Goal: Task Accomplishment & Management: Manage account settings

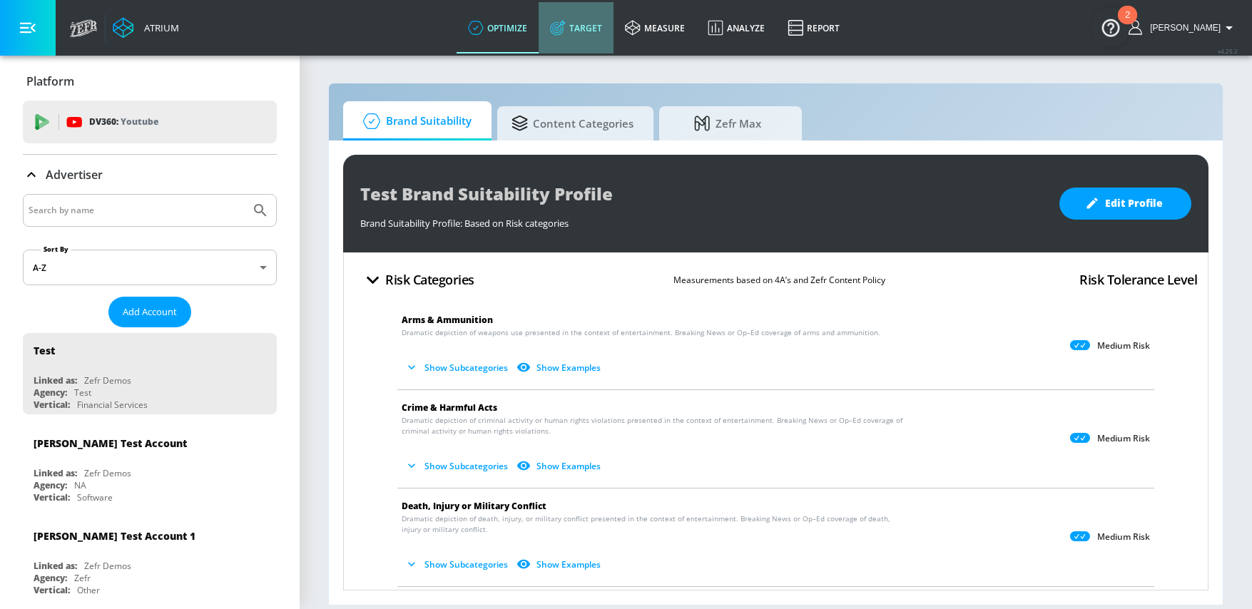
click at [610, 39] on link "Target" at bounding box center [576, 27] width 75 height 51
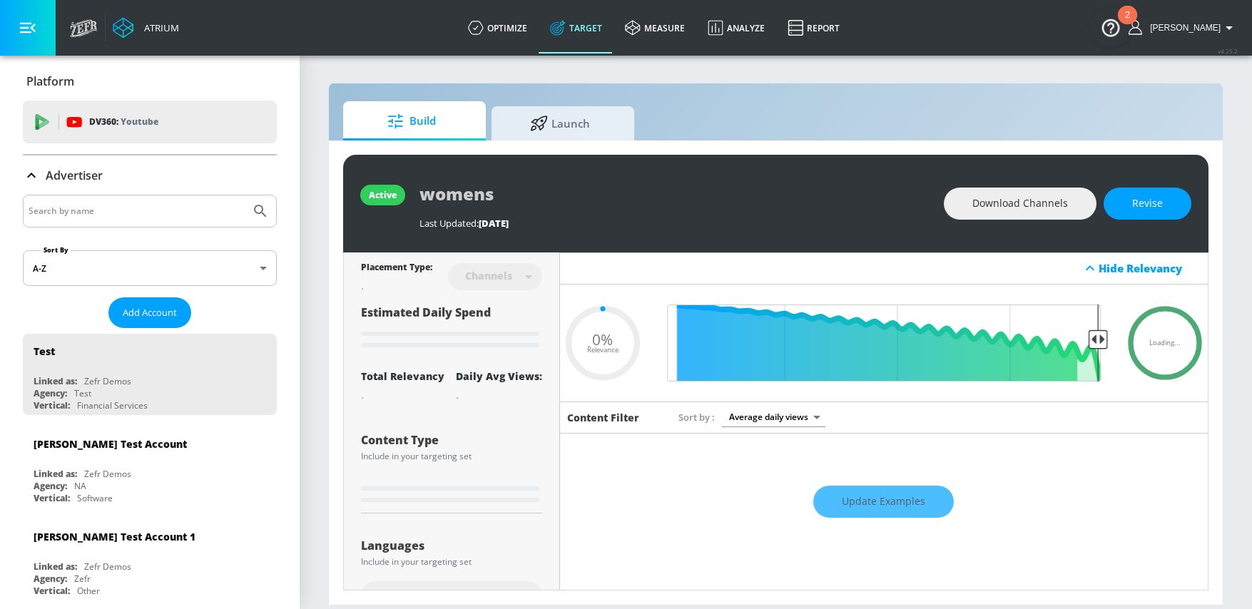
type input "0.05"
click at [185, 203] on input "Search by name" at bounding box center [137, 211] width 216 height 19
type input "yum!"
click at [245, 196] on button "Submit Search" at bounding box center [260, 211] width 31 height 31
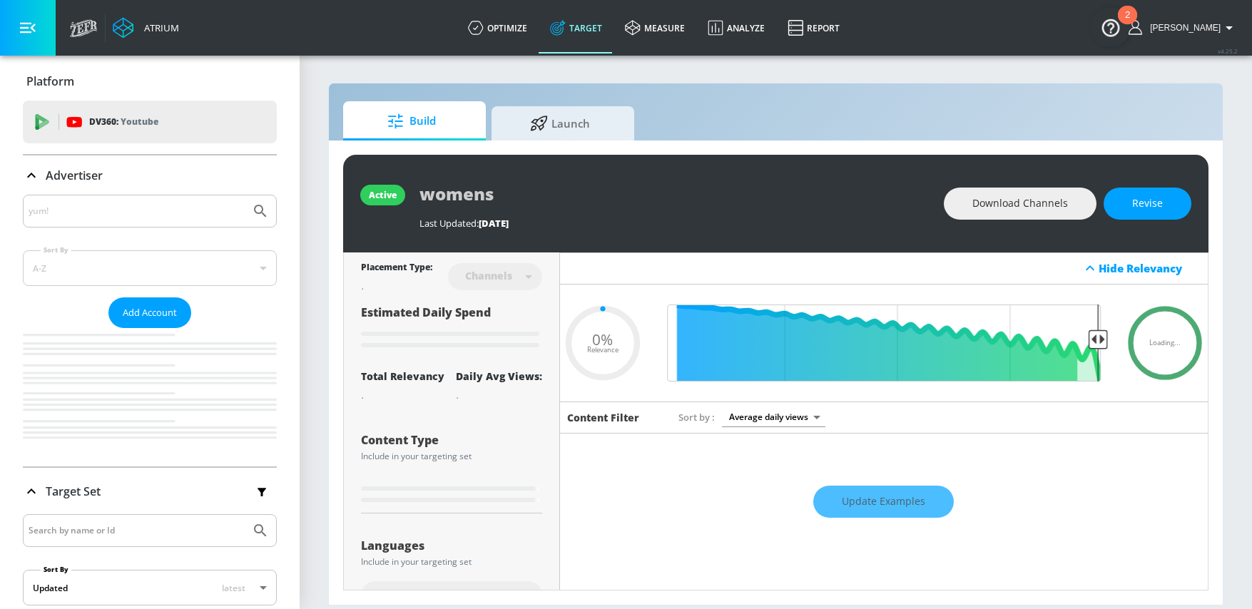
type input "0.05"
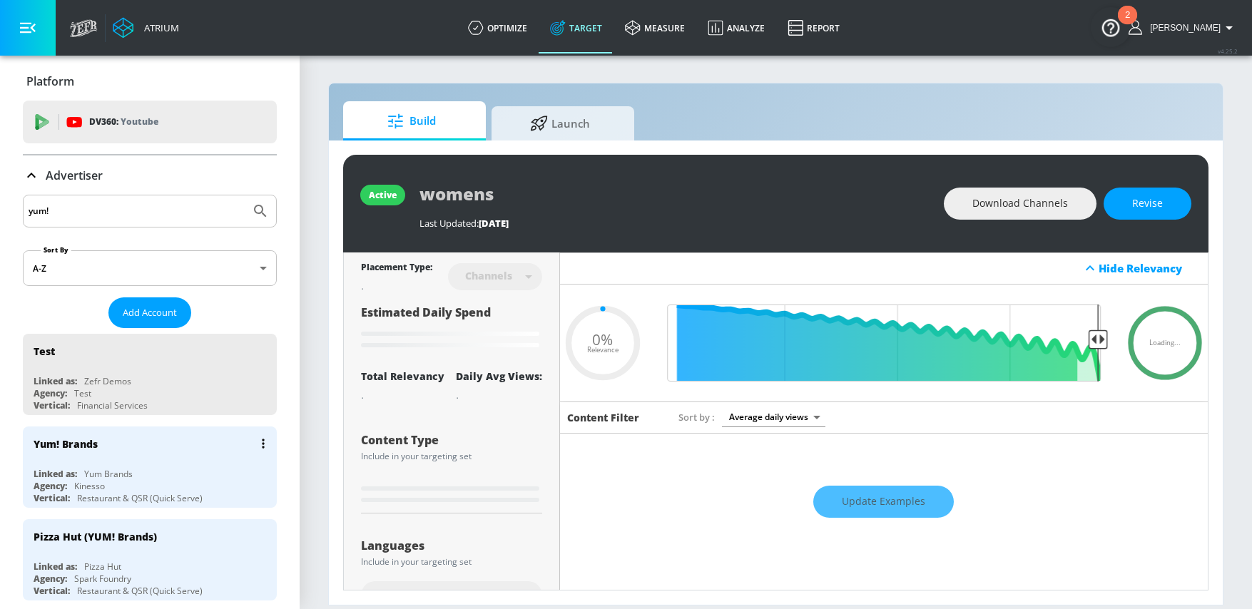
click at [156, 487] on div "Agency: Kinesso" at bounding box center [154, 486] width 240 height 12
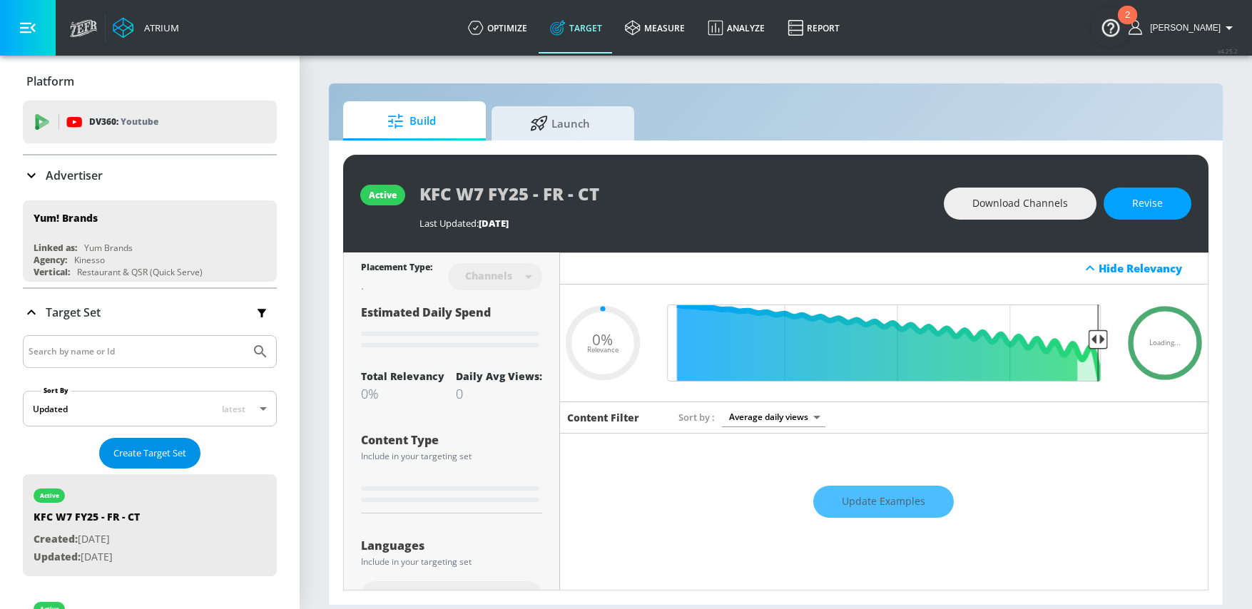
type input "0.05"
click at [122, 454] on span "Create Target Set" at bounding box center [149, 453] width 73 height 16
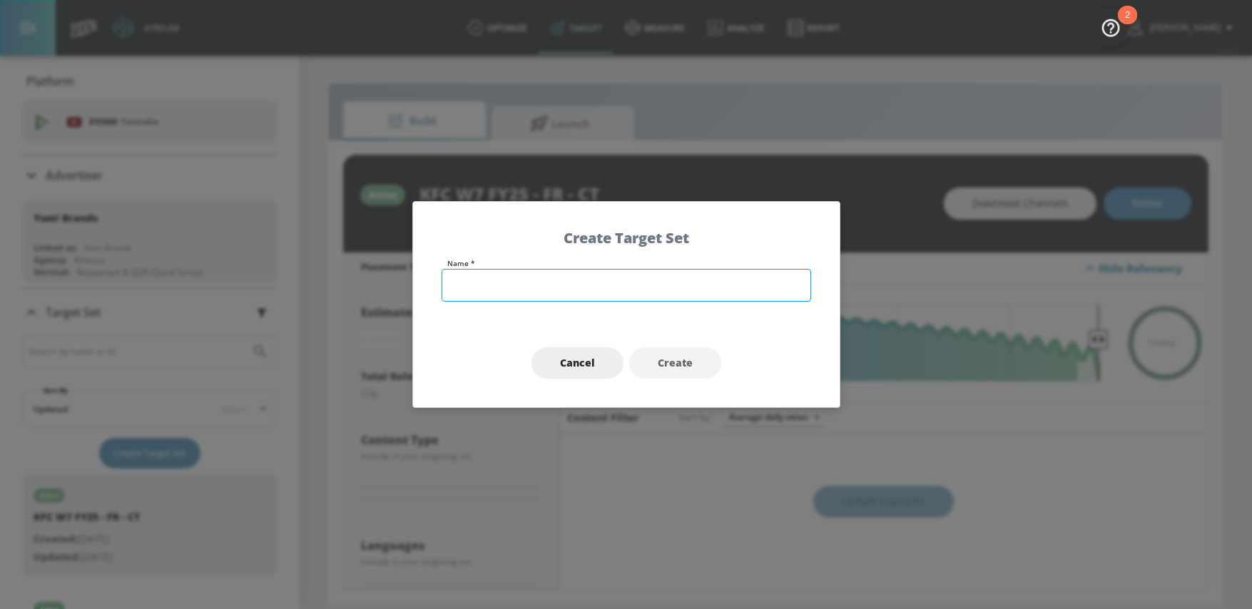
click at [498, 288] on input "text" at bounding box center [627, 285] width 370 height 33
type input "T"
type input "E"
type input "Taco Bell Crispy Chicken - ENG - TS"
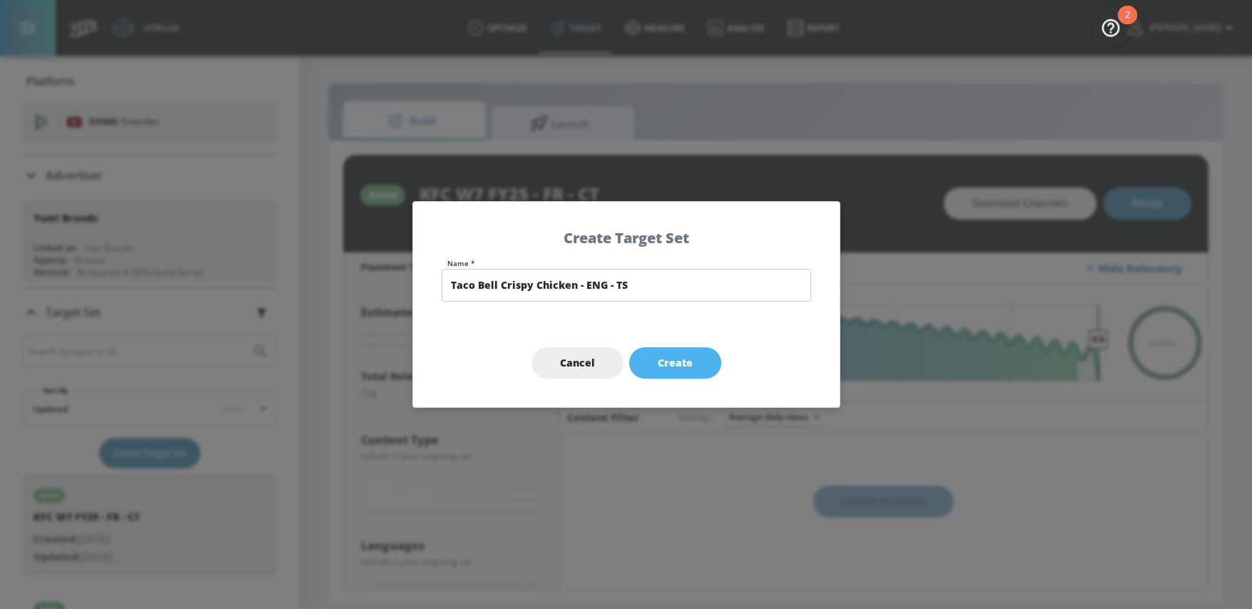
click at [678, 365] on span "Create" at bounding box center [675, 364] width 35 height 18
type input "Taco Bell Crispy Chicken - ENG - TS"
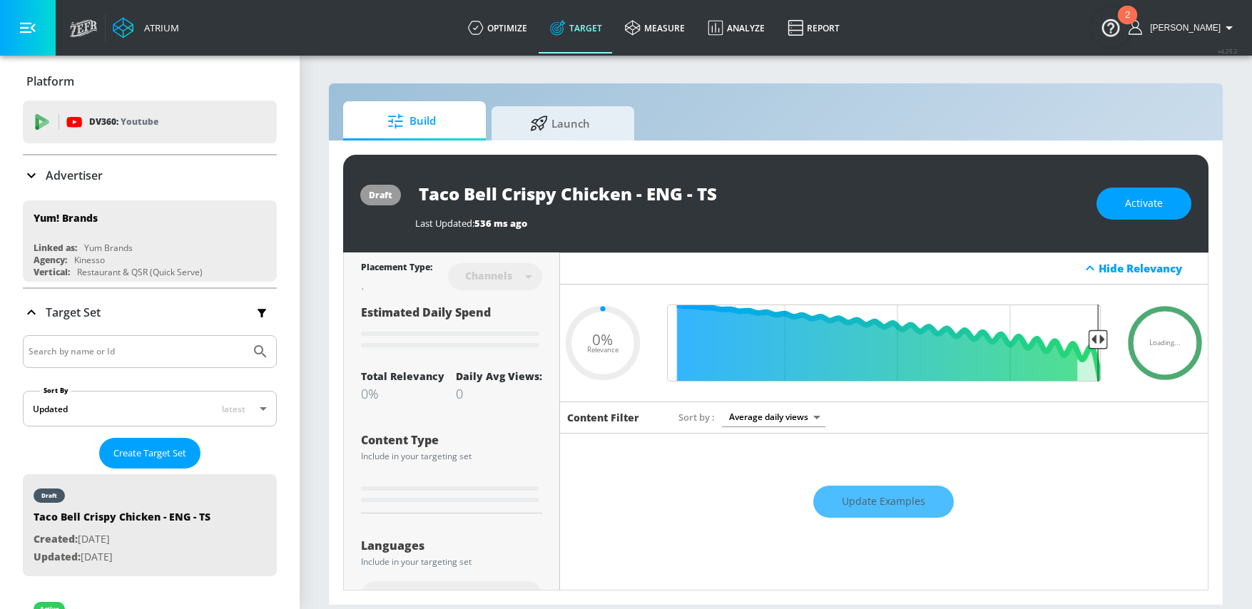
type input "0.7"
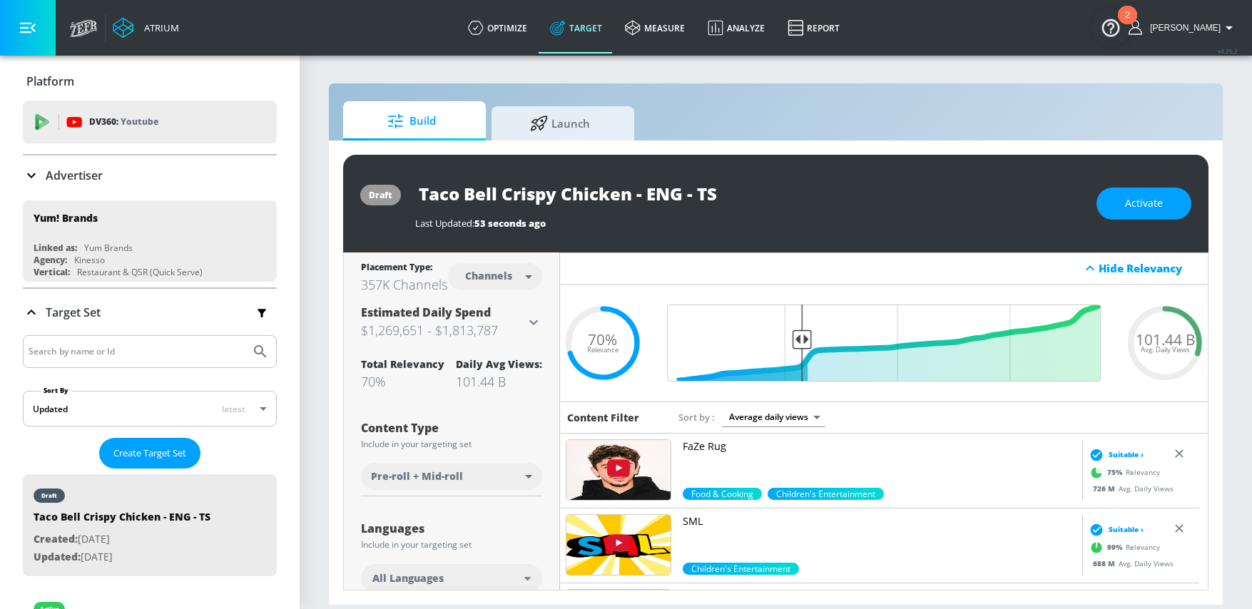
click at [493, 289] on body "Atrium optimize Target measure Analyze Report optimize Target measure Analyze R…" at bounding box center [626, 304] width 1252 height 609
click at [493, 342] on div "Videos" at bounding box center [487, 340] width 41 height 15
type input "videos"
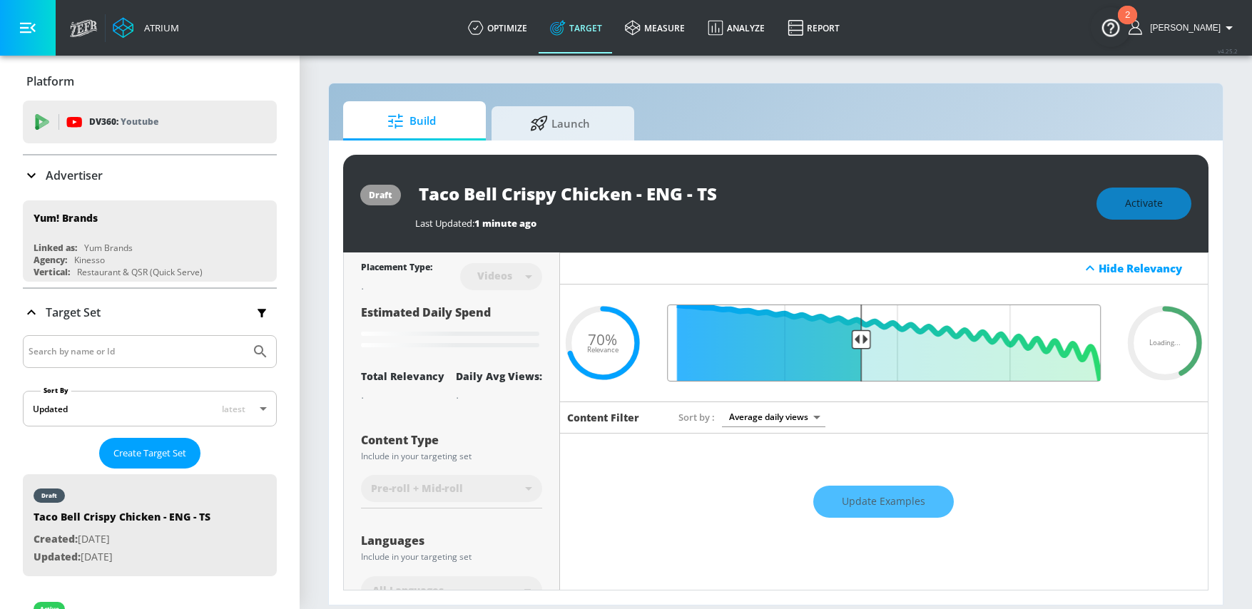
drag, startPoint x: 795, startPoint y: 344, endPoint x: 855, endPoint y: 355, distance: 60.9
click at [855, 355] on input "Final Threshold" at bounding box center [884, 343] width 448 height 77
type input "0.7"
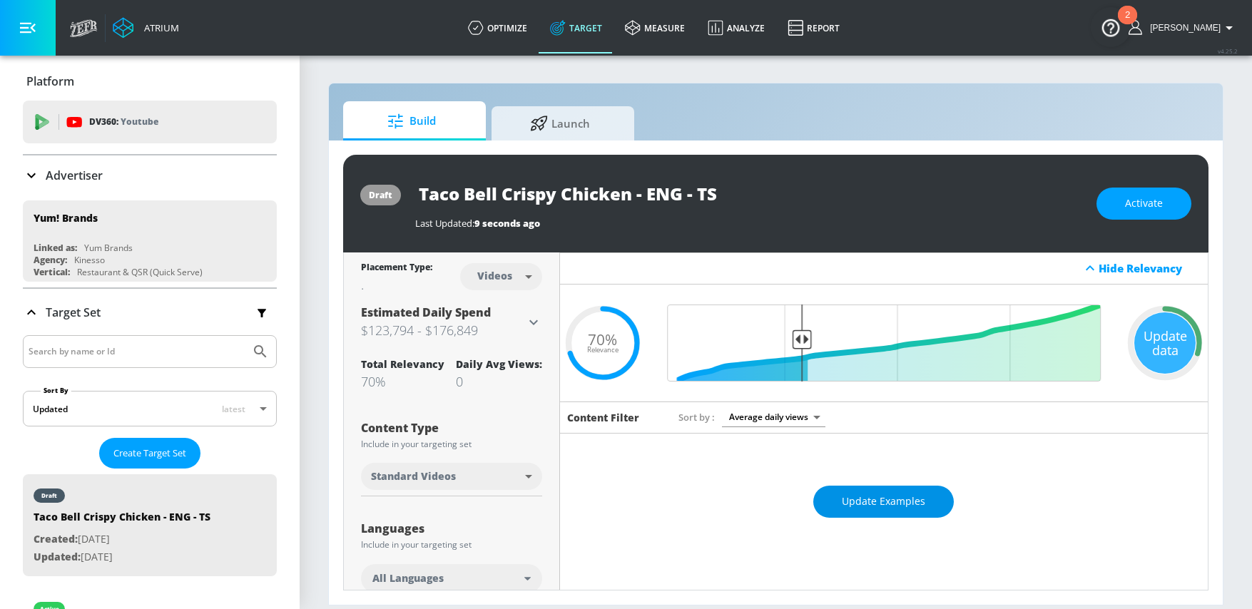
click at [893, 500] on span "Update Examples" at bounding box center [883, 502] width 83 height 18
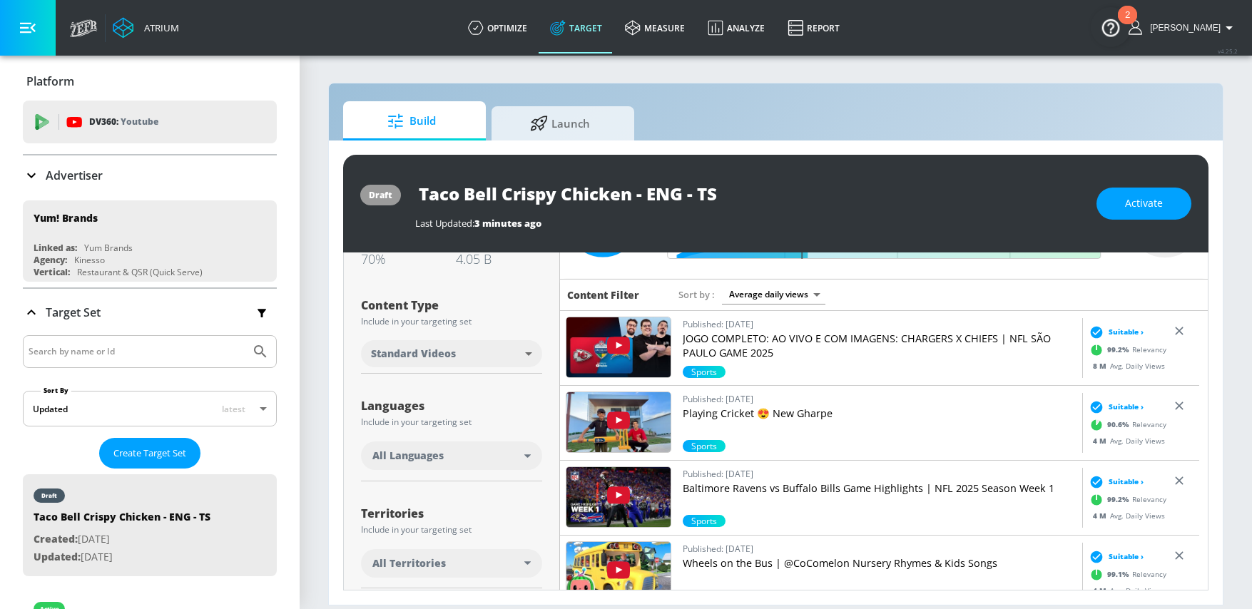
scroll to position [127, 0]
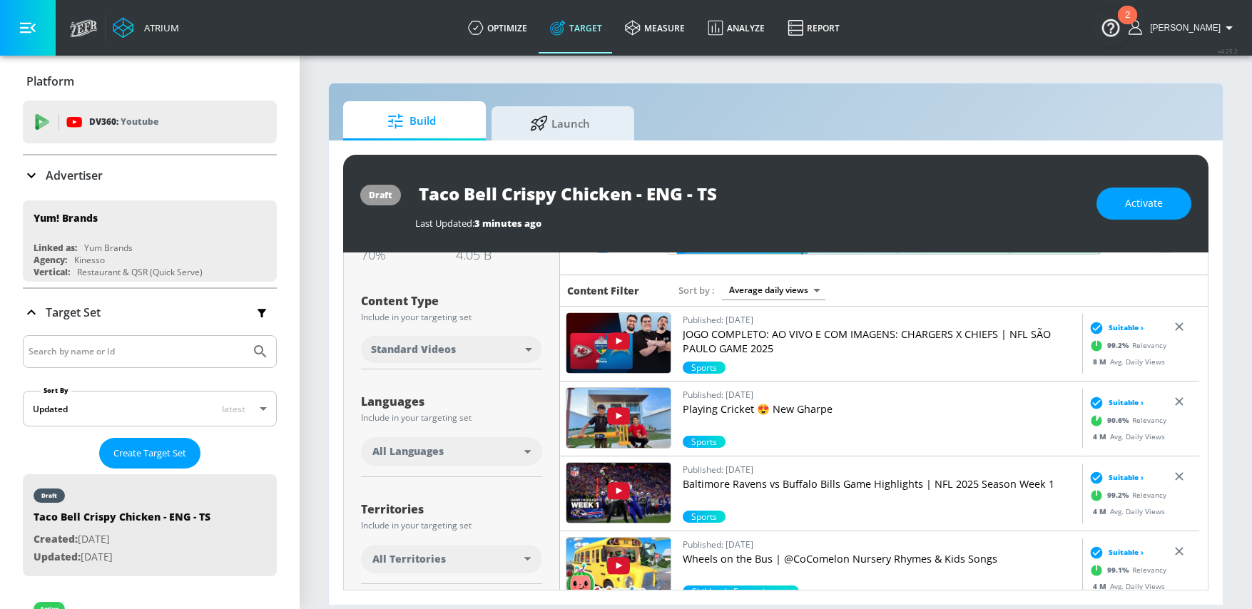
click at [467, 452] on div "All Languages" at bounding box center [448, 452] width 152 height 14
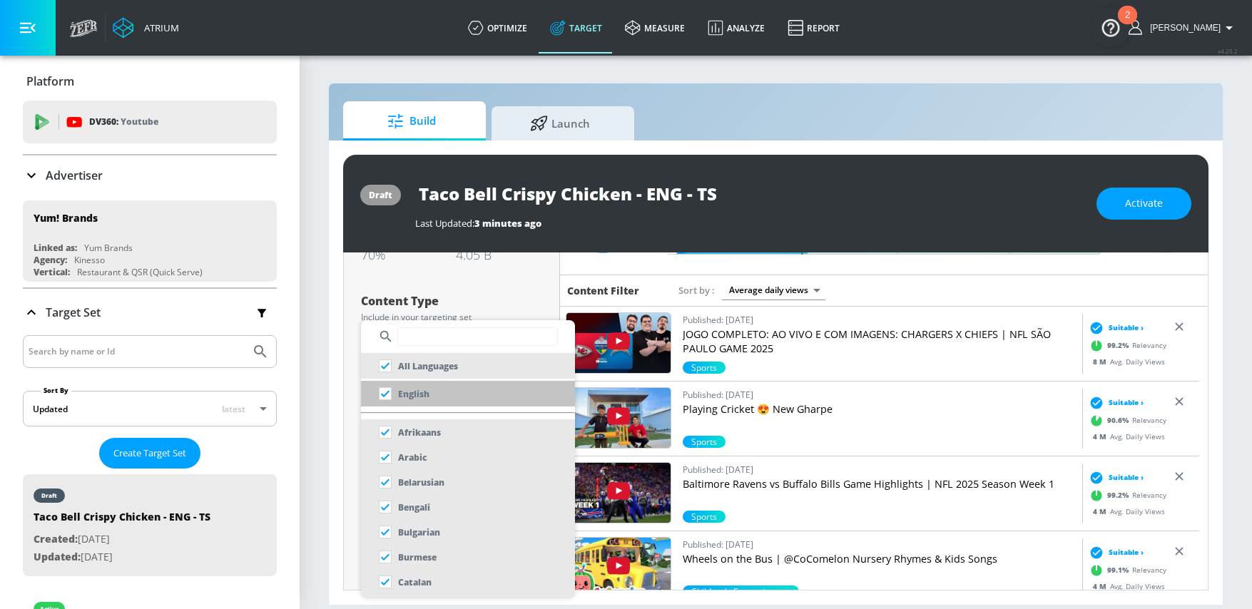
click at [402, 396] on p "English" at bounding box center [413, 394] width 31 height 15
checkbox input "false"
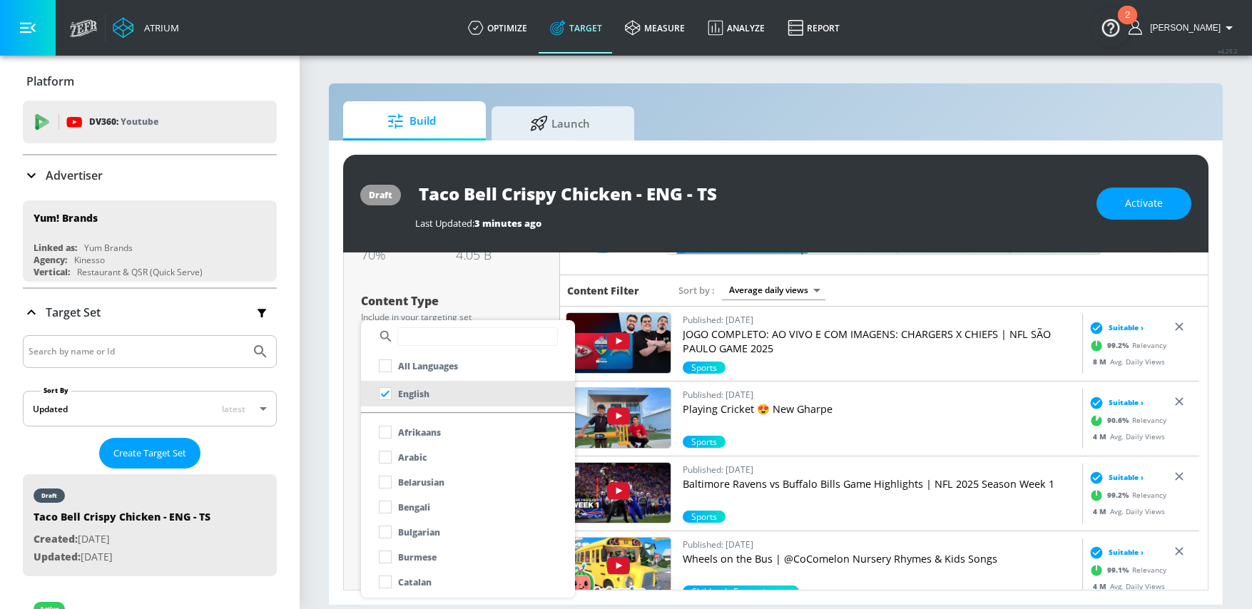
click at [323, 414] on div at bounding box center [626, 304] width 1252 height 609
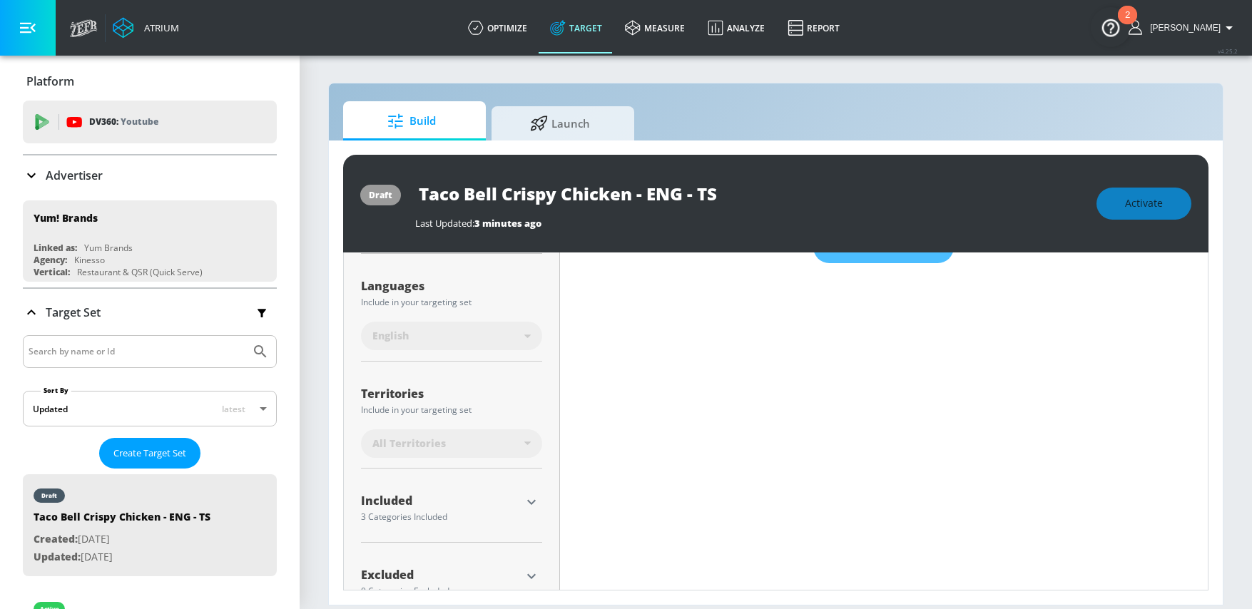
scroll to position [293, 0]
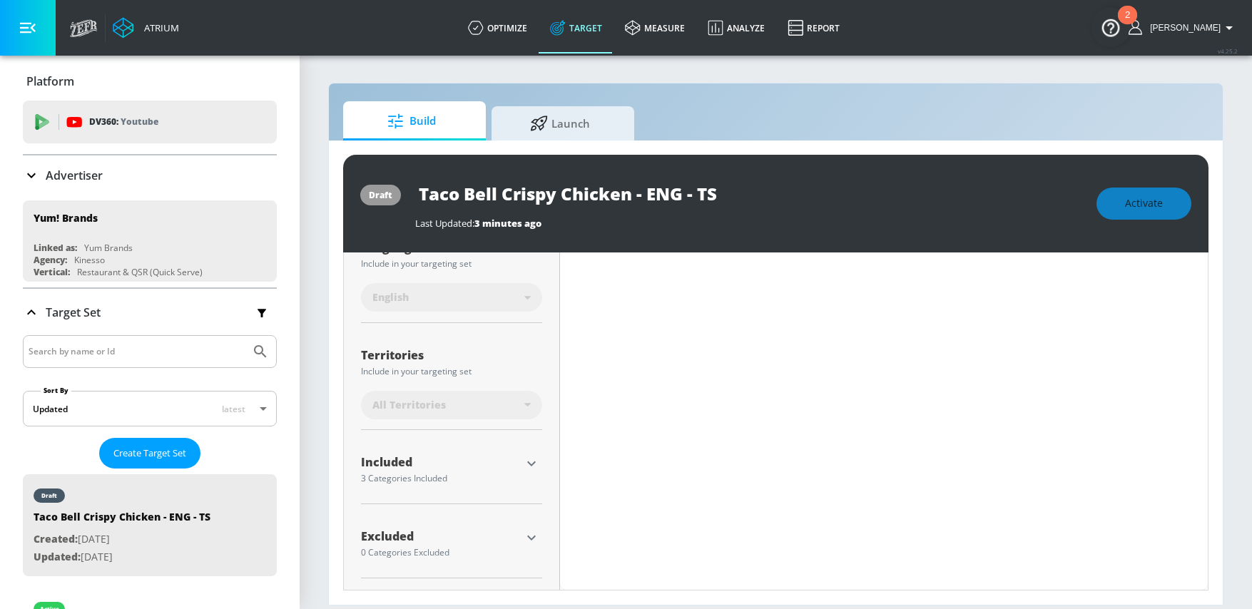
click at [523, 463] on icon "button" at bounding box center [531, 463] width 17 height 17
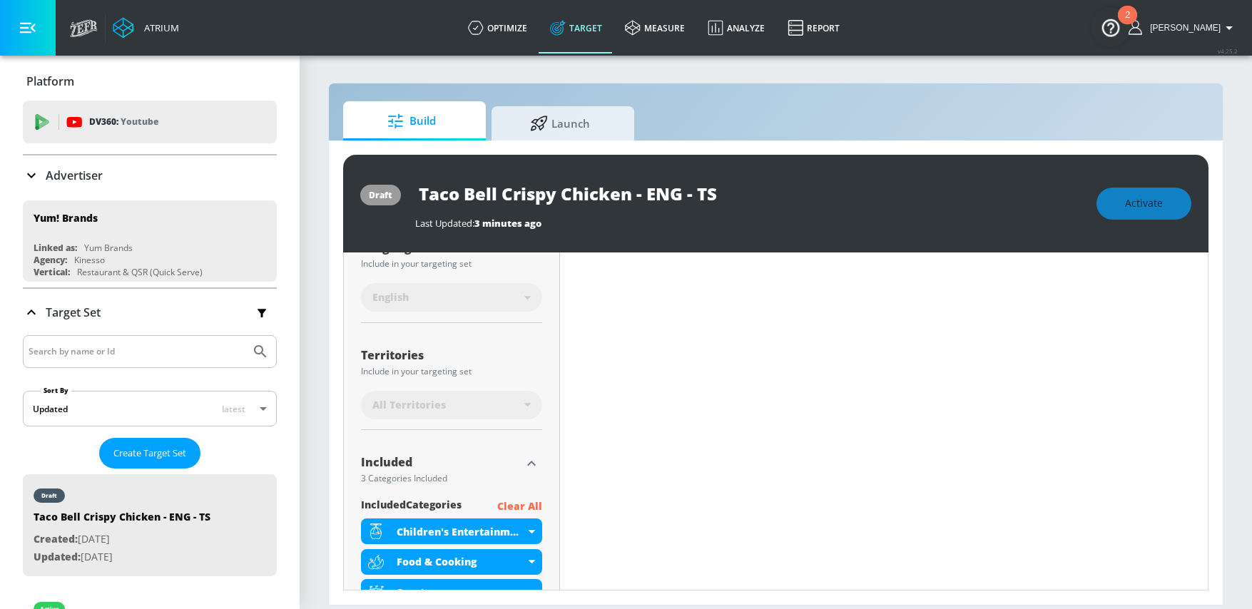
click at [532, 505] on p "Clear All" at bounding box center [519, 507] width 45 height 18
click at [527, 503] on p "Clear All" at bounding box center [519, 507] width 45 height 18
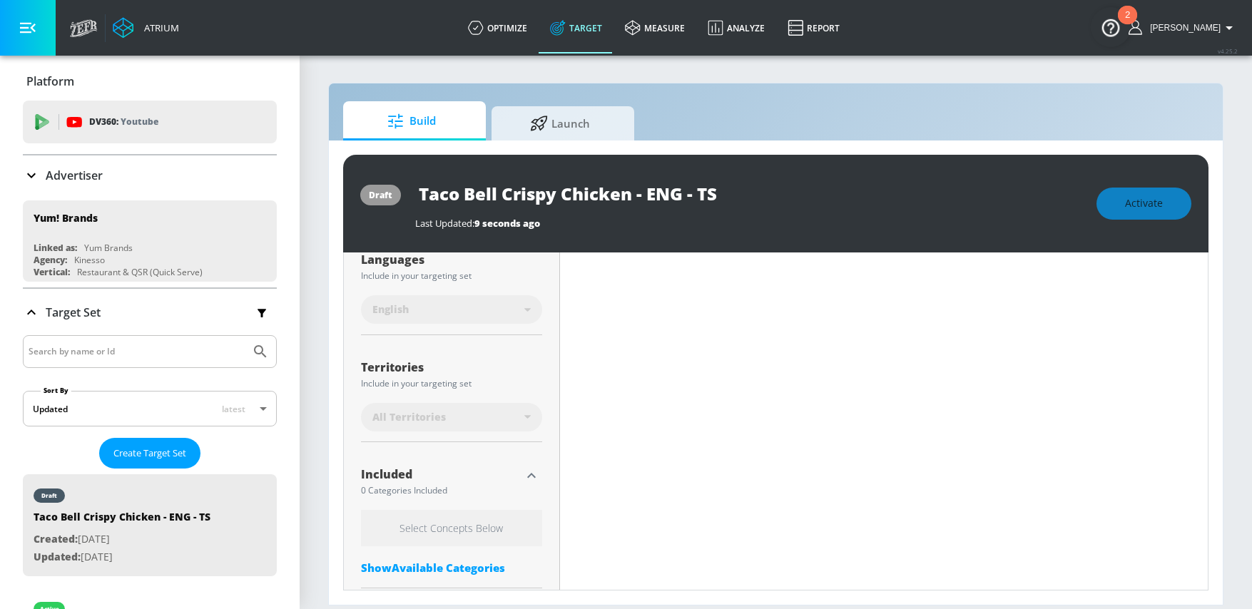
scroll to position [293, 0]
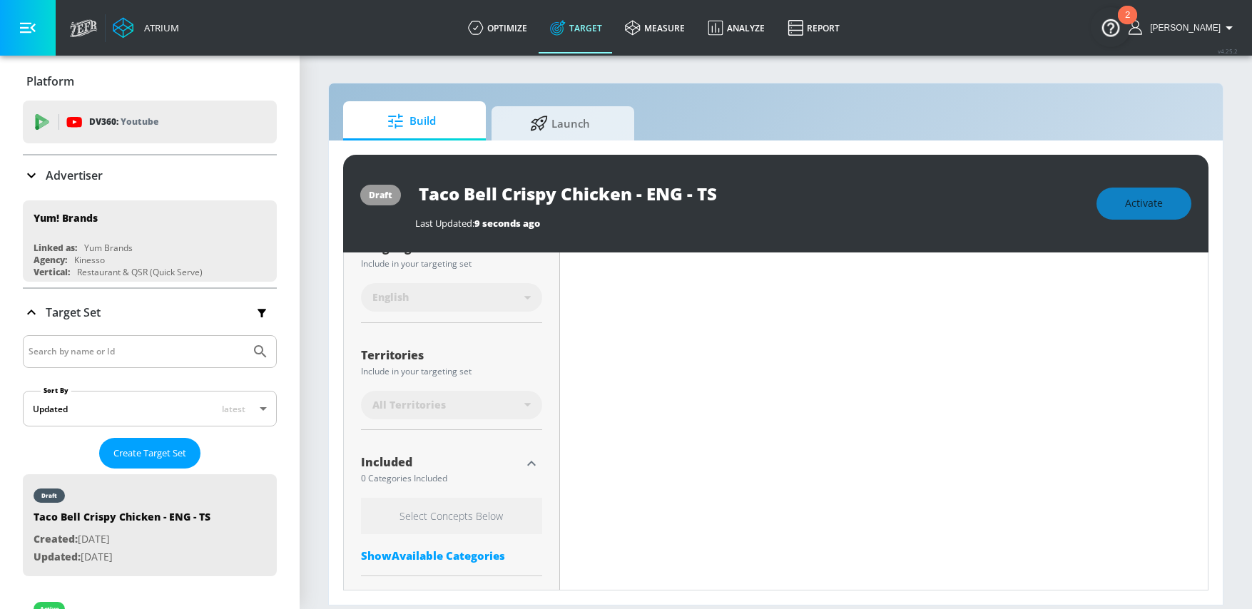
click at [530, 475] on div "Included 0 Categories Included" at bounding box center [451, 470] width 181 height 34
click at [529, 464] on icon "button" at bounding box center [531, 463] width 17 height 17
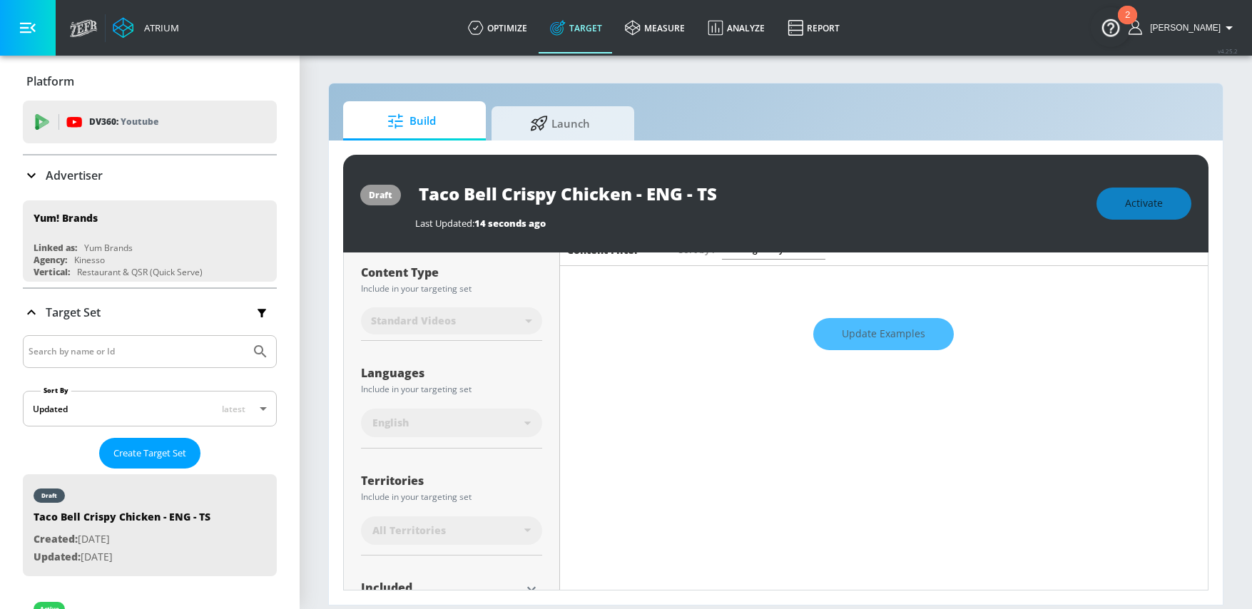
click at [865, 340] on div "Update Examples" at bounding box center [884, 335] width 648 height 50
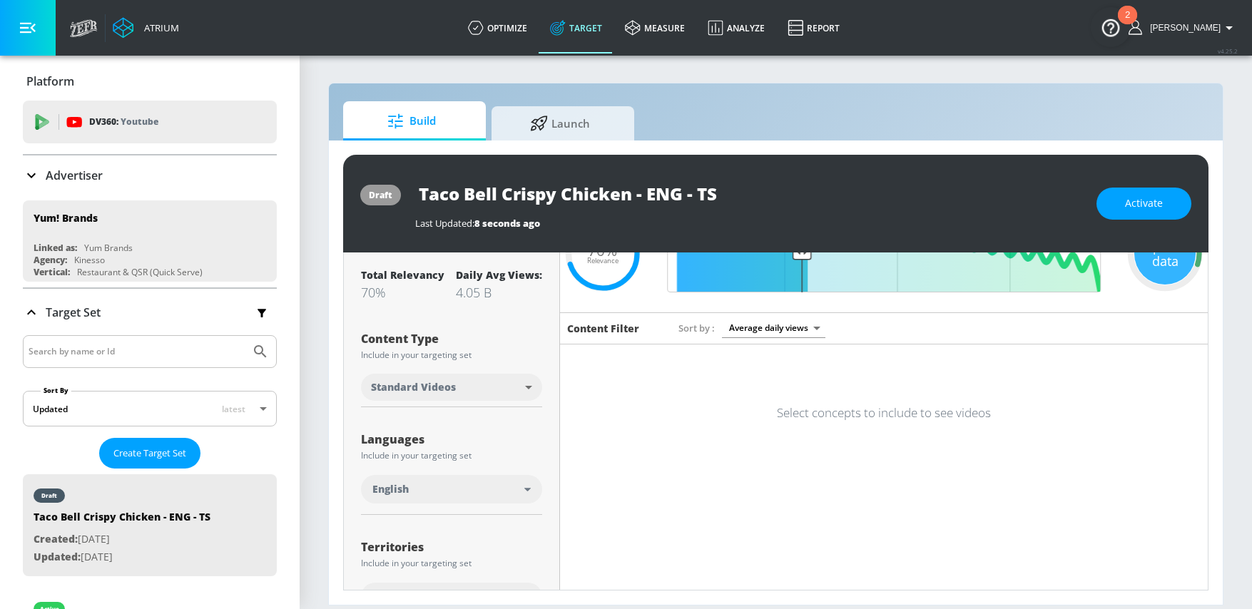
scroll to position [266, 0]
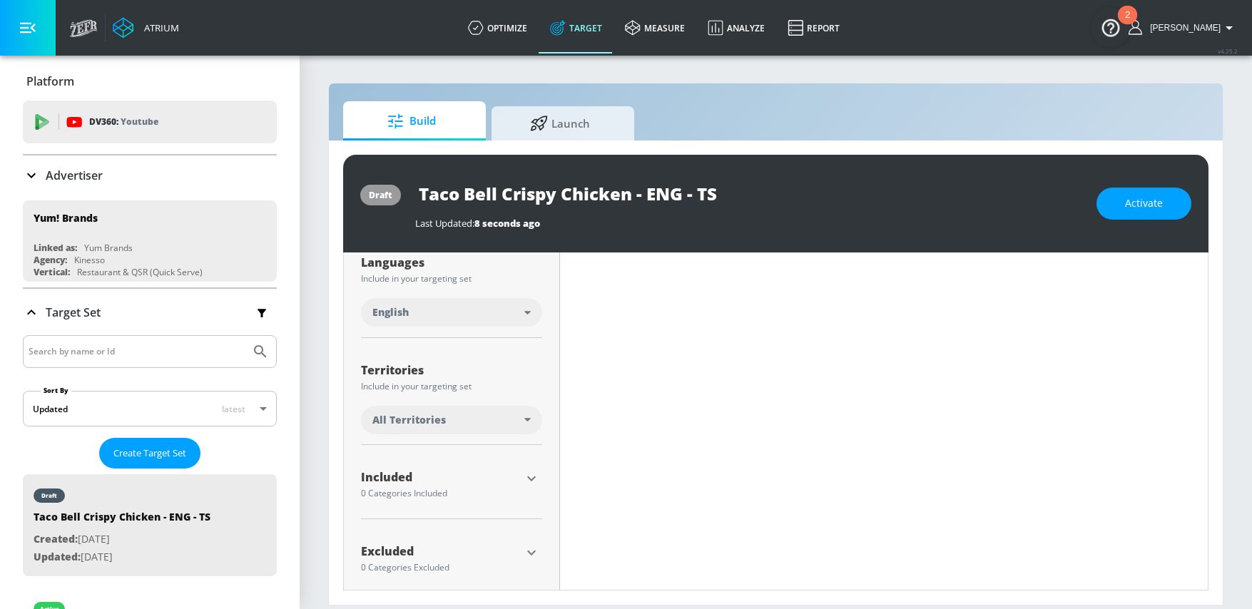
click at [477, 419] on div "All Territories" at bounding box center [448, 420] width 152 height 14
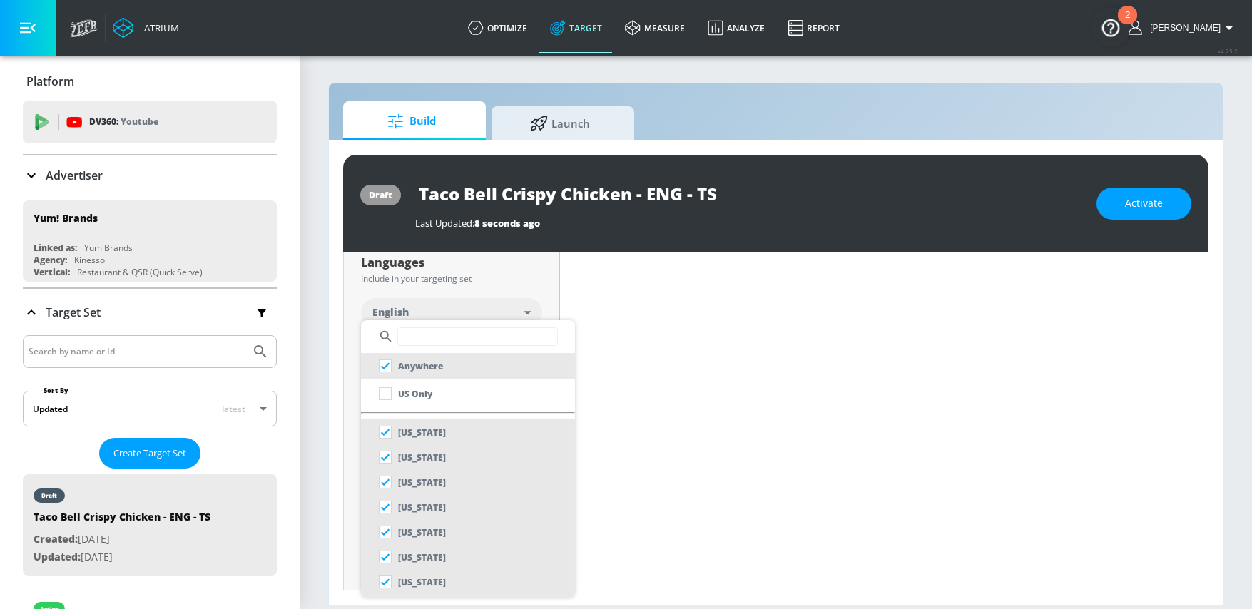
click at [442, 341] on input "text" at bounding box center [477, 337] width 161 height 19
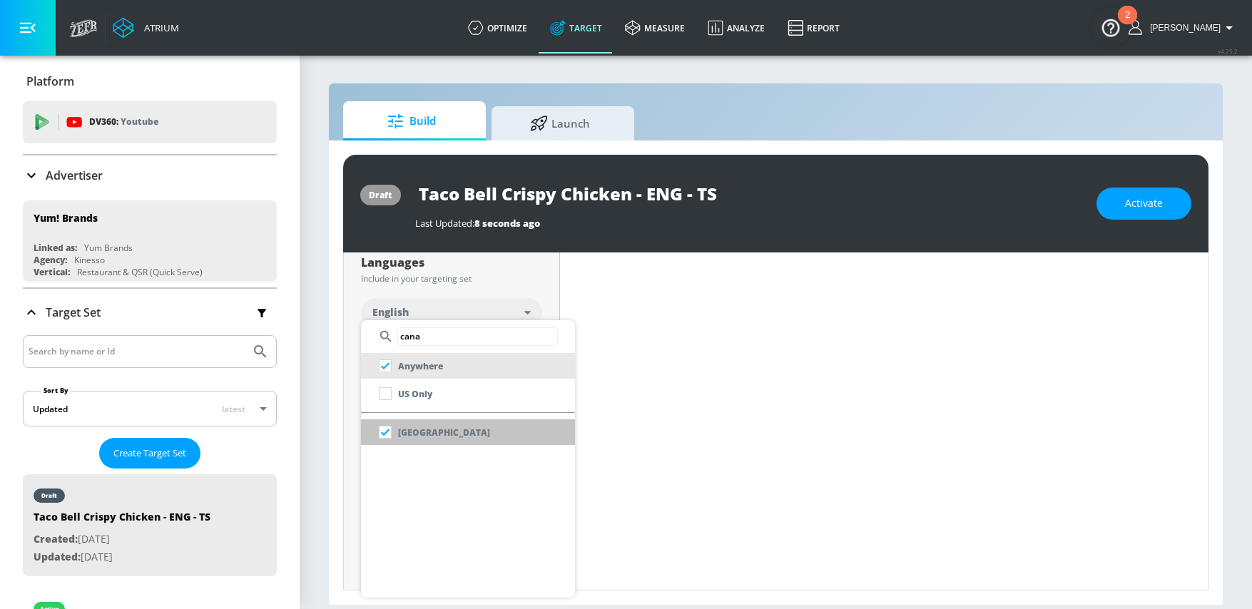
type input "cana"
click at [430, 428] on p "[GEOGRAPHIC_DATA]" at bounding box center [444, 432] width 92 height 15
checkbox input "false"
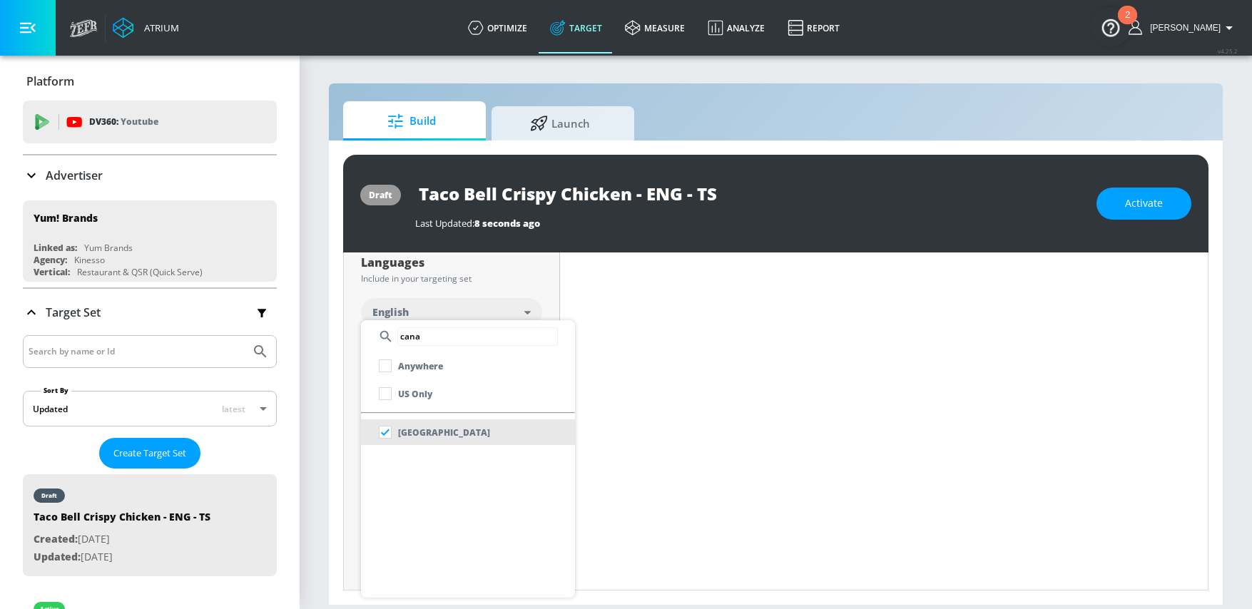
click at [321, 434] on div at bounding box center [626, 304] width 1252 height 609
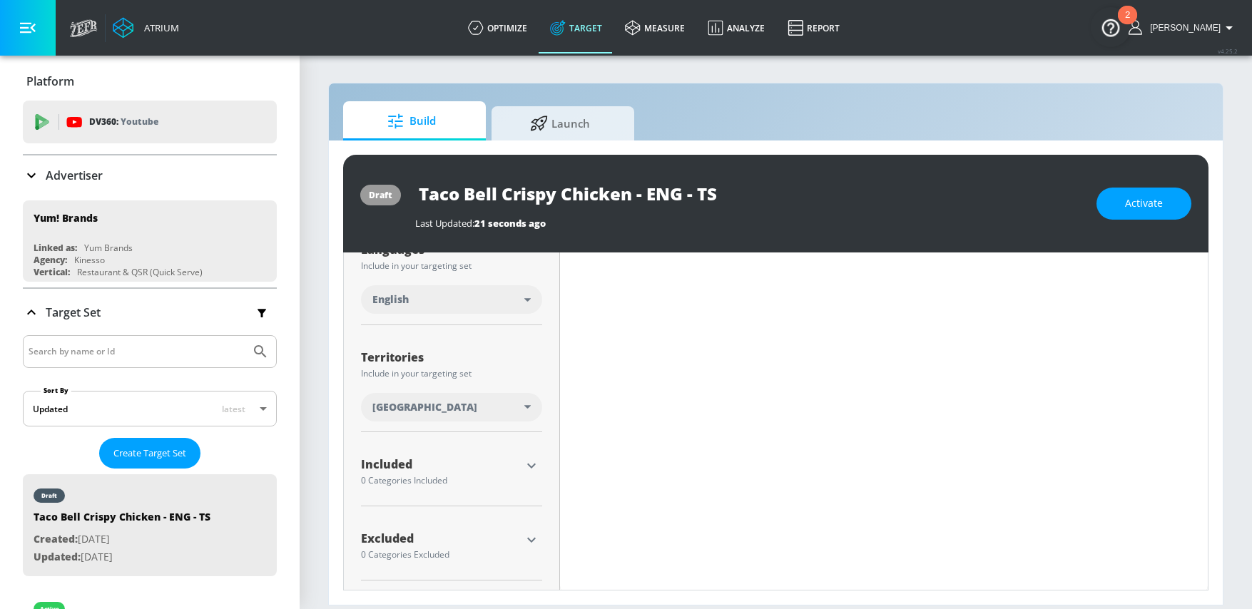
scroll to position [281, 0]
click at [528, 538] on icon "button" at bounding box center [531, 537] width 9 height 5
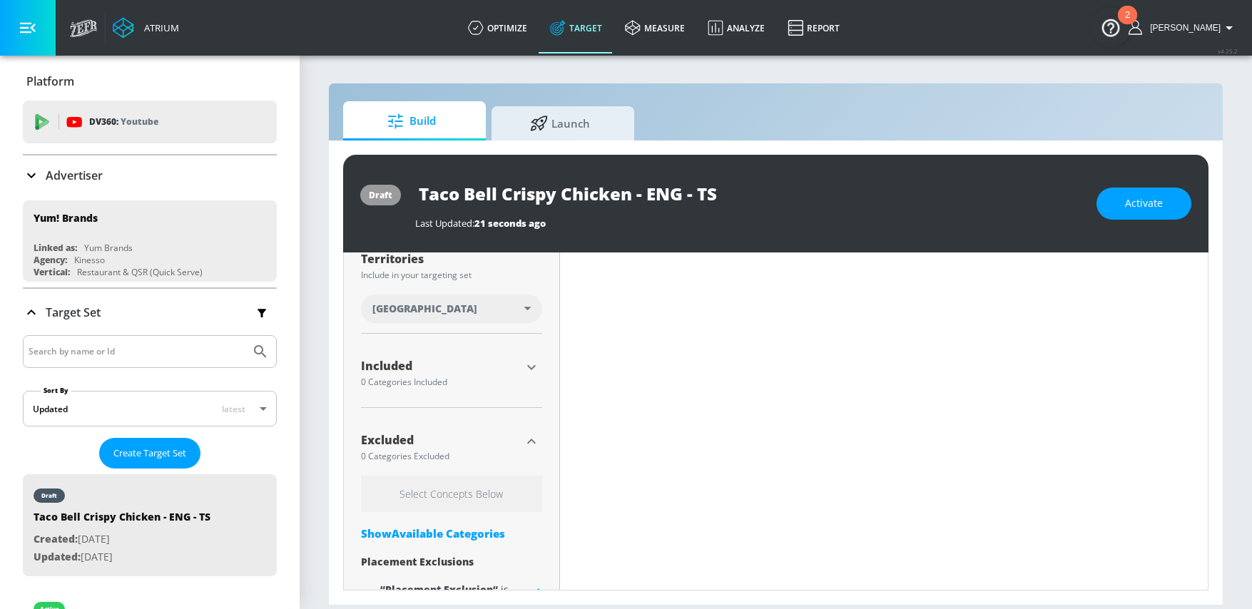
scroll to position [393, 0]
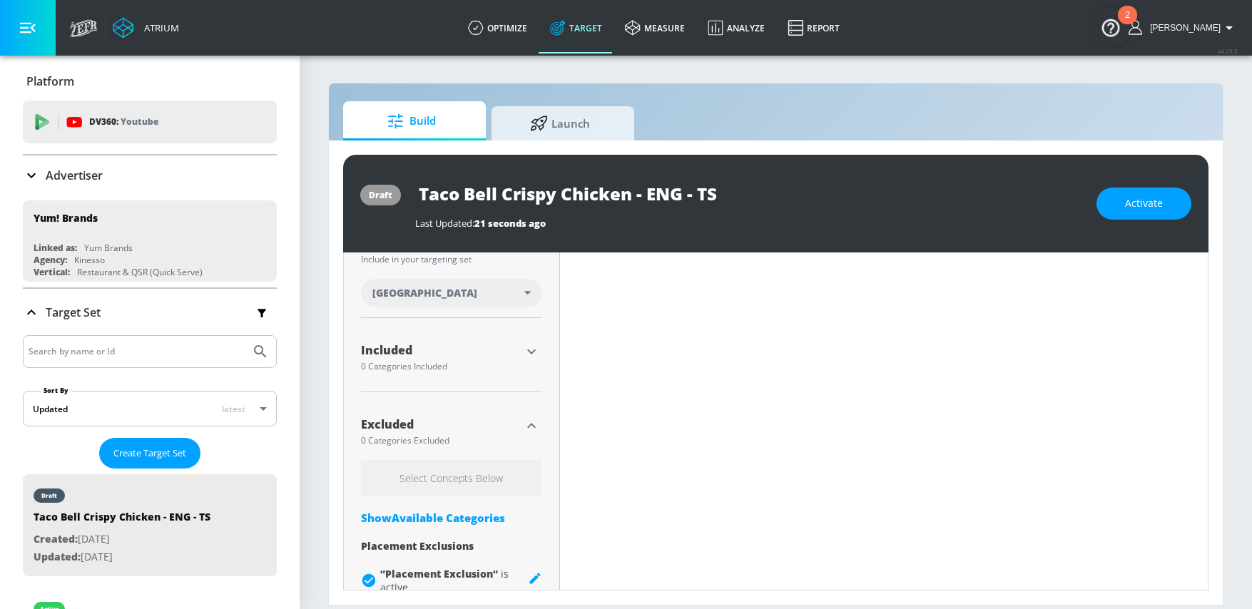
click at [482, 519] on div "Show Available Categories" at bounding box center [451, 518] width 181 height 14
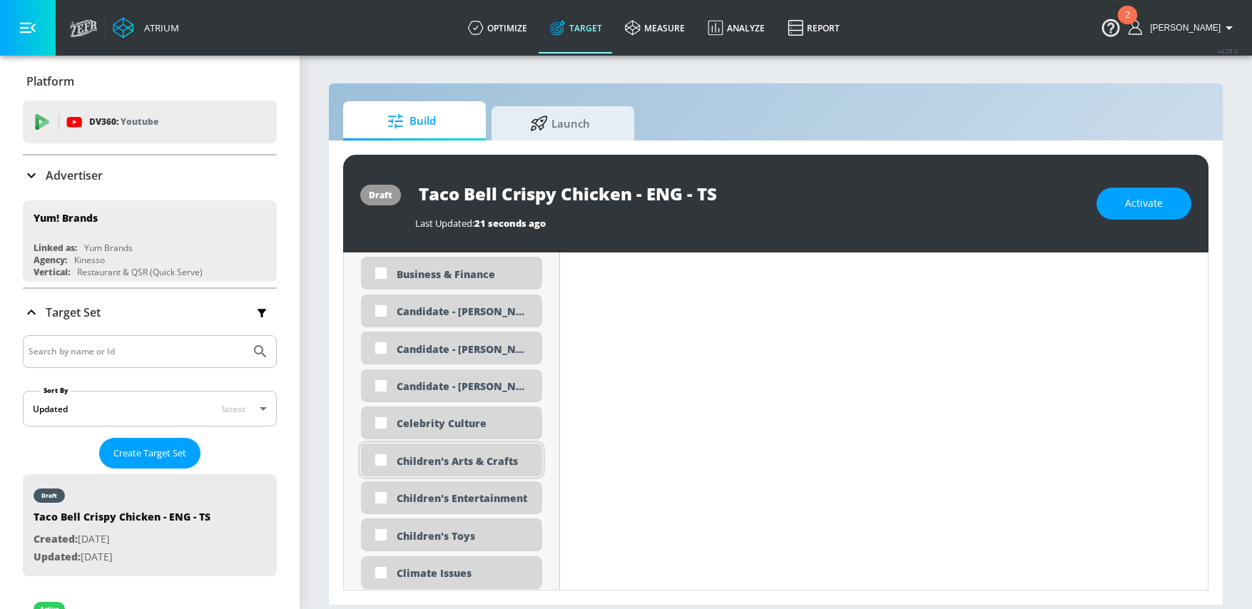
scroll to position [1042, 0]
click at [478, 458] on div "Children's Arts & Crafts" at bounding box center [464, 460] width 135 height 14
checkbox input "true"
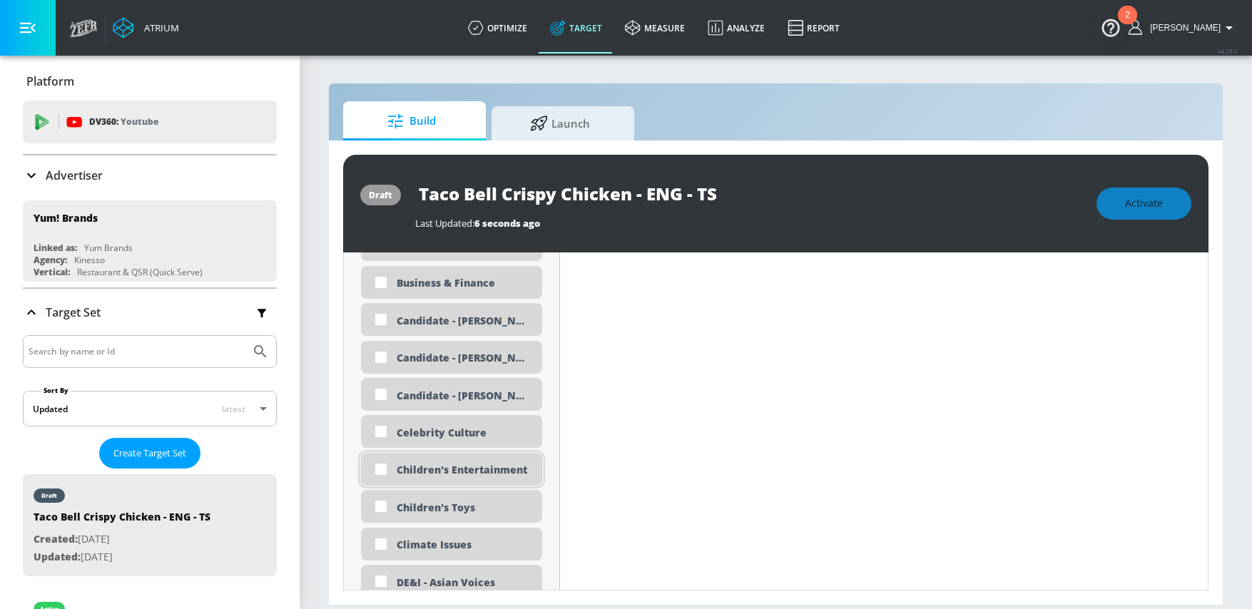
click at [414, 467] on div "Children's Entertainment" at bounding box center [464, 470] width 135 height 14
checkbox input "true"
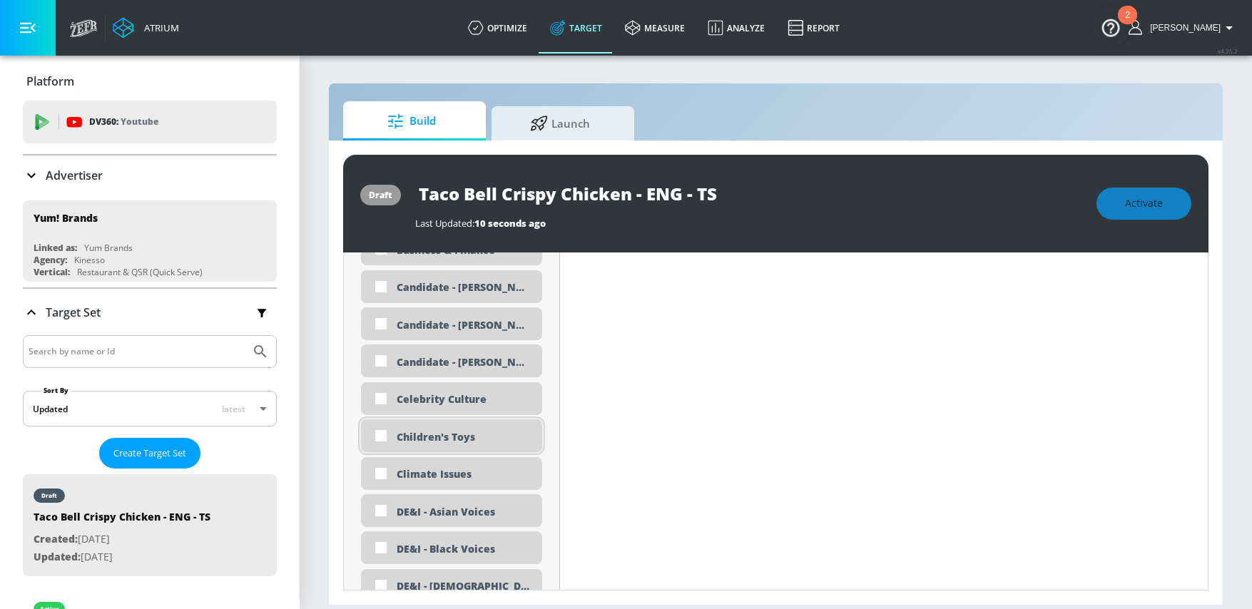
scroll to position [1093, 0]
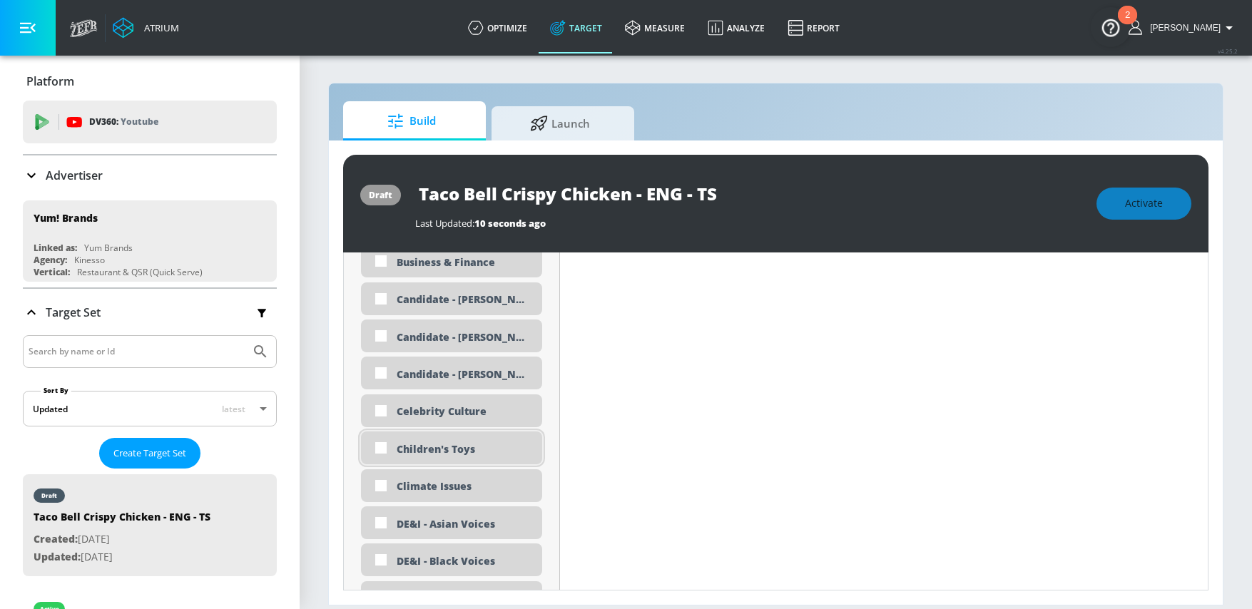
click at [405, 452] on div "Children's Toys" at bounding box center [464, 449] width 135 height 14
checkbox input "true"
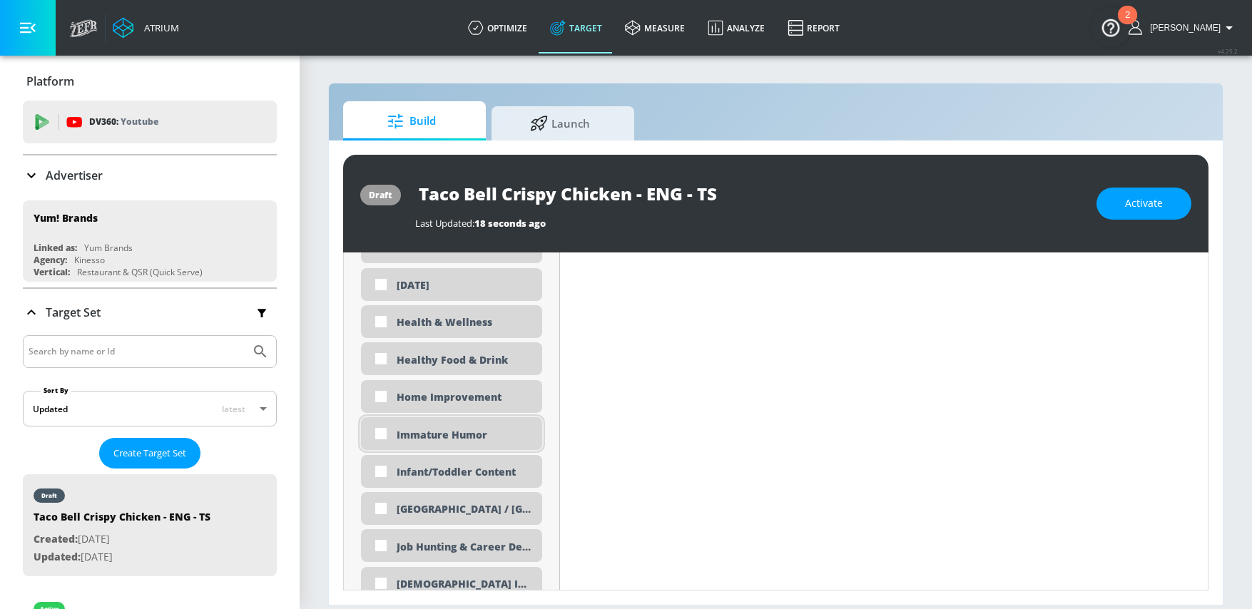
scroll to position [2336, 0]
click at [452, 470] on div "Infant/Toddler Content" at bounding box center [464, 470] width 135 height 14
checkbox input "true"
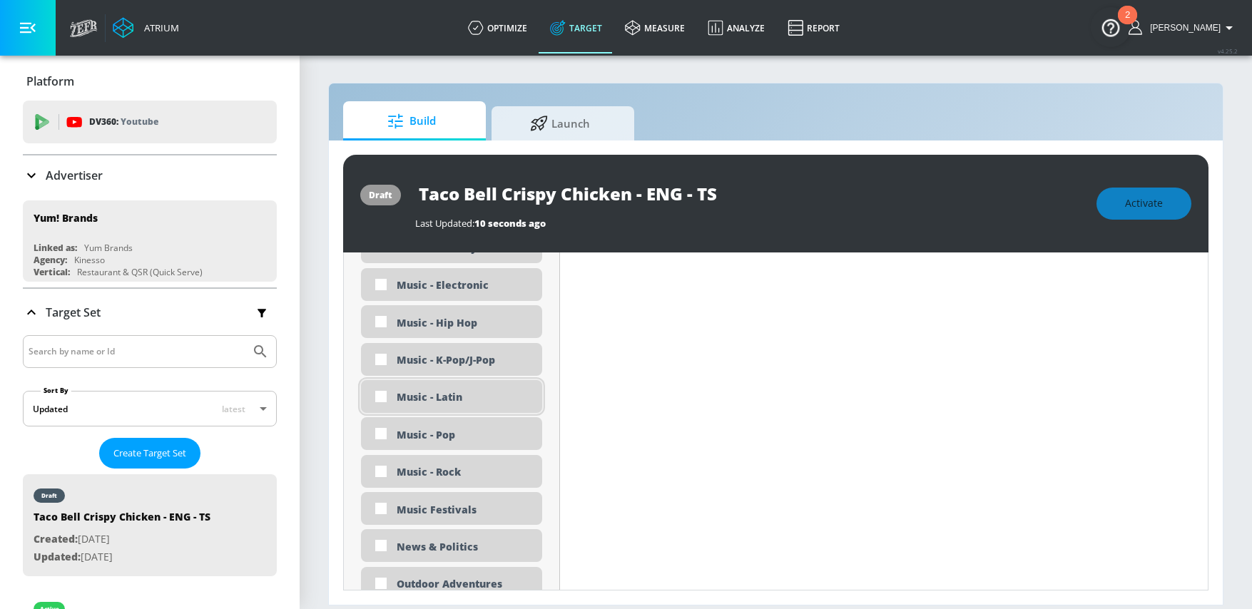
scroll to position [3190, 0]
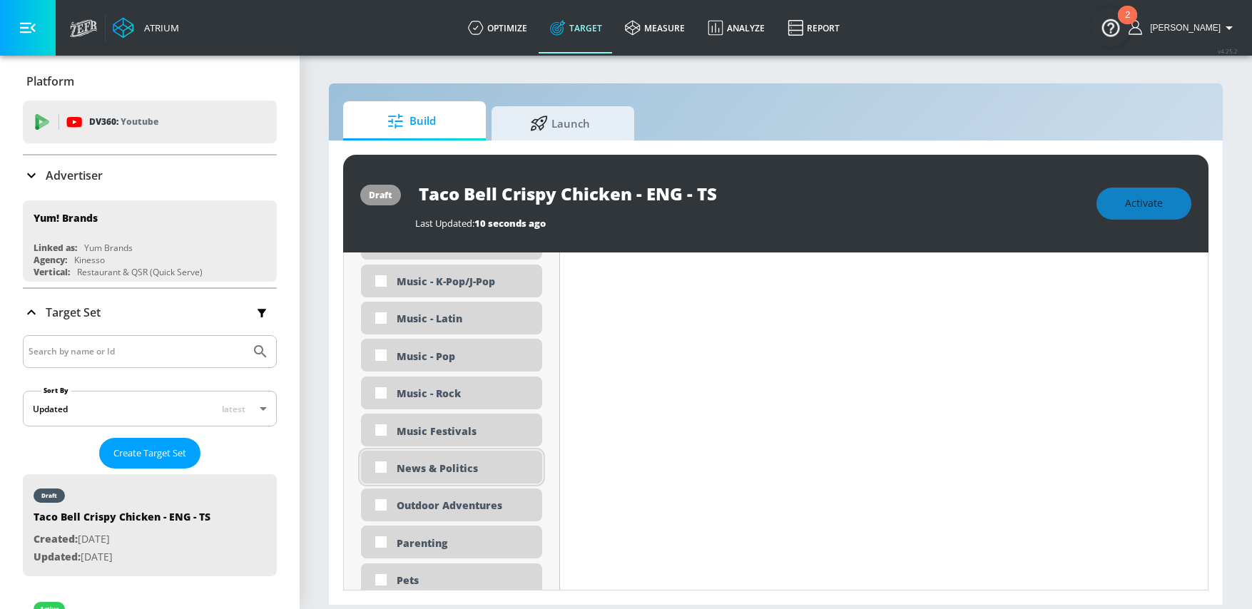
click at [464, 470] on div "News & Politics" at bounding box center [464, 469] width 135 height 14
checkbox input "true"
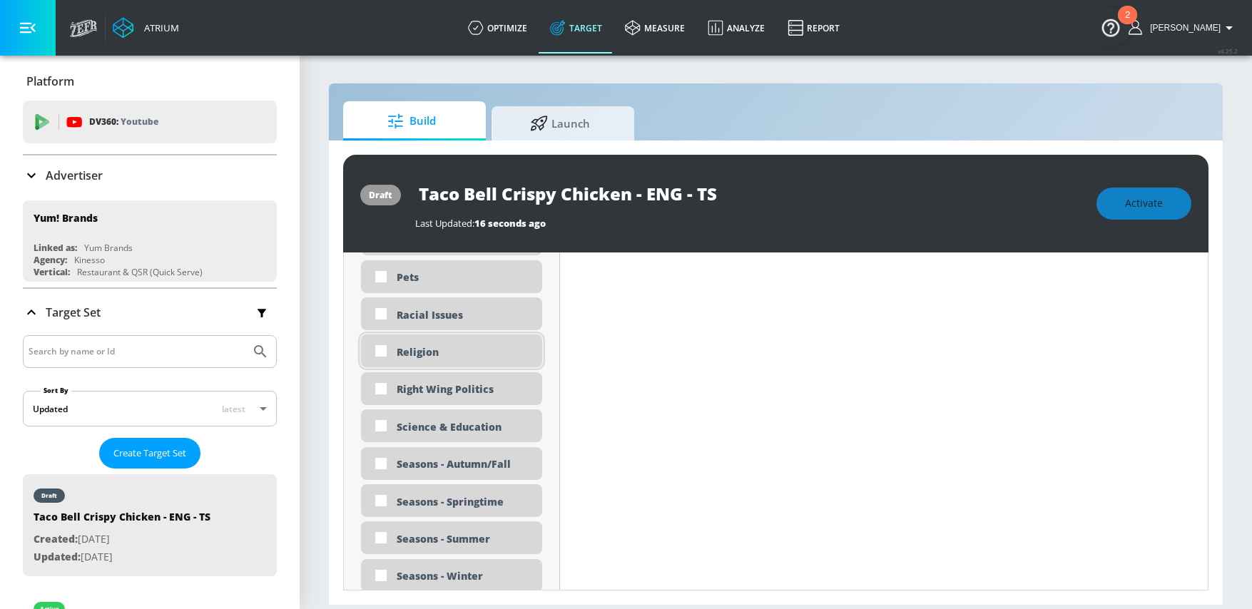
scroll to position [3474, 0]
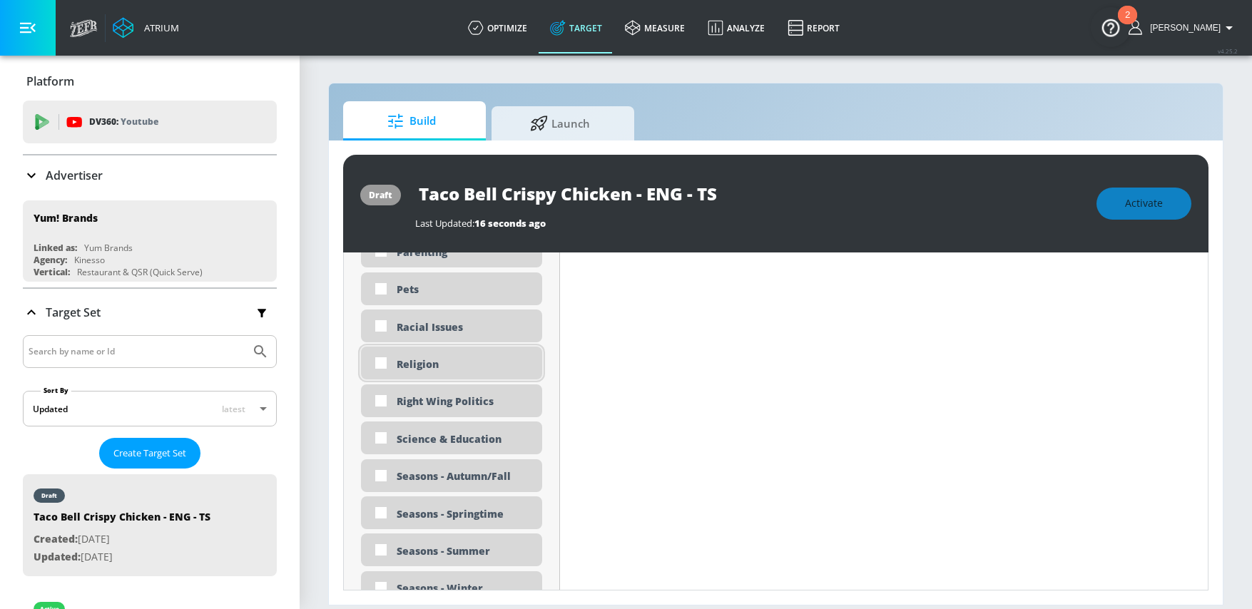
click at [406, 370] on div "Religion" at bounding box center [464, 365] width 135 height 14
checkbox input "true"
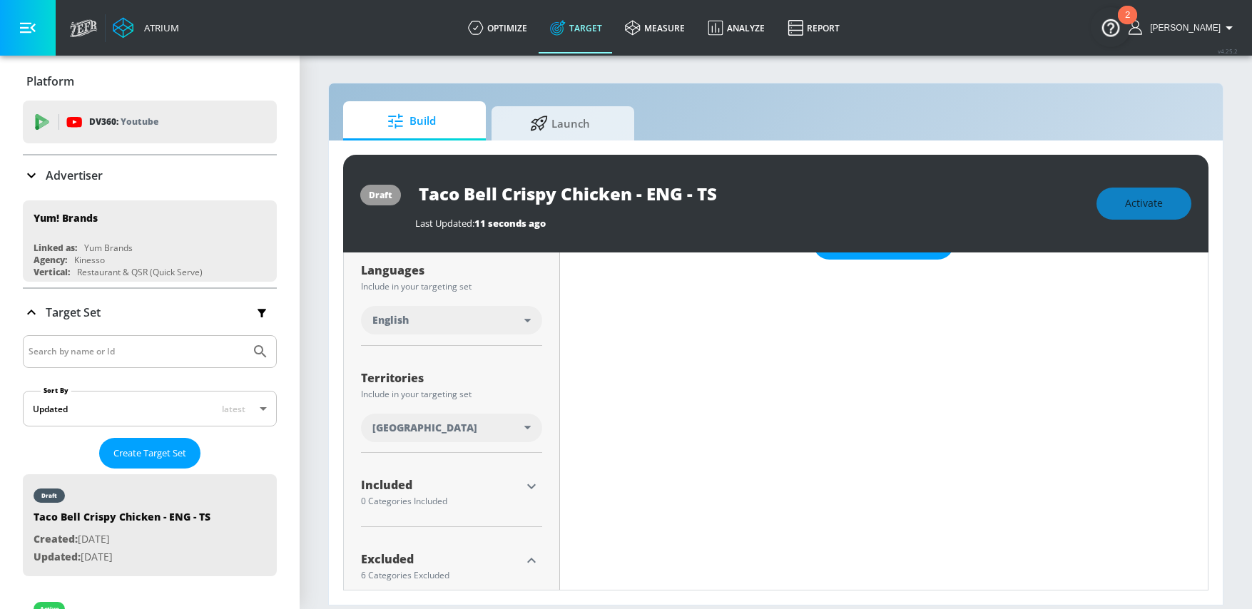
scroll to position [0, 0]
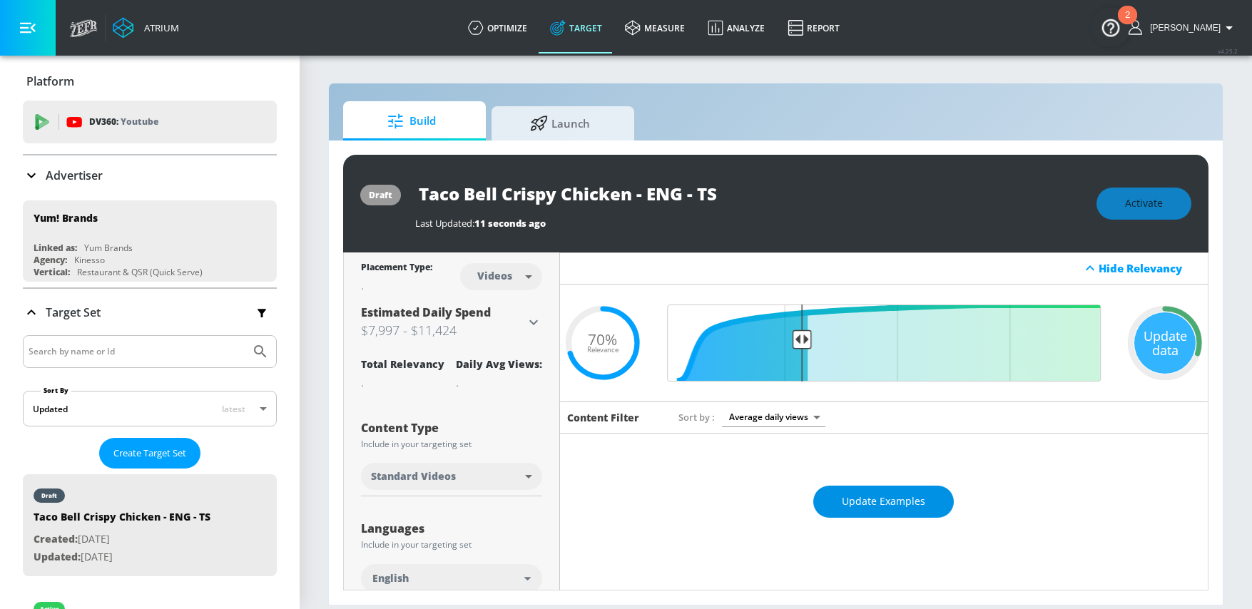
click at [940, 514] on button "Update Examples" at bounding box center [883, 502] width 141 height 32
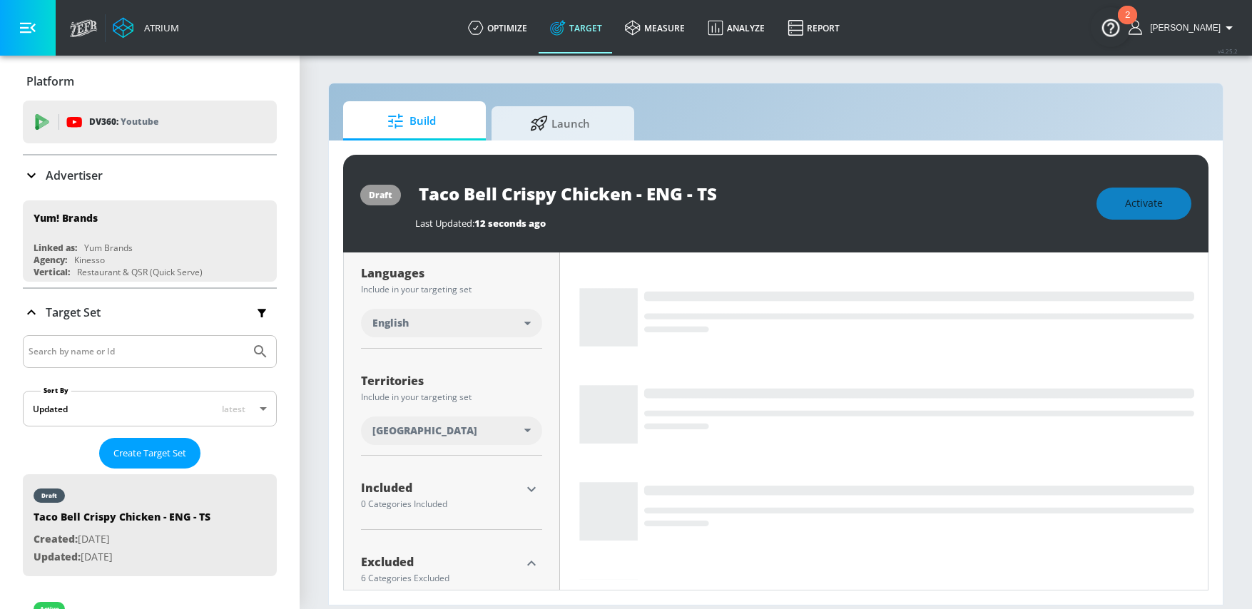
scroll to position [263, 0]
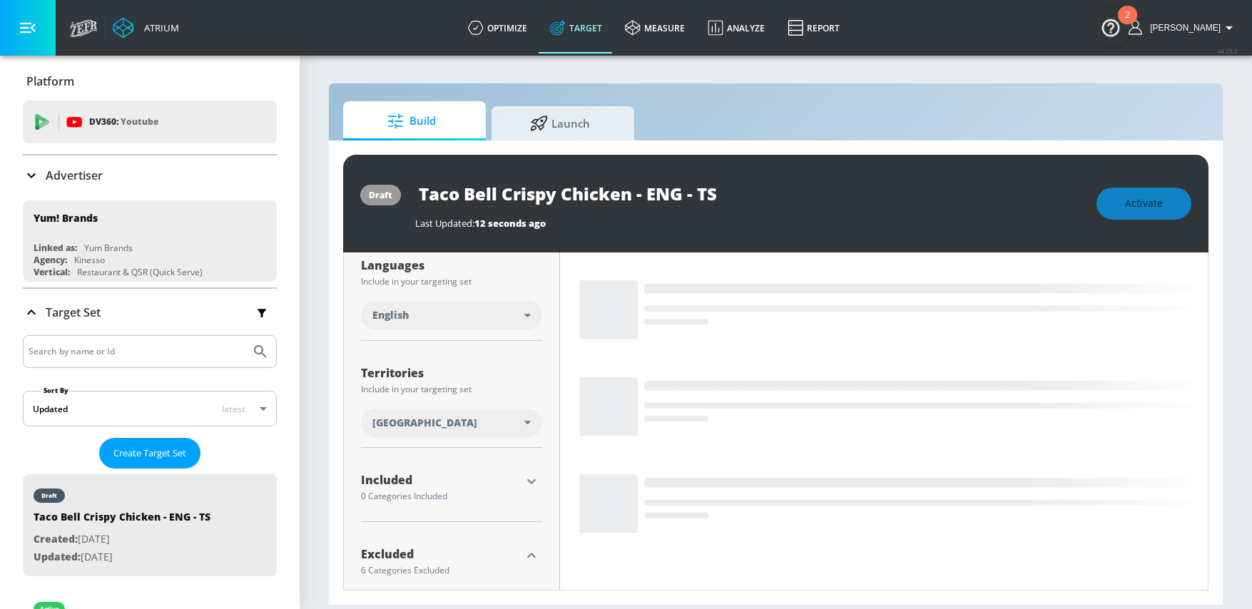
drag, startPoint x: 726, startPoint y: 191, endPoint x: 398, endPoint y: 183, distance: 327.6
click at [398, 183] on div "draft Taco Bell Crispy Chicken - ENG - TS Last Updated: 12 seconds ago Activate" at bounding box center [776, 204] width 866 height 98
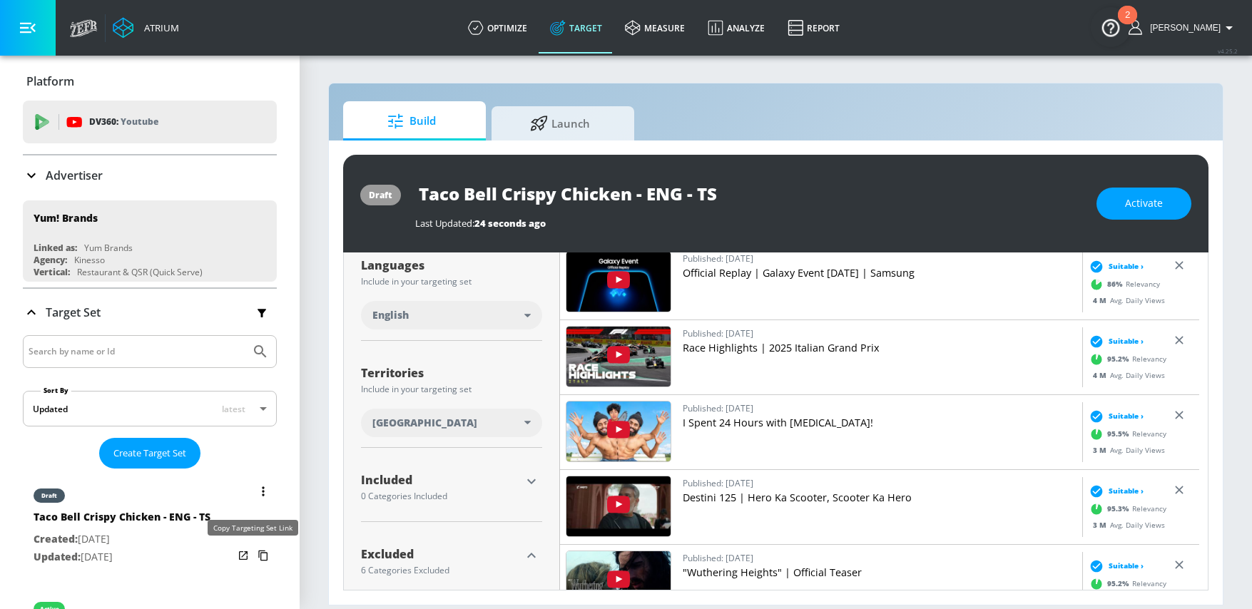
click at [252, 558] on icon "list of Target Set" at bounding box center [263, 555] width 23 height 23
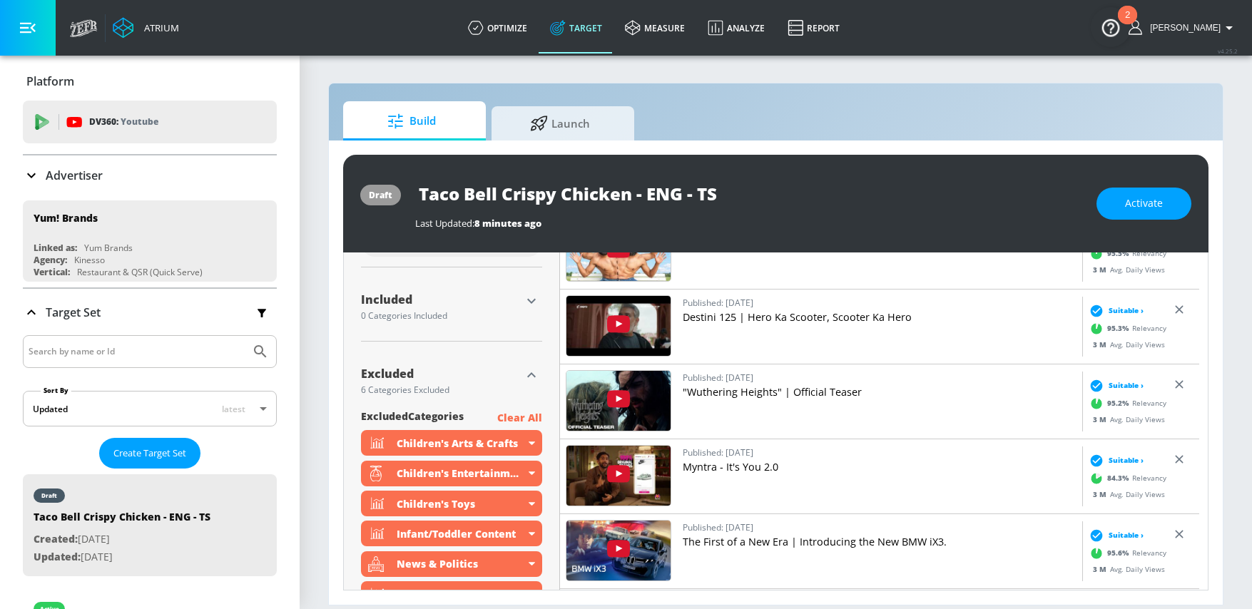
scroll to position [366, 0]
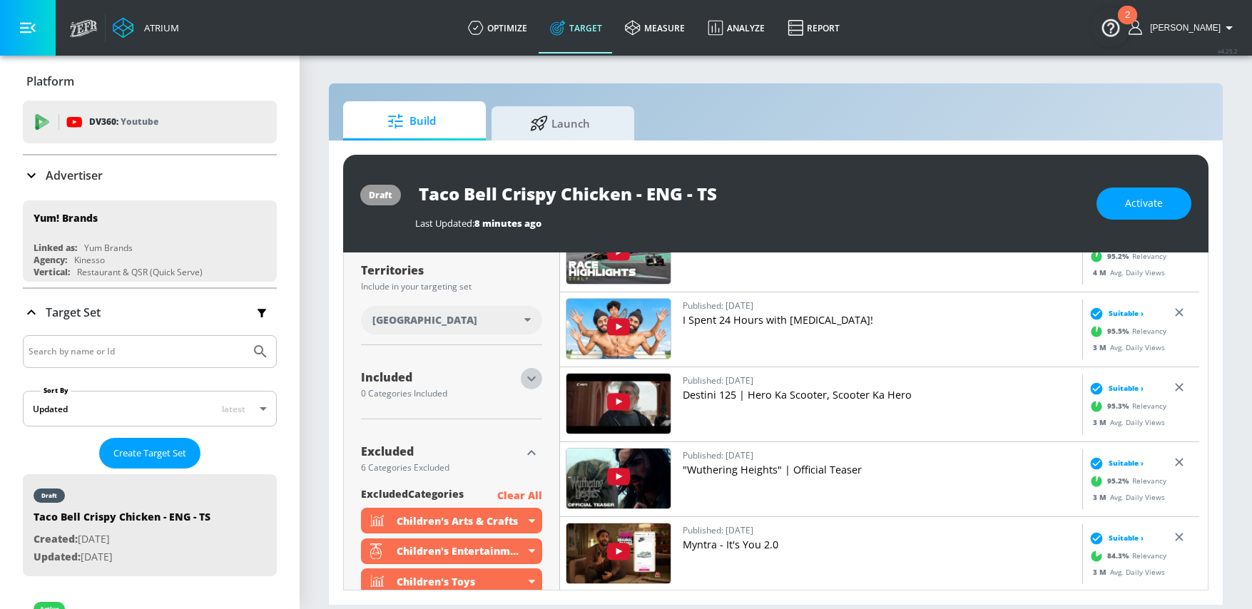
click at [529, 381] on icon "button" at bounding box center [531, 379] width 9 height 5
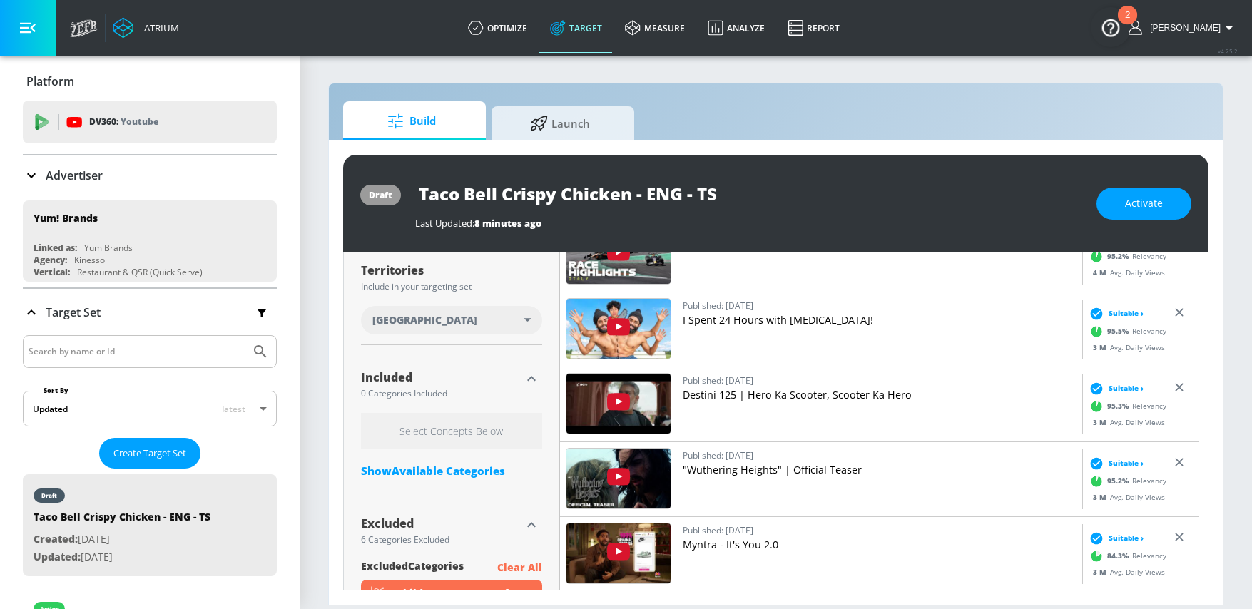
click at [449, 467] on div "Show Available Categories" at bounding box center [451, 471] width 181 height 14
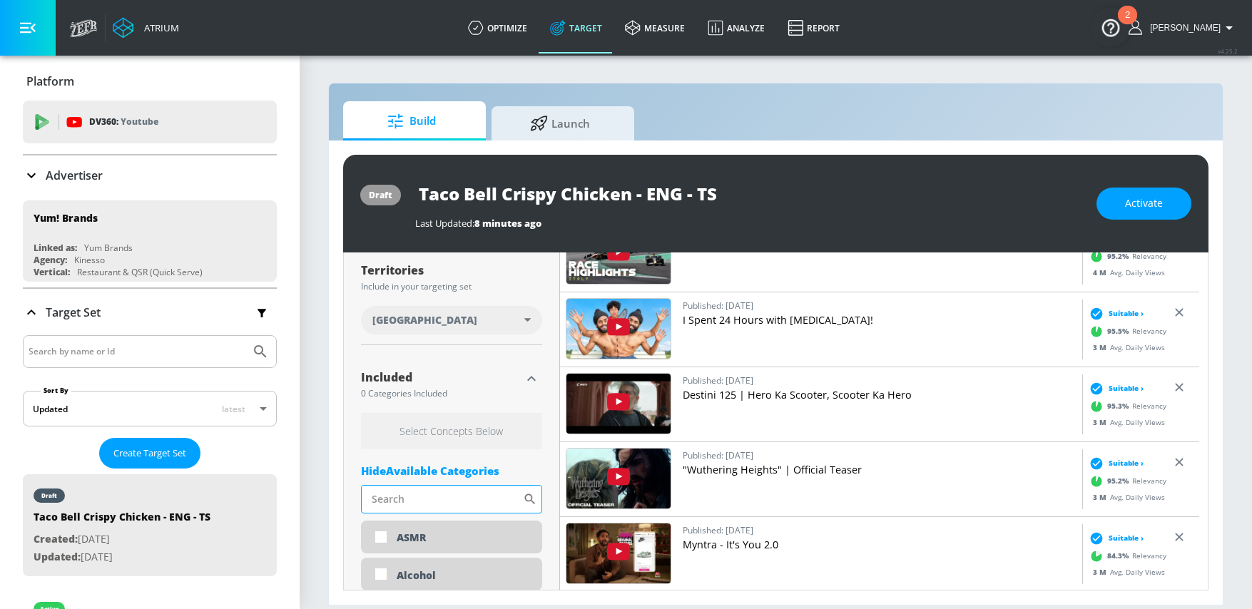
click at [442, 496] on input "Sort By" at bounding box center [442, 499] width 162 height 29
type input "fall"
click at [460, 535] on div "Seasons - Autumn/Fall" at bounding box center [463, 539] width 133 height 14
checkbox input "true"
drag, startPoint x: 430, startPoint y: 495, endPoint x: 369, endPoint y: 495, distance: 60.7
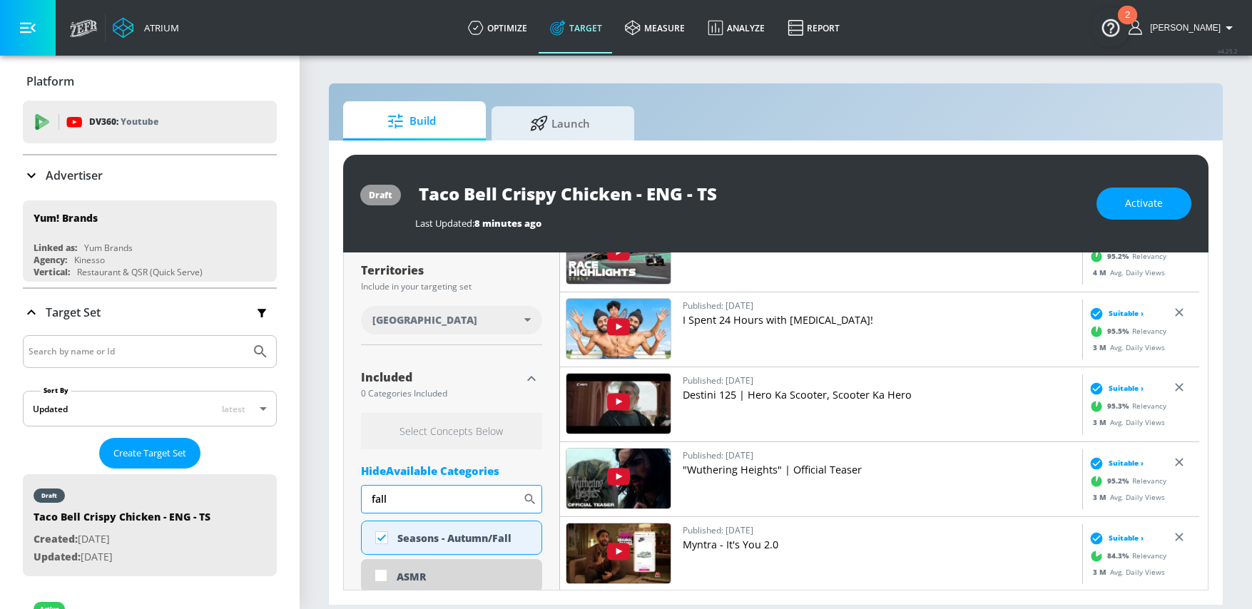
click at [369, 495] on input "fall" at bounding box center [442, 499] width 162 height 29
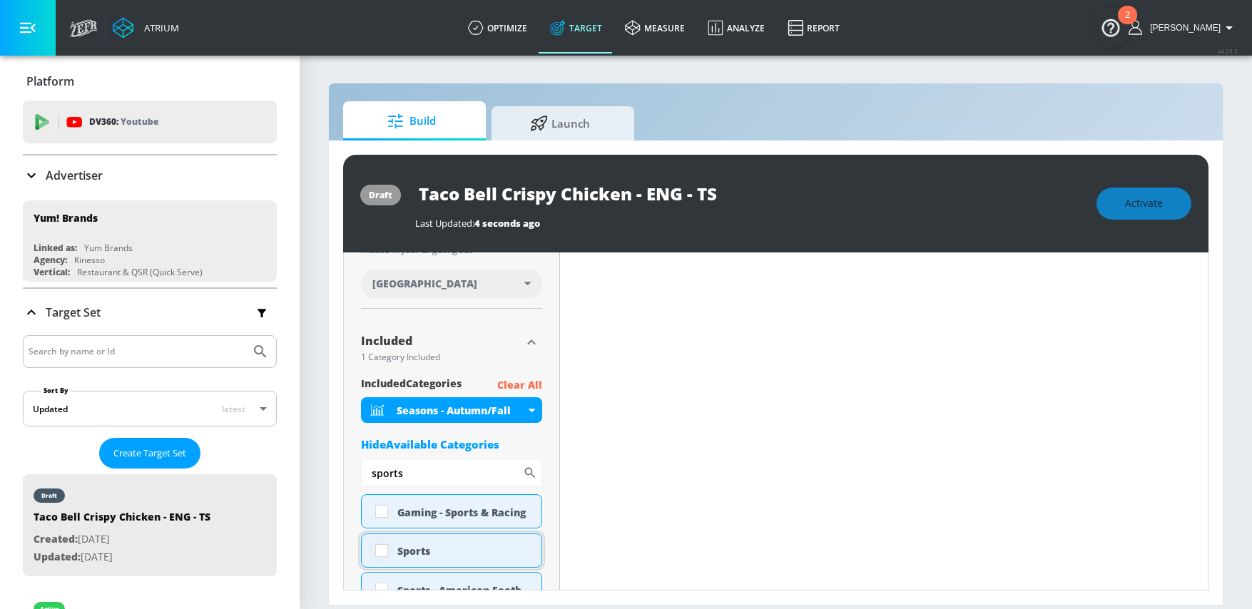
scroll to position [390, 0]
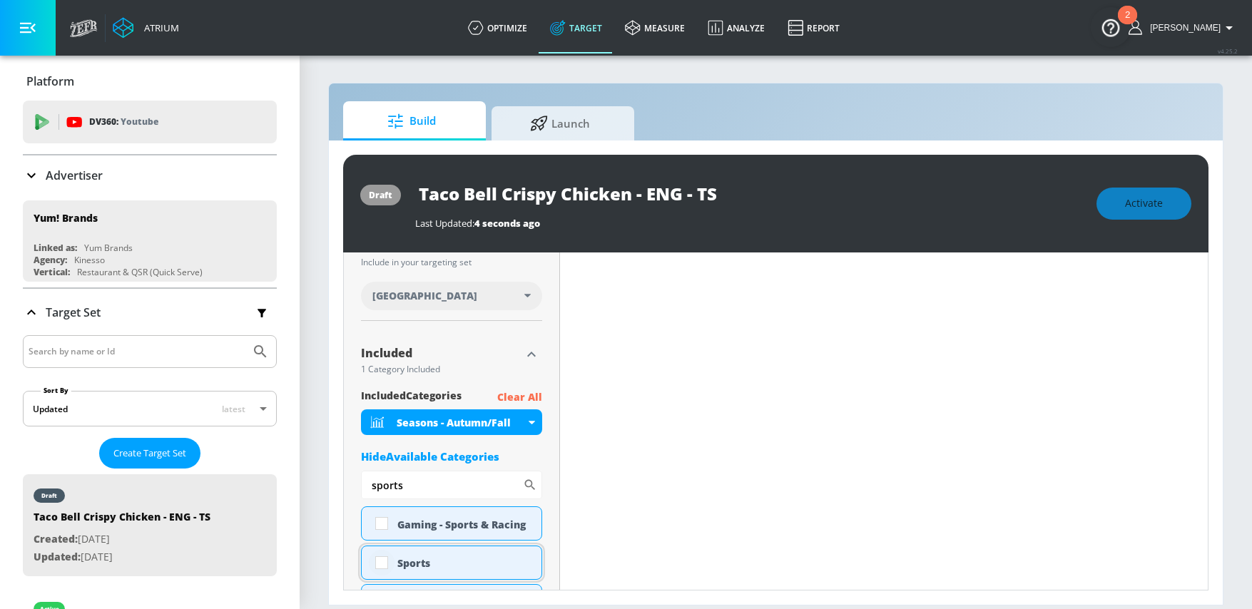
type input "sports"
click at [379, 562] on input "checkbox" at bounding box center [382, 563] width 26 height 26
checkbox input "true"
drag, startPoint x: 430, startPoint y: 488, endPoint x: 359, endPoint y: 480, distance: 71.2
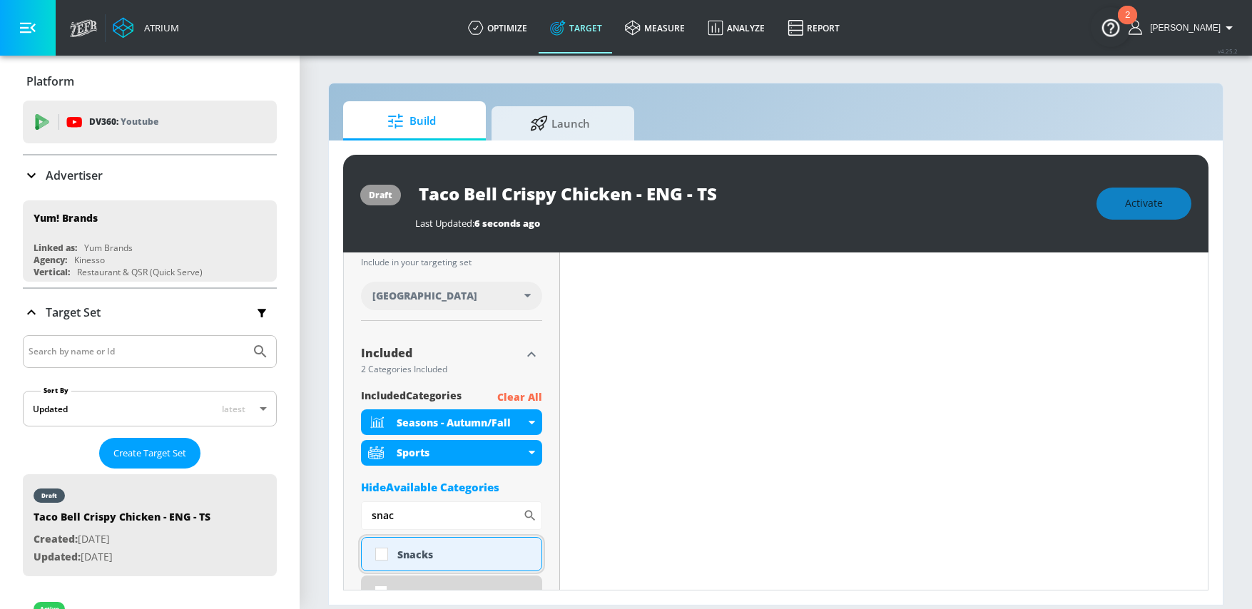
type input "snac"
click at [382, 553] on input "checkbox" at bounding box center [382, 555] width 26 height 26
checkbox input "true"
drag, startPoint x: 434, startPoint y: 514, endPoint x: 315, endPoint y: 515, distance: 118.5
click at [315, 515] on section "Build Launch draft Taco Bell Crispy Chicken - ENG - TS Last Updated: 6 seconds …" at bounding box center [776, 331] width 953 height 555
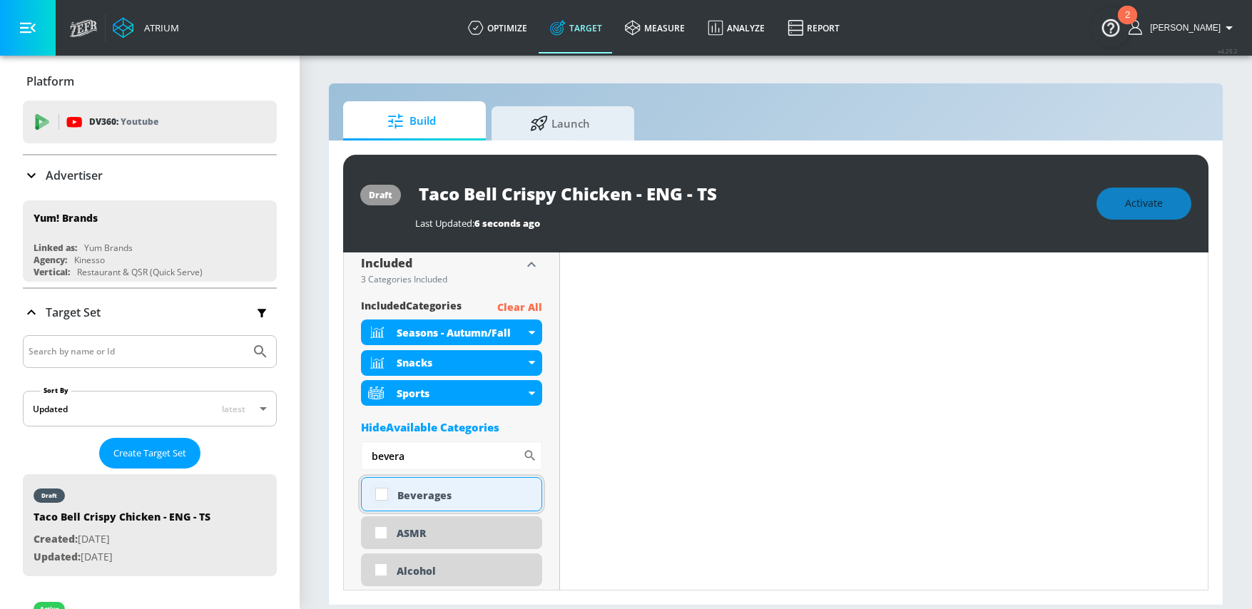
scroll to position [468, 0]
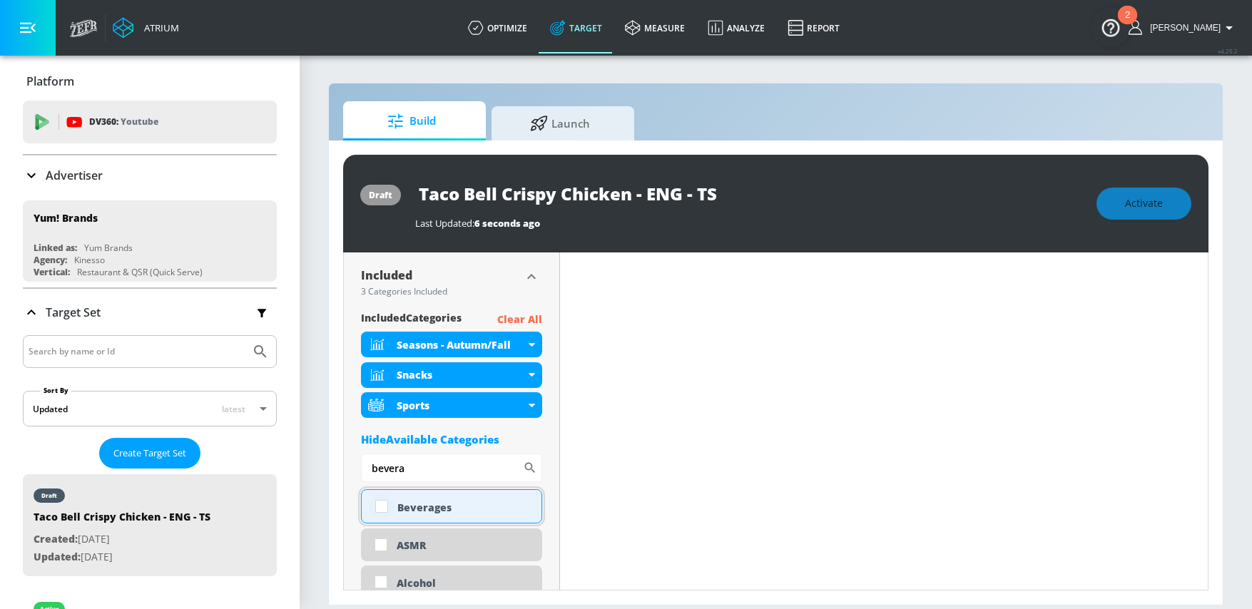
type input "bevera"
click at [382, 501] on input "checkbox" at bounding box center [382, 507] width 26 height 26
checkbox input "true"
drag, startPoint x: 425, startPoint y: 470, endPoint x: 353, endPoint y: 465, distance: 73.0
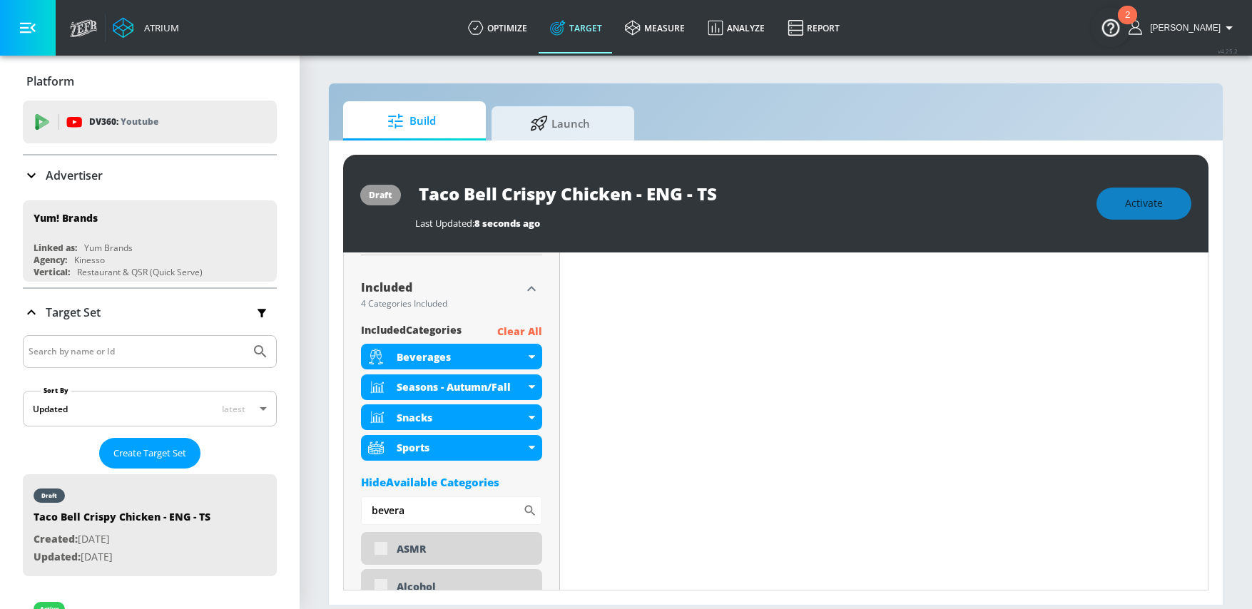
scroll to position [480, 0]
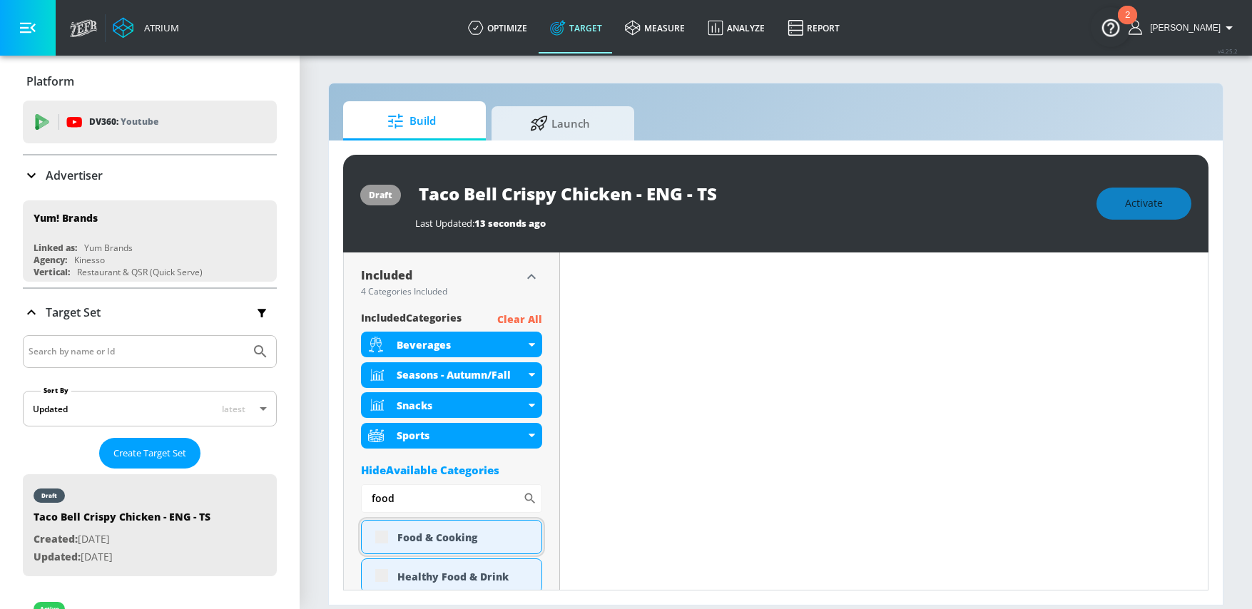
scroll to position [468, 0]
type input "food"
click at [392, 537] on input "checkbox" at bounding box center [382, 537] width 26 height 26
checkbox input "true"
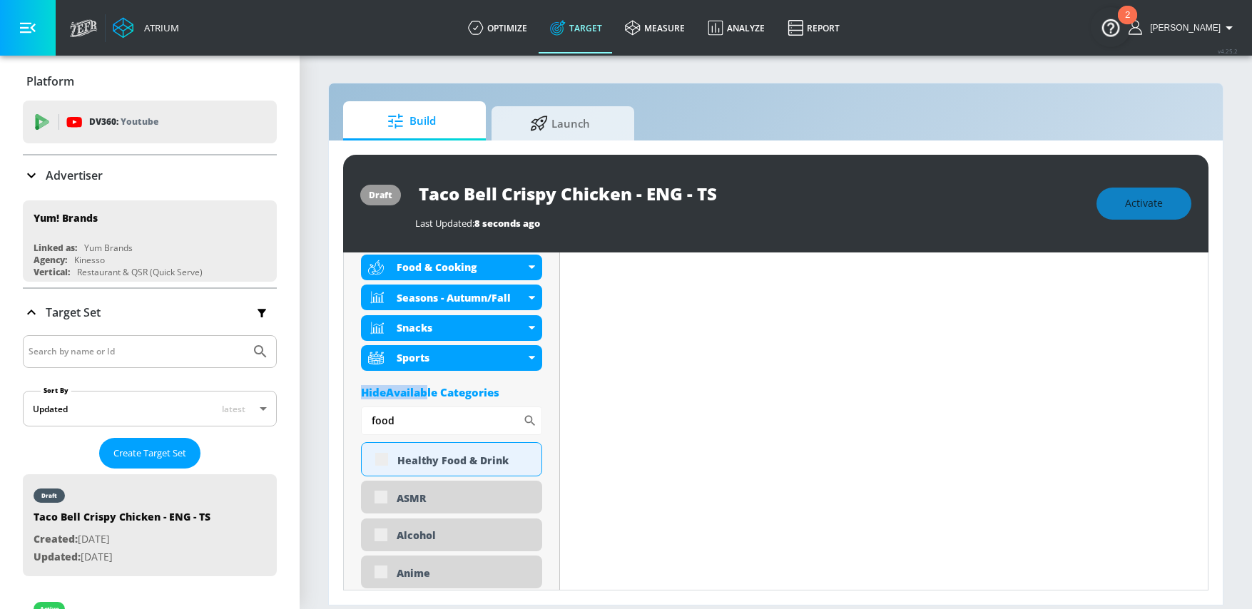
scroll to position [600, 0]
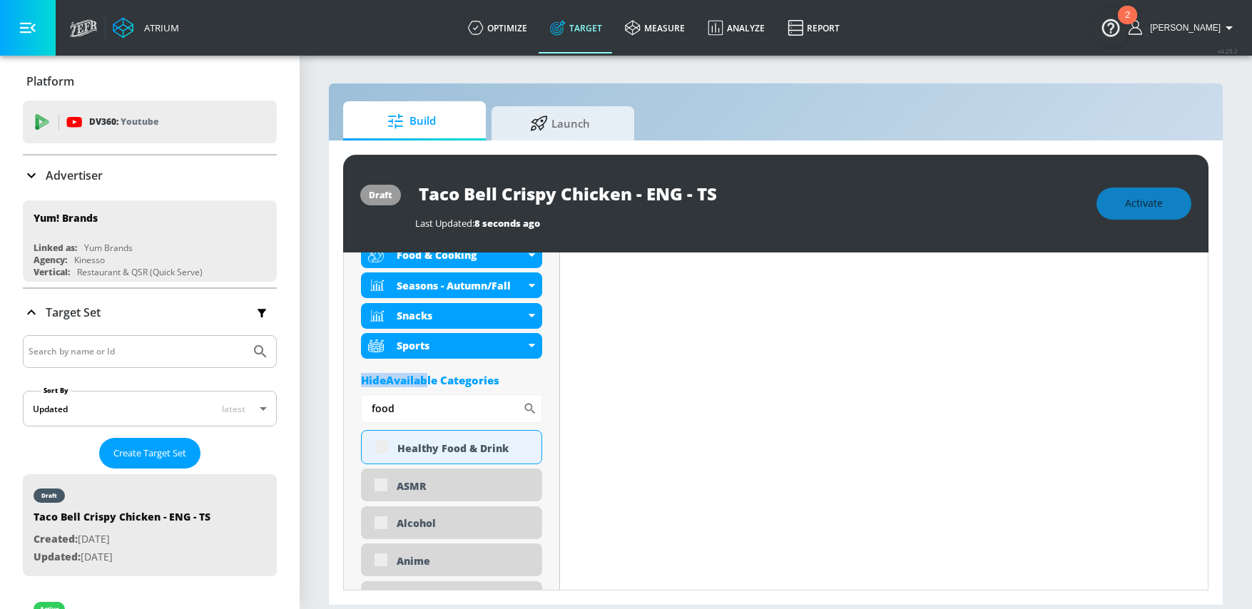
drag, startPoint x: 390, startPoint y: 372, endPoint x: 370, endPoint y: 370, distance: 20.1
drag, startPoint x: 362, startPoint y: 407, endPoint x: 355, endPoint y: 407, distance: 7.2
drag, startPoint x: 428, startPoint y: 410, endPoint x: 363, endPoint y: 406, distance: 65.1
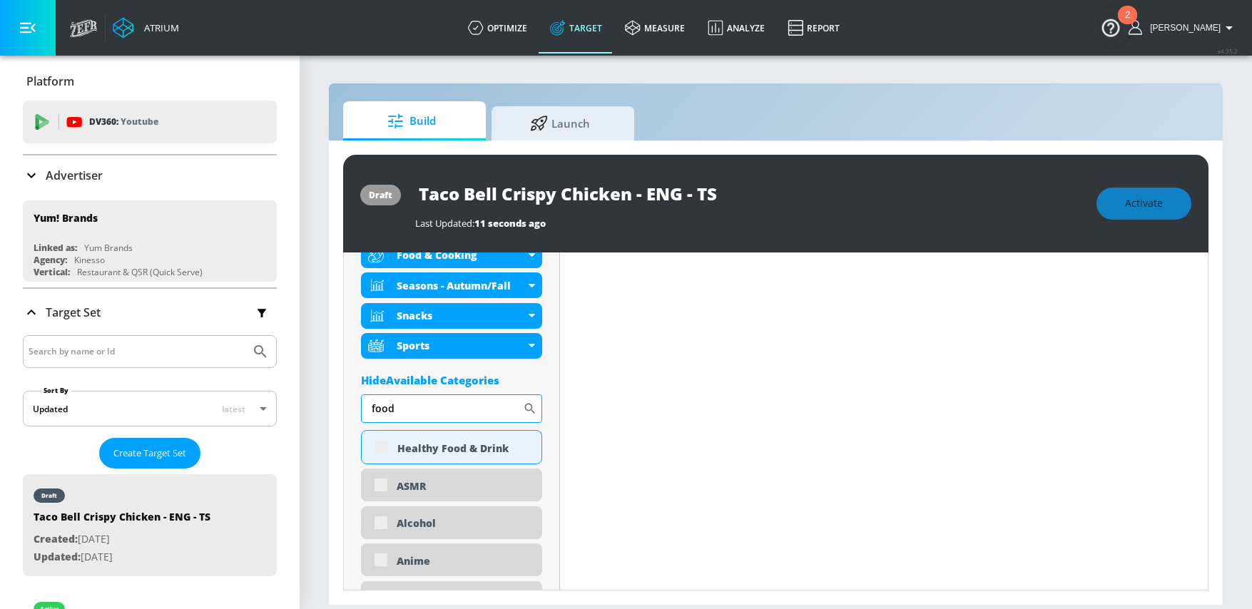
click at [363, 406] on input "food" at bounding box center [442, 409] width 162 height 29
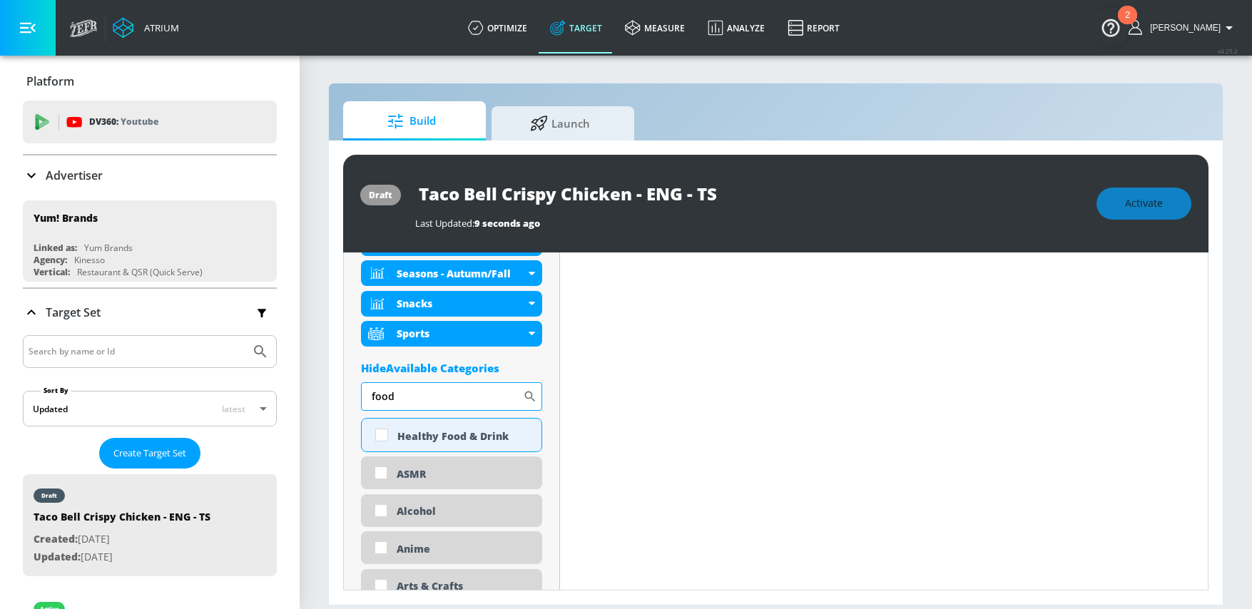
scroll to position [588, 0]
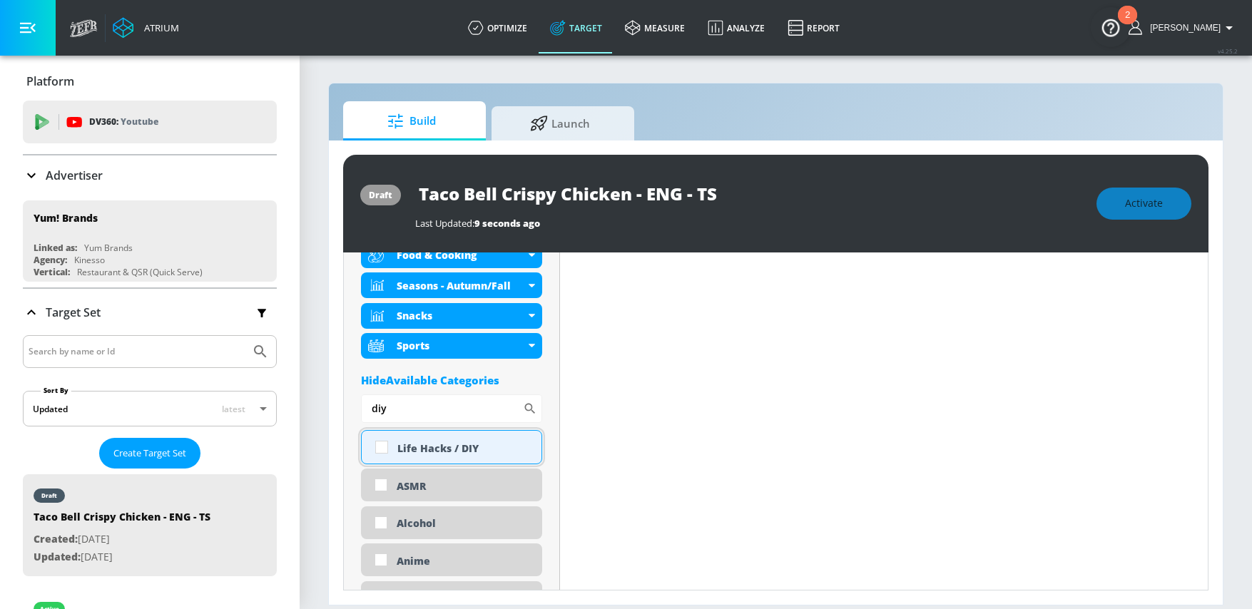
type input "diy"
click at [404, 452] on div "Life Hacks / DIY" at bounding box center [463, 449] width 133 height 14
checkbox input "true"
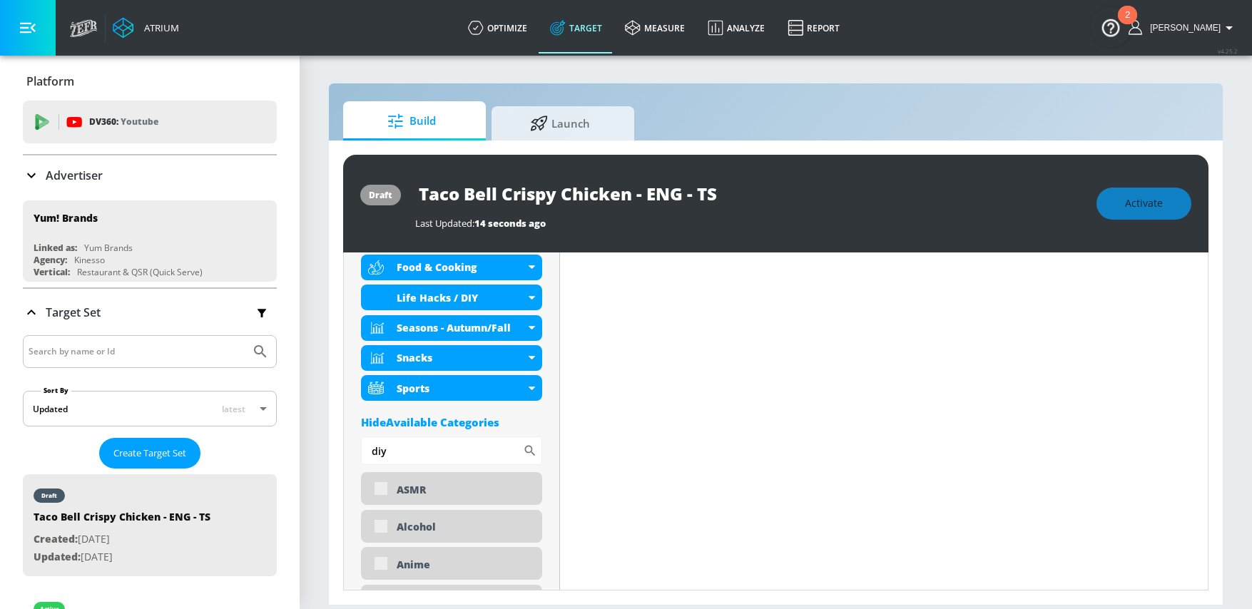
scroll to position [600, 0]
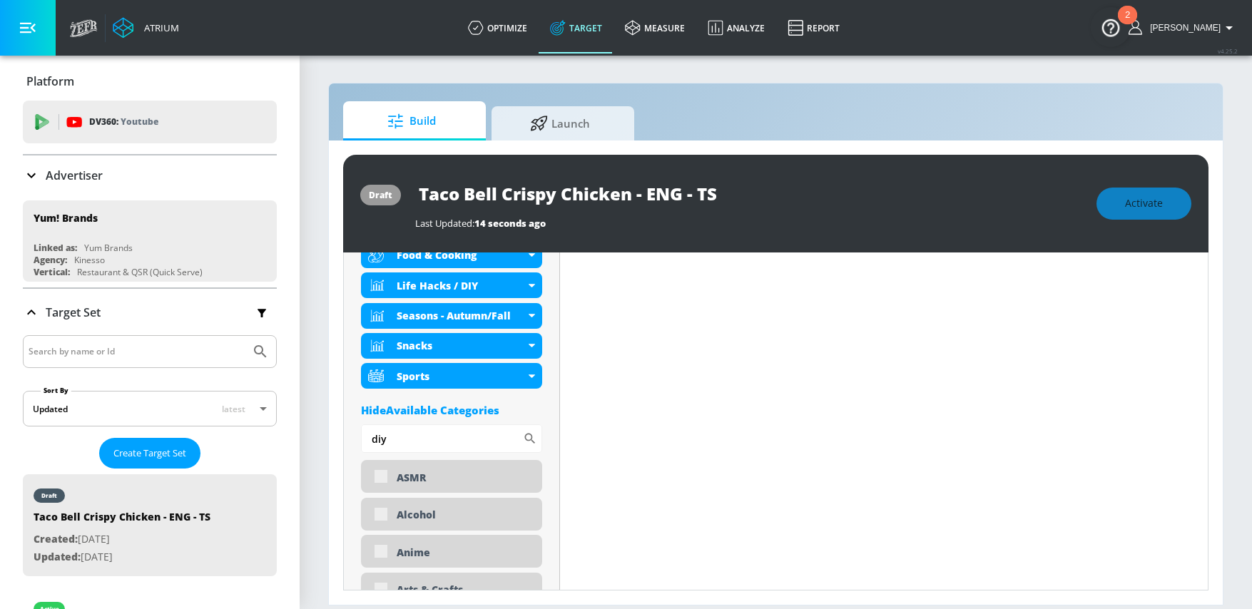
drag, startPoint x: 387, startPoint y: 441, endPoint x: 352, endPoint y: 441, distance: 35.7
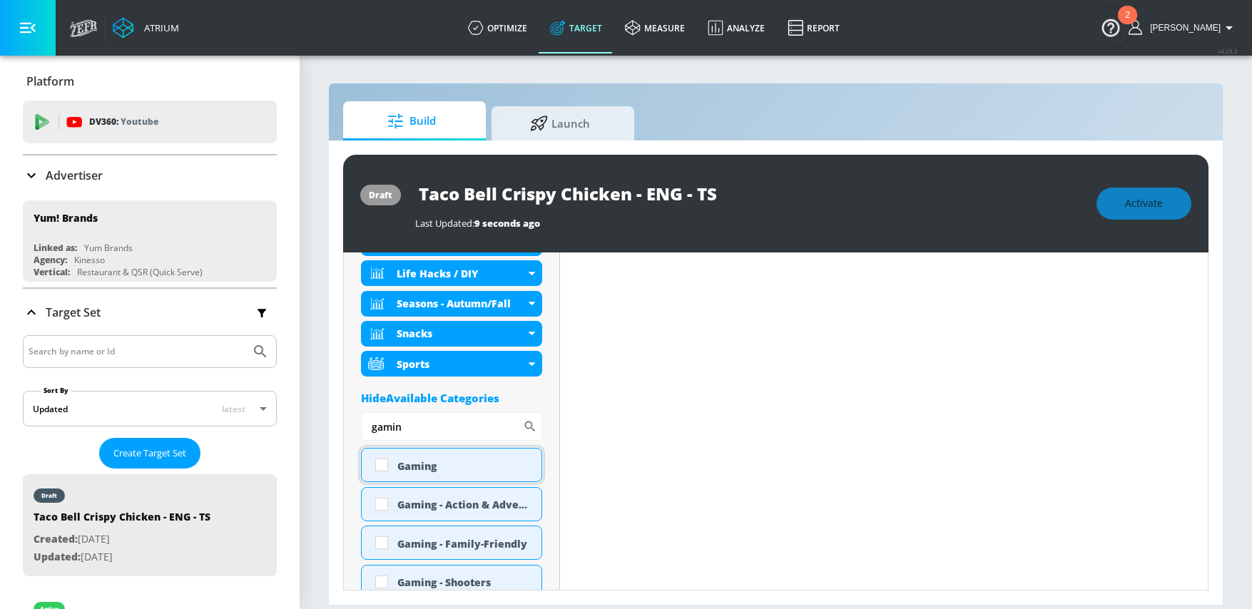
scroll to position [588, 0]
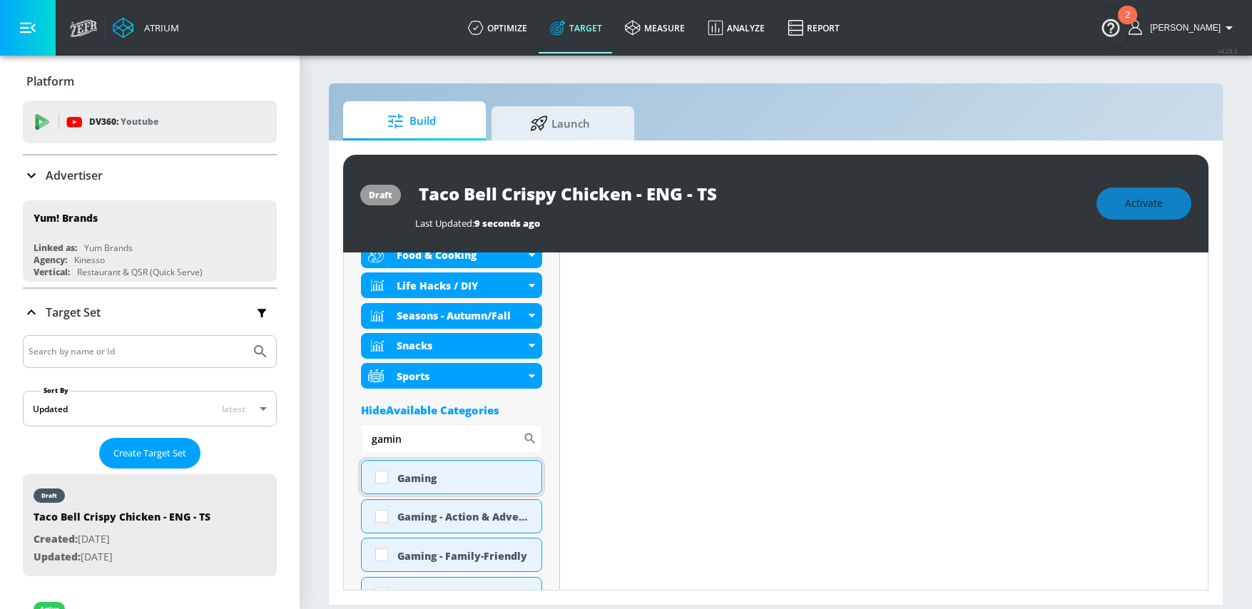
type input "gamin"
click at [383, 478] on input "checkbox" at bounding box center [382, 478] width 26 height 26
checkbox input "true"
drag, startPoint x: 415, startPoint y: 445, endPoint x: 286, endPoint y: 430, distance: 130.0
click at [286, 430] on div "Atrium optimize Target measure Analyze Report optimize Target measure Analyze R…" at bounding box center [626, 304] width 1252 height 609
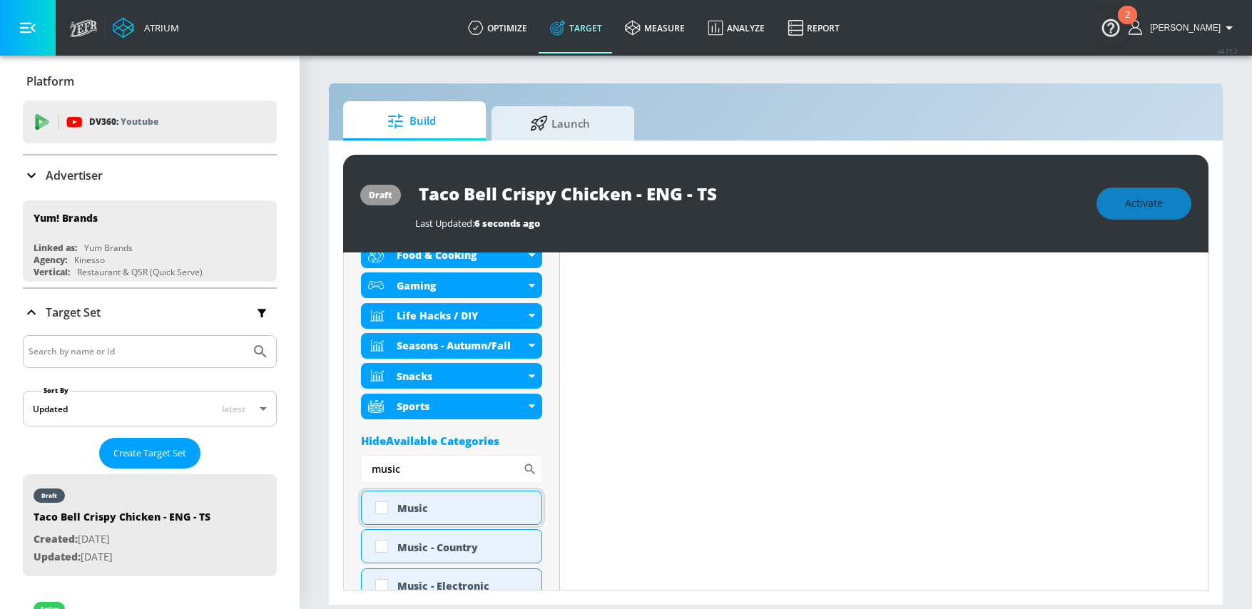
type input "music"
click at [385, 510] on input "checkbox" at bounding box center [382, 508] width 26 height 26
checkbox input "true"
drag, startPoint x: 411, startPoint y: 474, endPoint x: 373, endPoint y: 468, distance: 38.2
click at [373, 468] on input "music" at bounding box center [442, 469] width 162 height 29
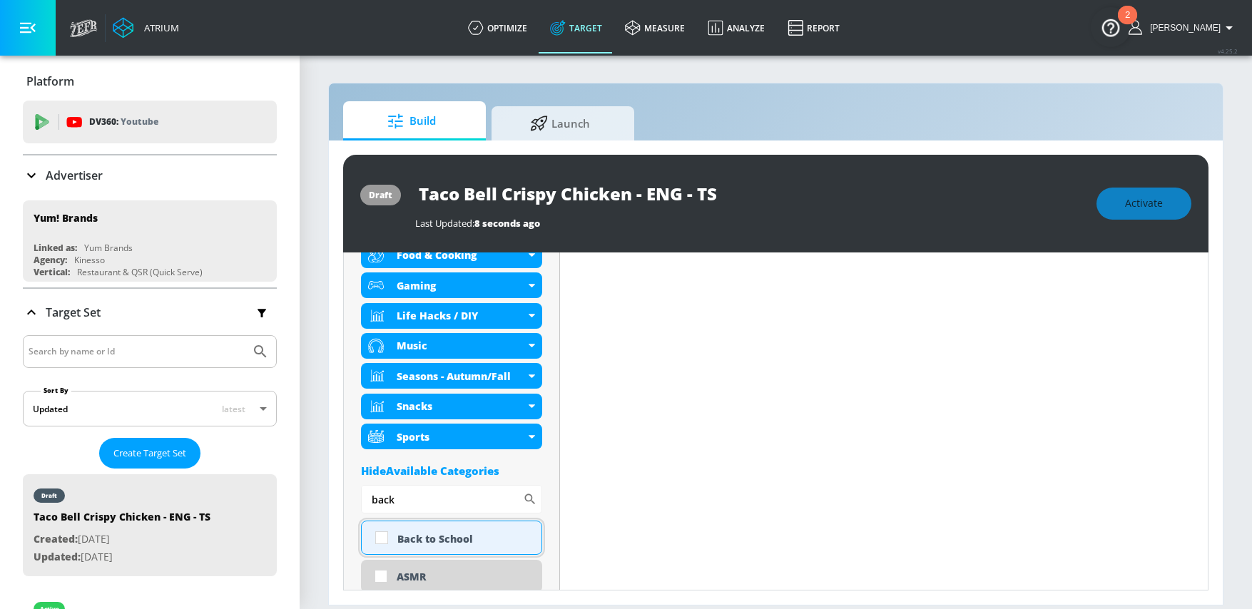
type input "back"
click at [382, 536] on input "checkbox" at bounding box center [382, 538] width 26 height 26
checkbox input "true"
drag, startPoint x: 410, startPoint y: 504, endPoint x: 367, endPoint y: 500, distance: 43.7
click at [367, 500] on input "back" at bounding box center [442, 499] width 162 height 29
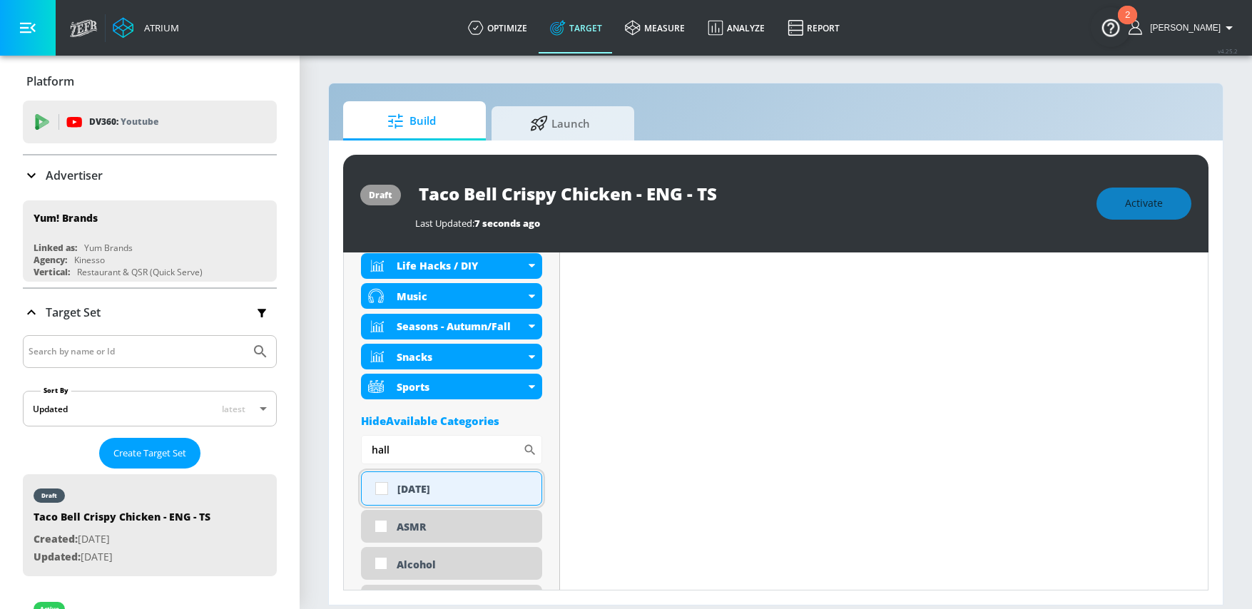
scroll to position [656, 0]
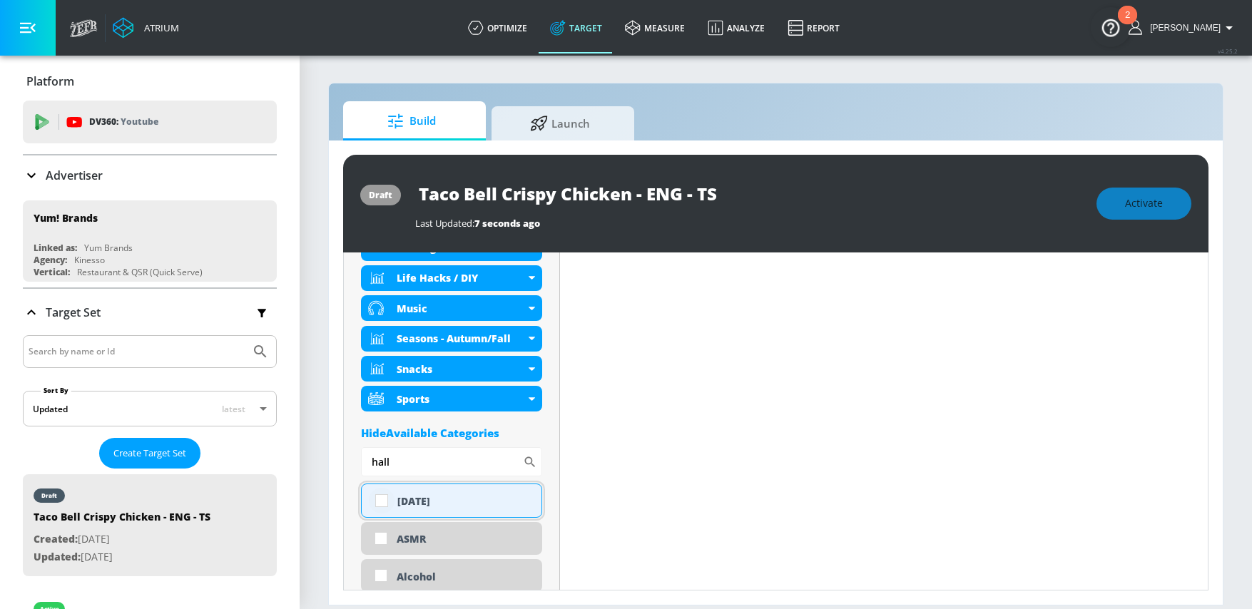
type input "hall"
click at [384, 500] on input "checkbox" at bounding box center [382, 501] width 26 height 26
checkbox input "true"
drag, startPoint x: 402, startPoint y: 465, endPoint x: 368, endPoint y: 460, distance: 33.8
click at [368, 460] on input "hall" at bounding box center [442, 461] width 162 height 29
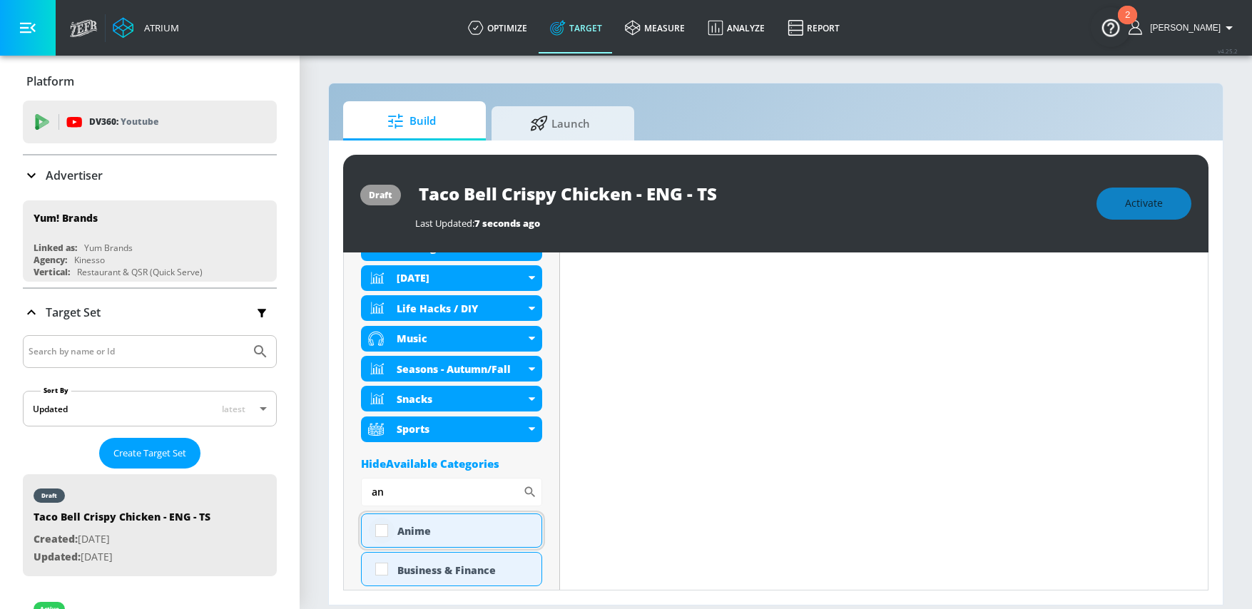
type input "an"
click at [383, 531] on input "checkbox" at bounding box center [382, 531] width 26 height 26
checkbox input "true"
drag, startPoint x: 397, startPoint y: 498, endPoint x: 367, endPoint y: 498, distance: 30.0
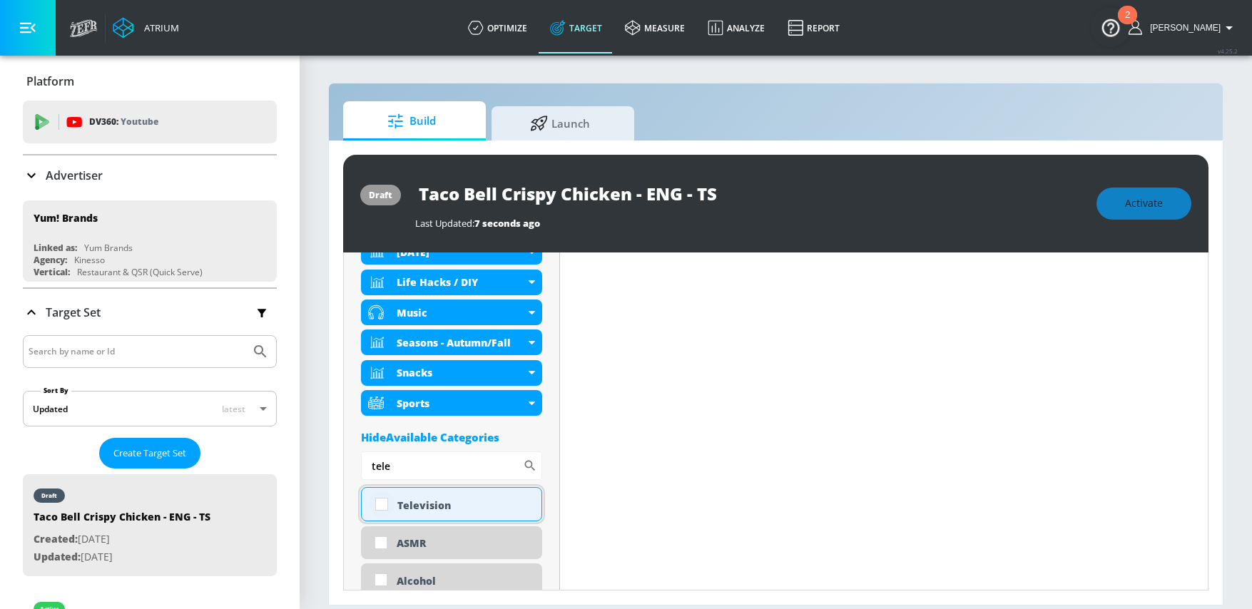
scroll to position [700, 0]
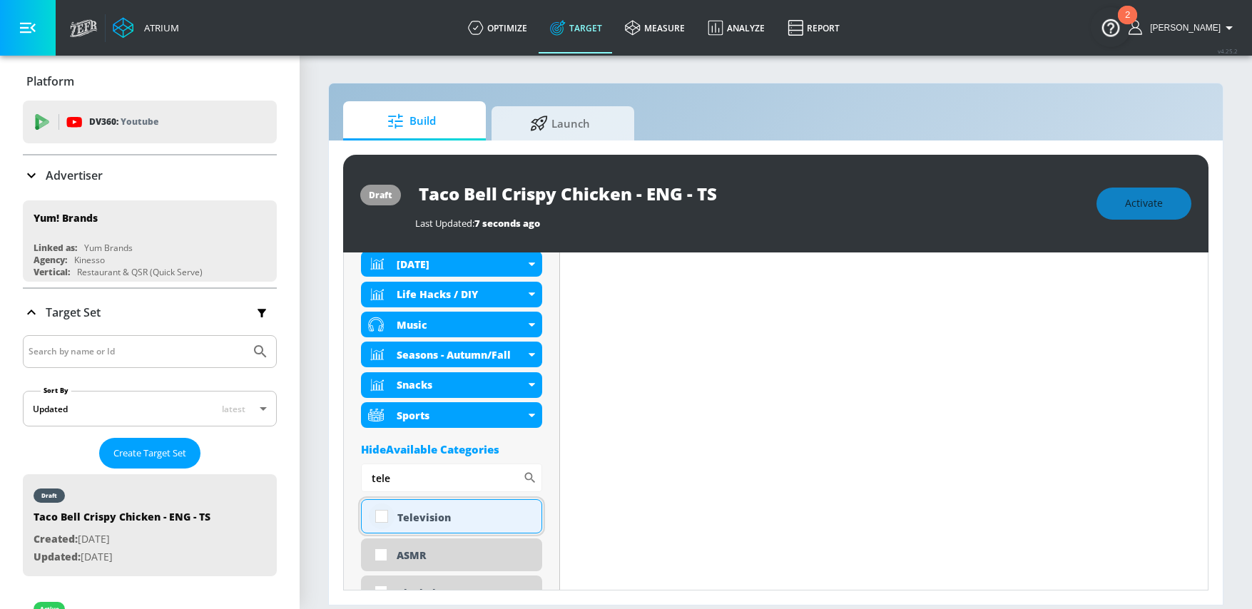
type input "tele"
click at [382, 515] on input "checkbox" at bounding box center [382, 517] width 26 height 26
checkbox input "true"
drag, startPoint x: 399, startPoint y: 480, endPoint x: 359, endPoint y: 470, distance: 41.2
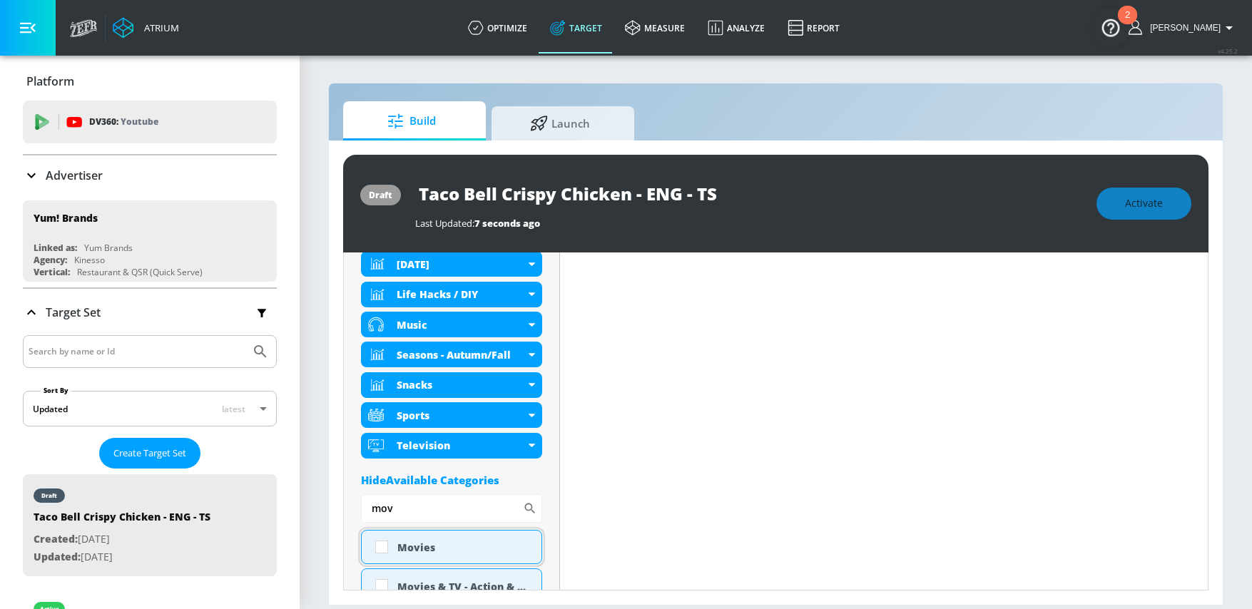
type input "mov"
click at [384, 547] on input "checkbox" at bounding box center [382, 547] width 26 height 26
checkbox input "true"
drag, startPoint x: 403, startPoint y: 518, endPoint x: 362, endPoint y: 507, distance: 42.9
click at [362, 507] on input "mov" at bounding box center [442, 509] width 162 height 29
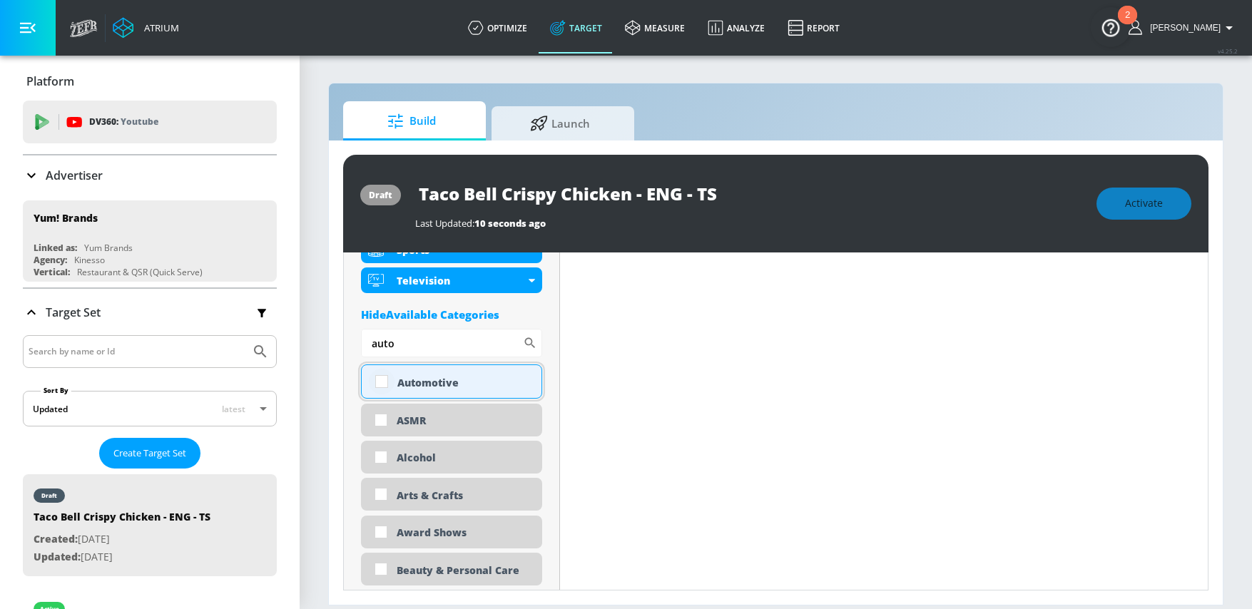
scroll to position [883, 0]
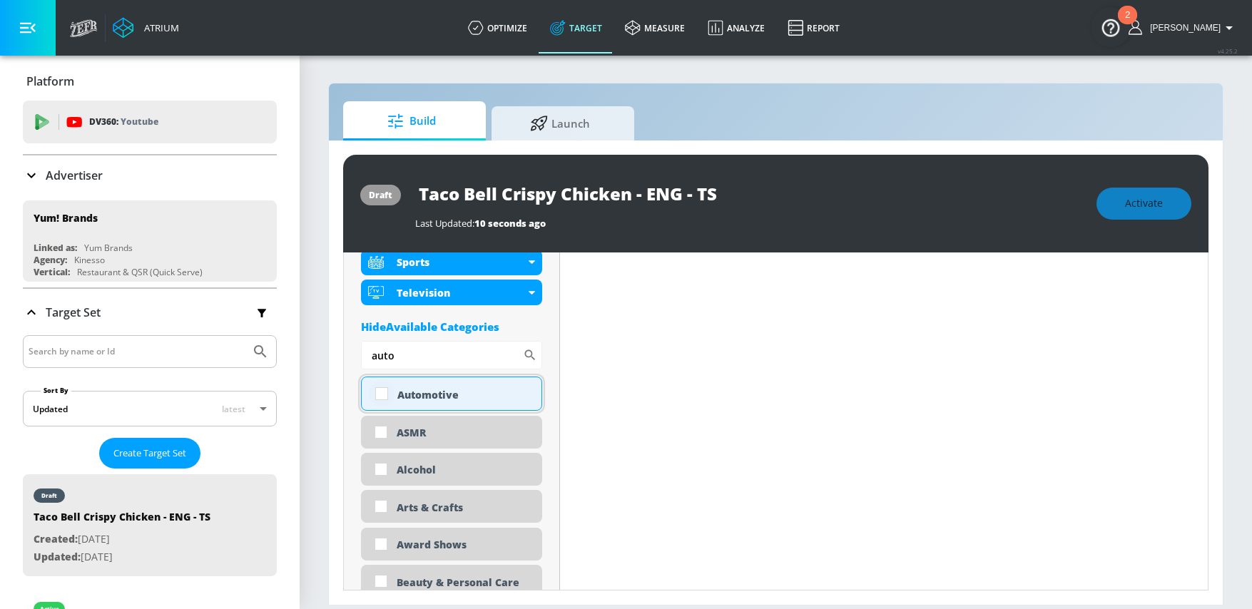
type input "auto"
click at [385, 391] on input "checkbox" at bounding box center [382, 394] width 26 height 26
checkbox input "true"
click at [337, 350] on div "draft Taco Bell Crispy Chicken - ENG - TS Last Updated: 10 seconds ago Activate…" at bounding box center [776, 373] width 894 height 465
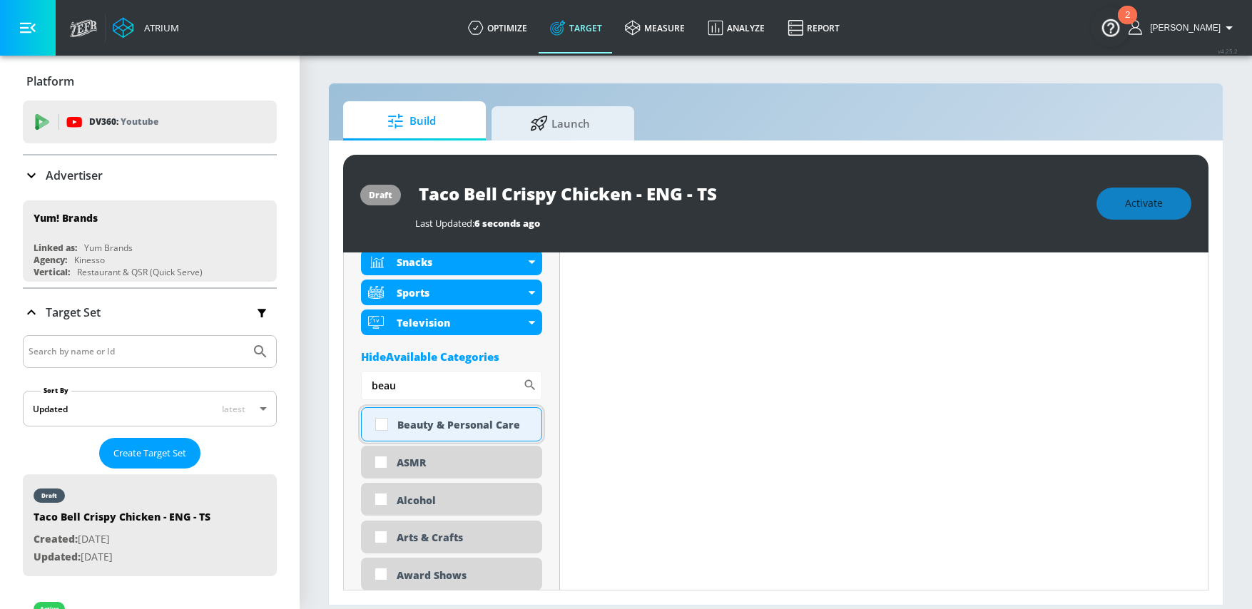
type input "beau"
click at [384, 424] on input "checkbox" at bounding box center [382, 425] width 26 height 26
checkbox input "true"
click at [363, 385] on input "beau" at bounding box center [442, 385] width 162 height 29
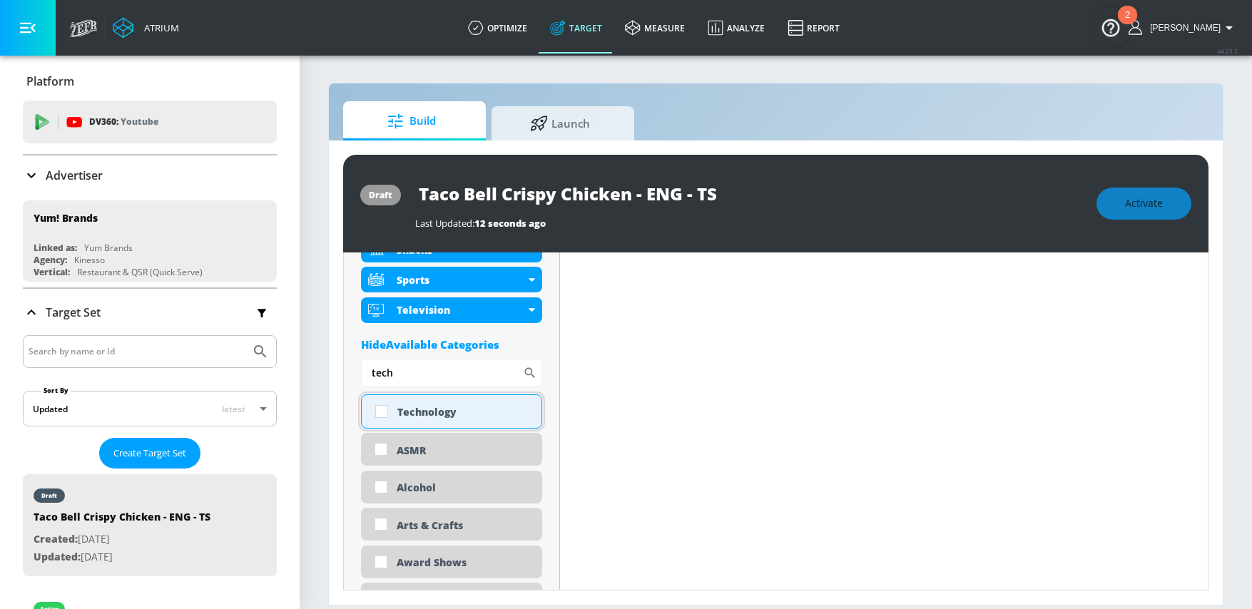
scroll to position [914, 0]
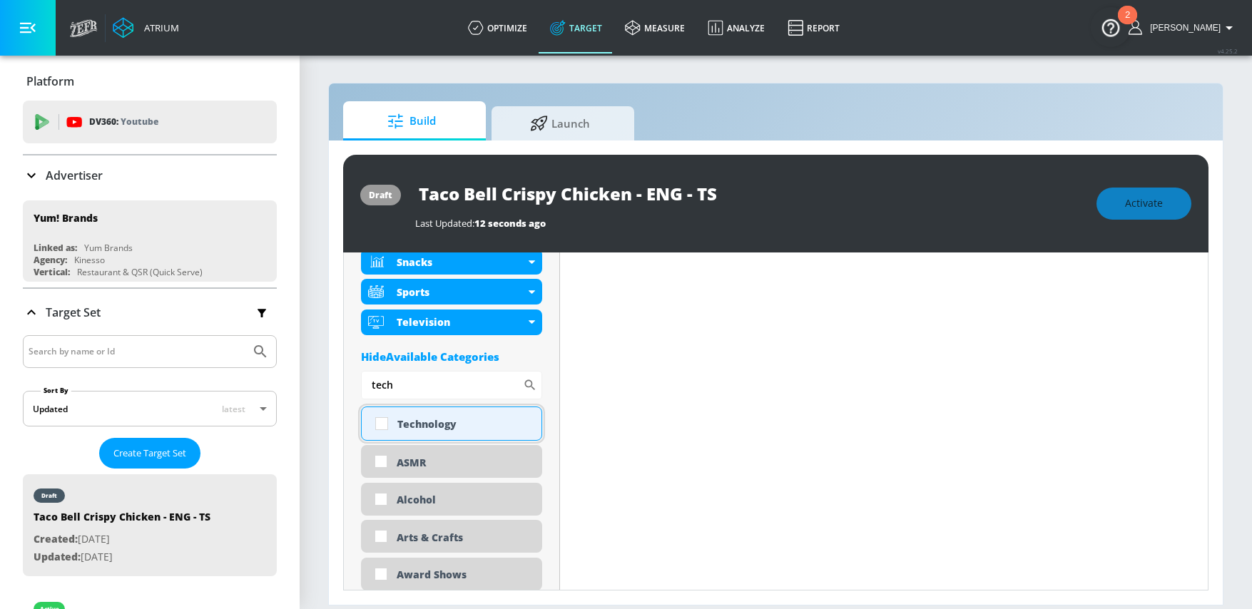
type input "tech"
click at [382, 423] on input "checkbox" at bounding box center [382, 424] width 26 height 26
checkbox input "true"
drag, startPoint x: 399, startPoint y: 384, endPoint x: 369, endPoint y: 377, distance: 30.7
click at [369, 377] on input "tech" at bounding box center [442, 385] width 162 height 29
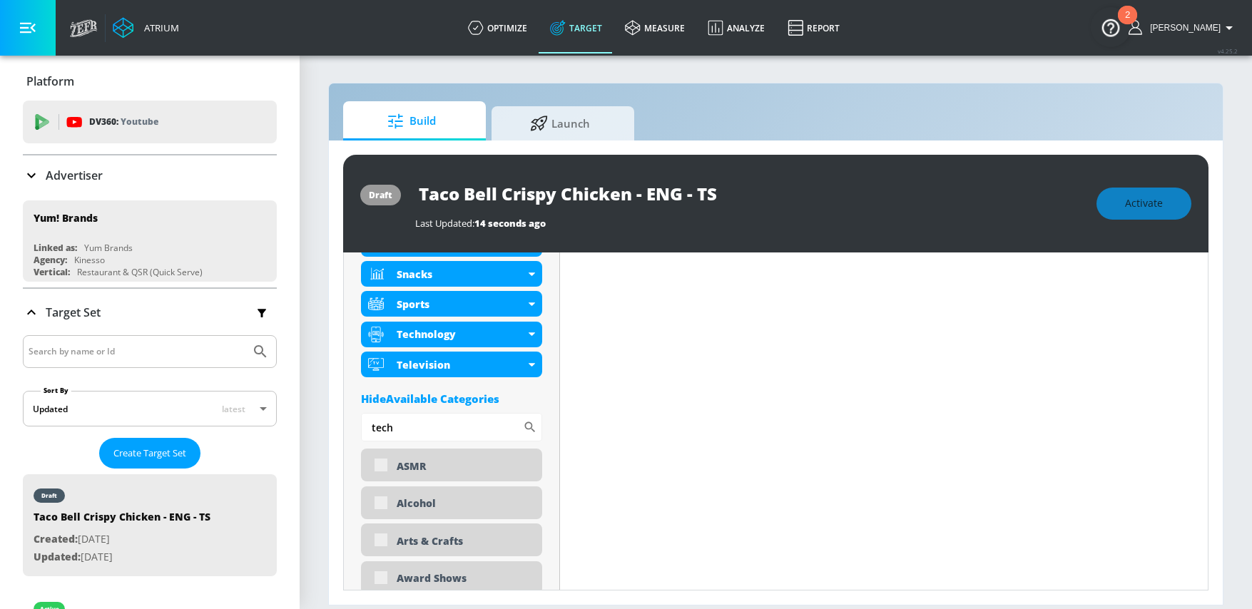
scroll to position [926, 0]
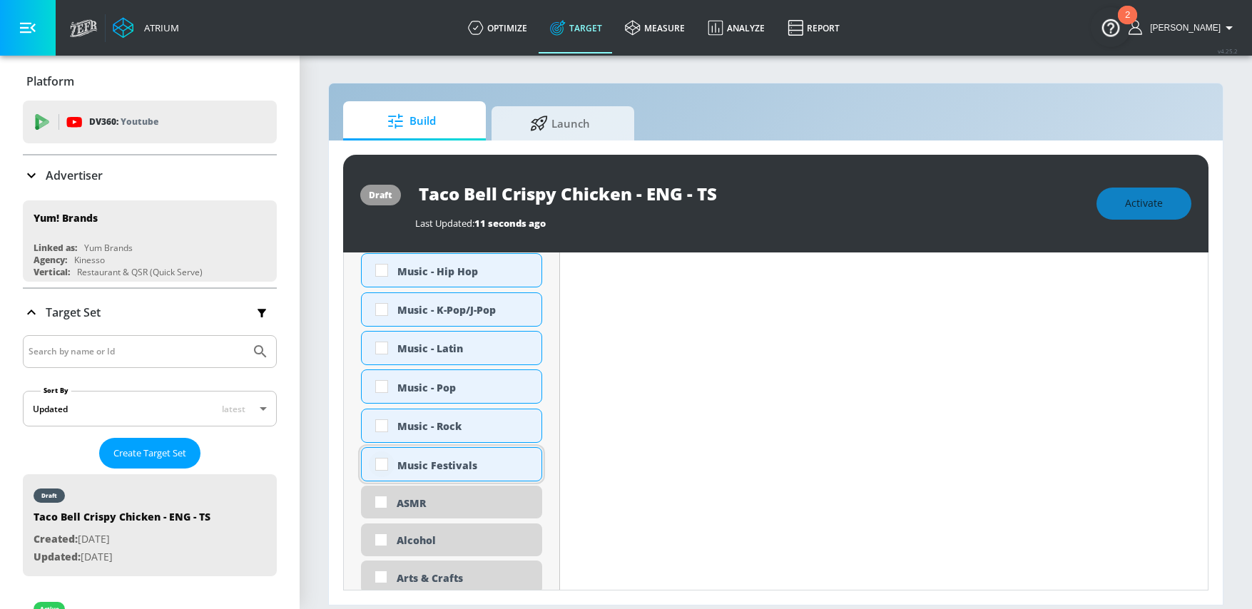
type input "music"
click at [379, 466] on input "checkbox" at bounding box center [382, 465] width 26 height 26
checkbox input "true"
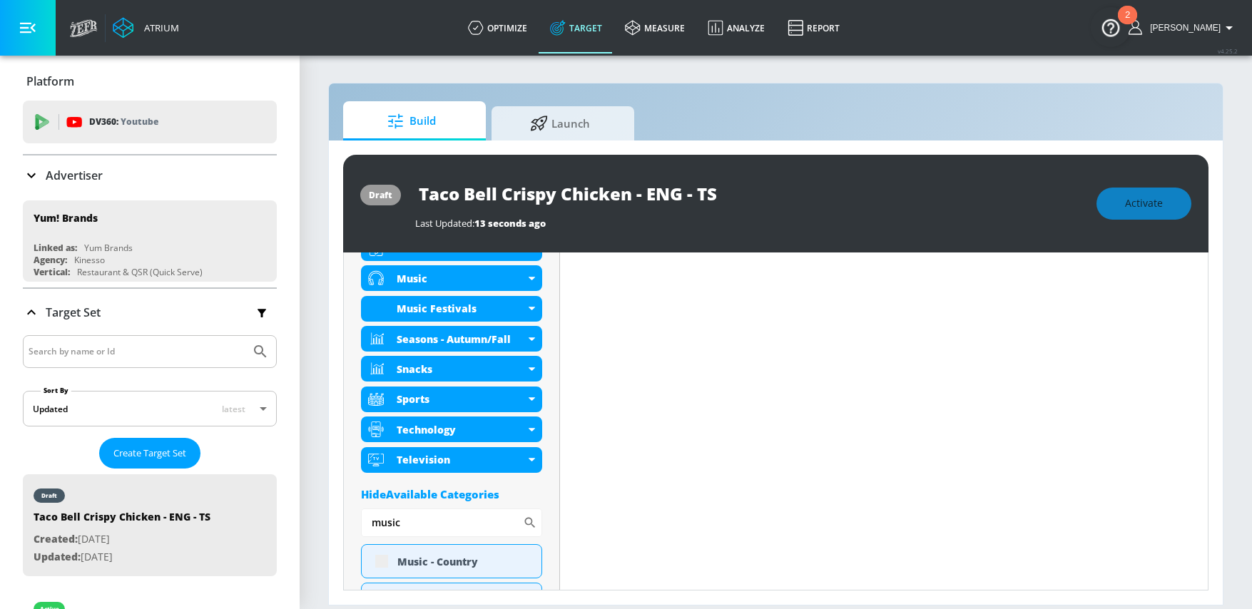
scroll to position [861, 0]
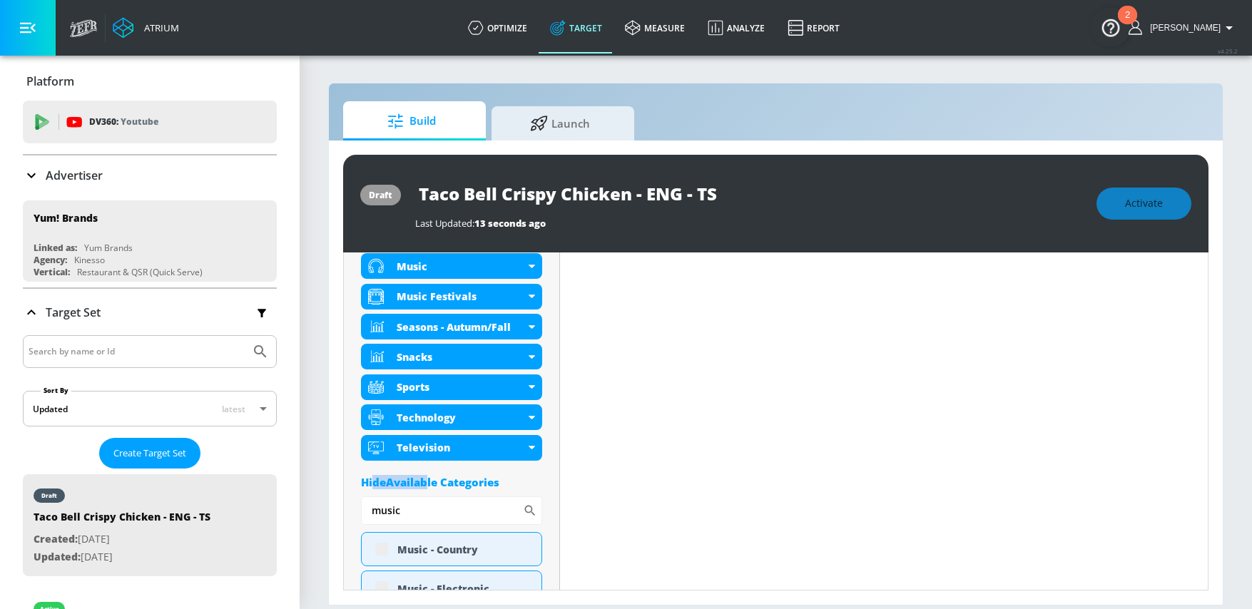
drag, startPoint x: 393, startPoint y: 483, endPoint x: 374, endPoint y: 479, distance: 19.7
click at [374, 479] on div "Hide Available Categories" at bounding box center [451, 482] width 181 height 14
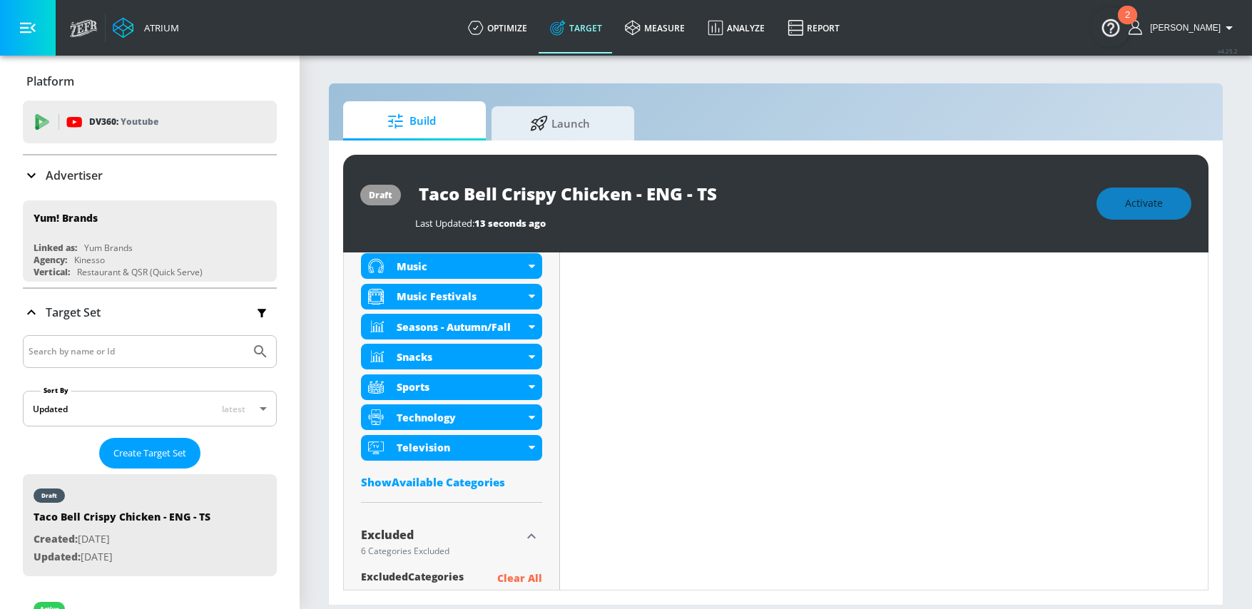
click at [480, 482] on div "Show Available Categories" at bounding box center [451, 482] width 181 height 14
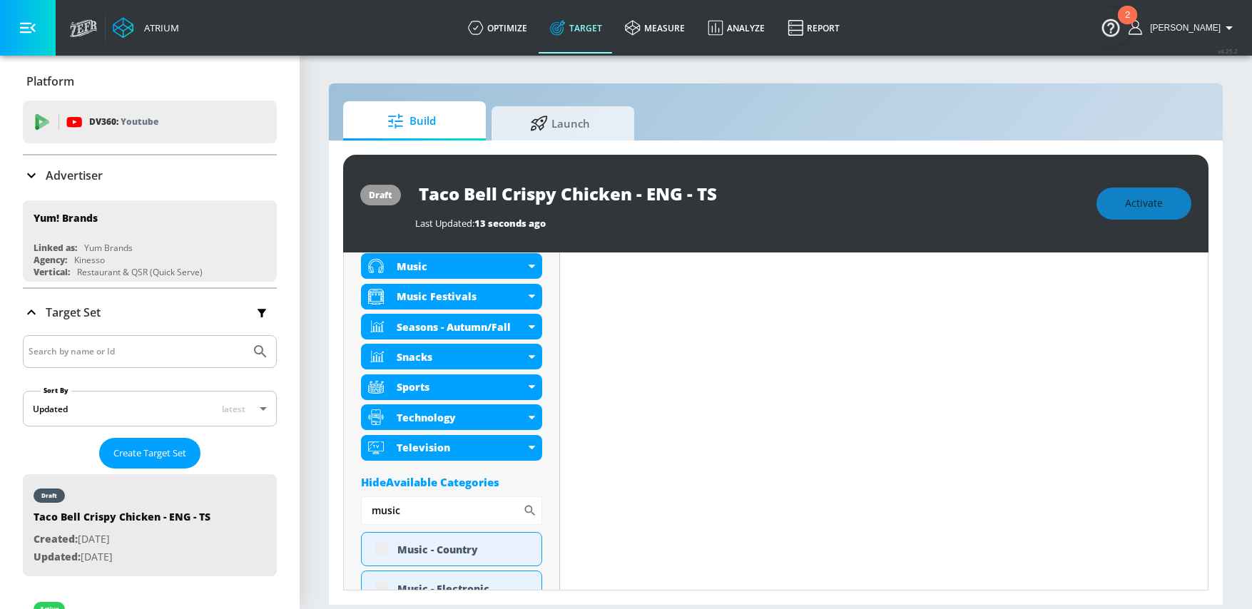
drag, startPoint x: 412, startPoint y: 513, endPoint x: 348, endPoint y: 510, distance: 64.3
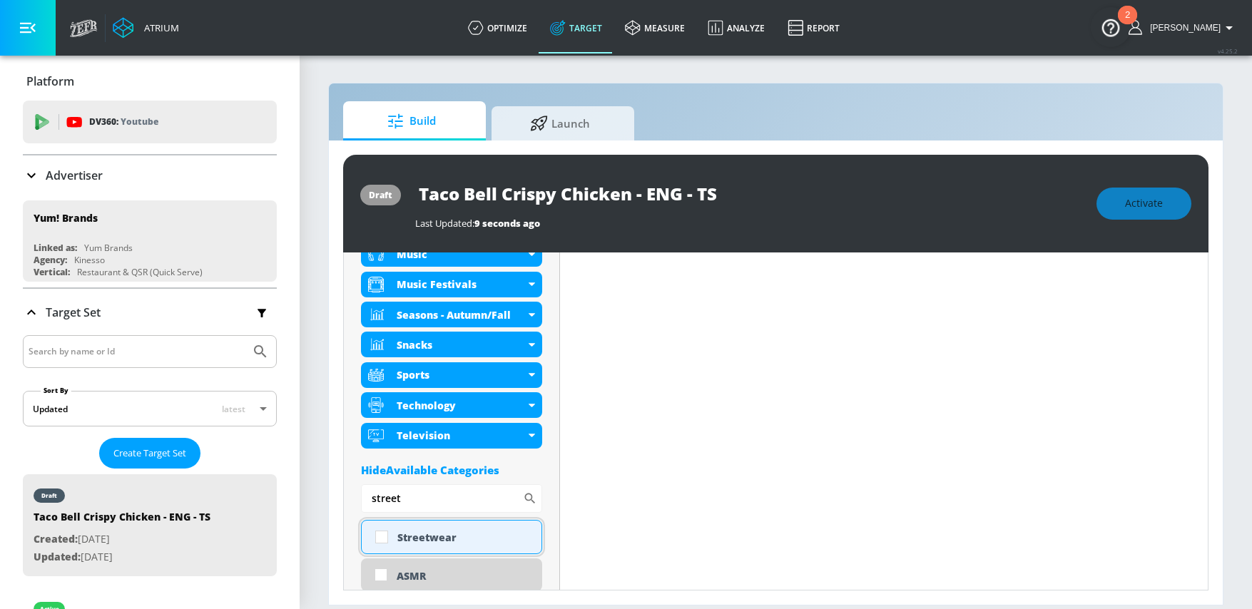
scroll to position [849, 0]
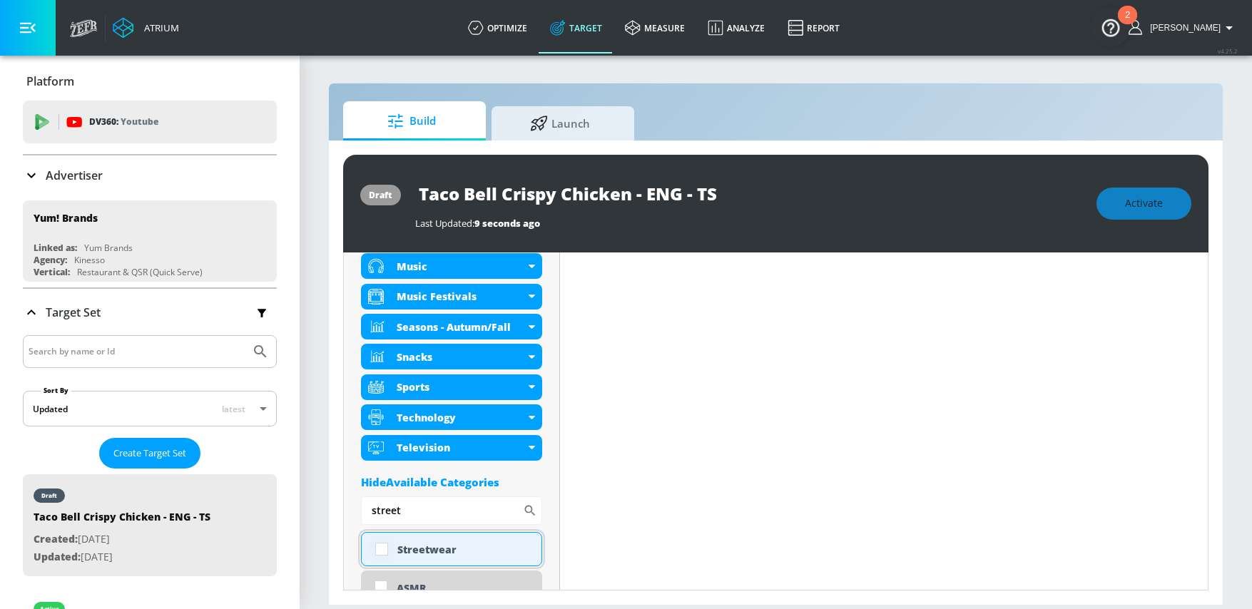
type input "street"
click at [380, 549] on input "checkbox" at bounding box center [382, 550] width 26 height 26
checkbox input "true"
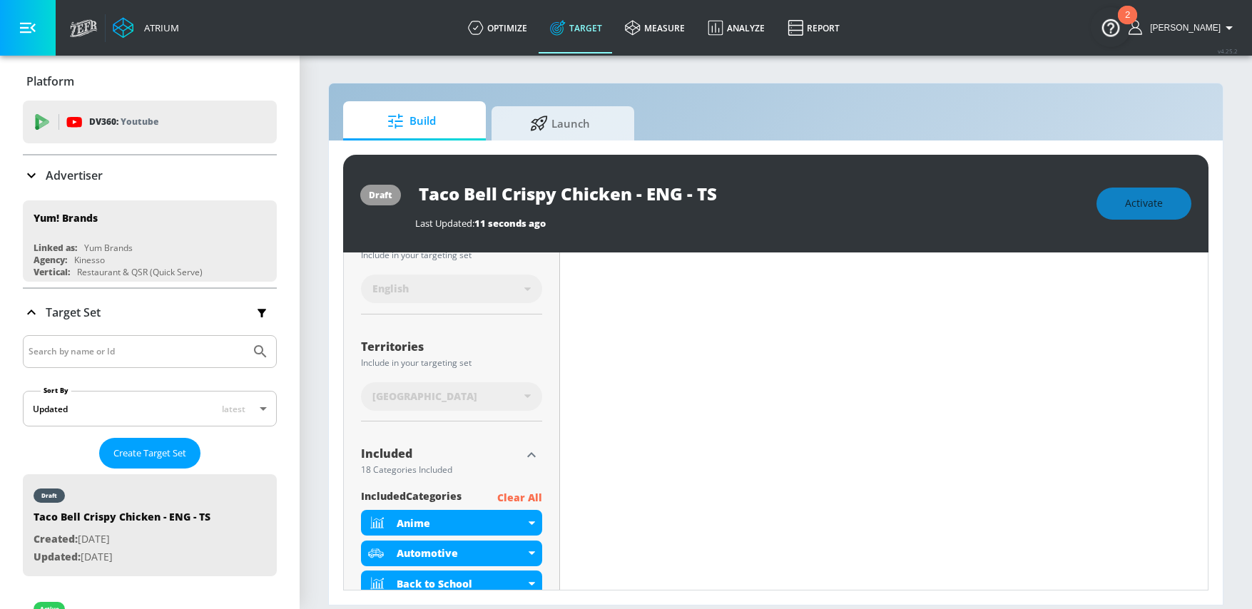
scroll to position [19, 0]
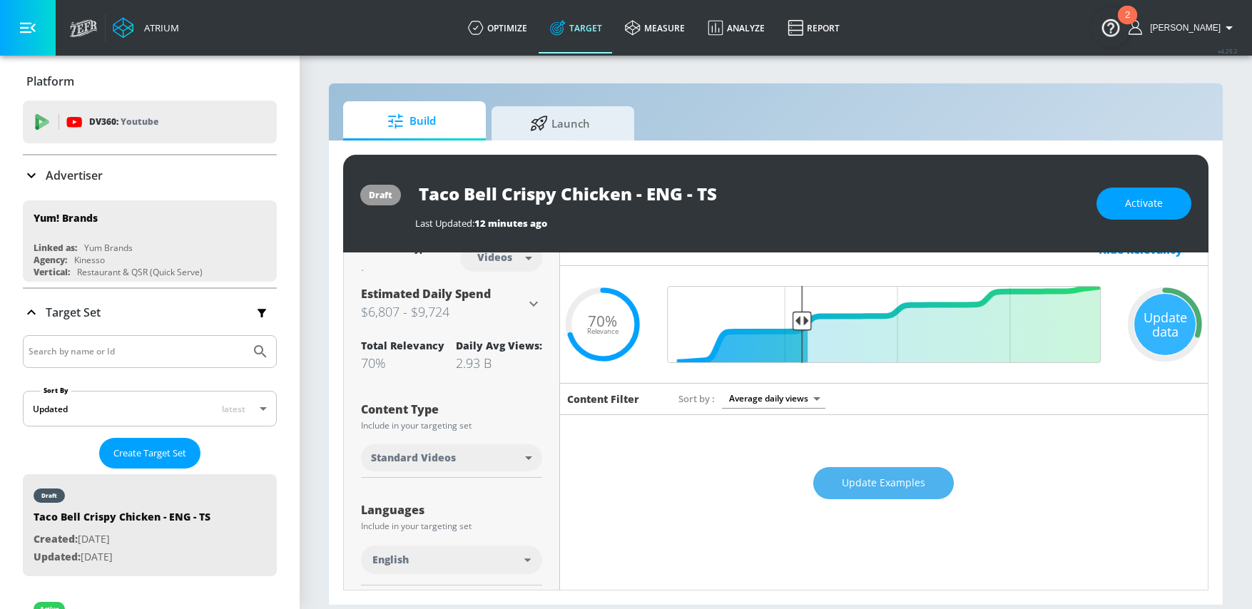
click at [853, 490] on span "Update Examples" at bounding box center [883, 484] width 83 height 18
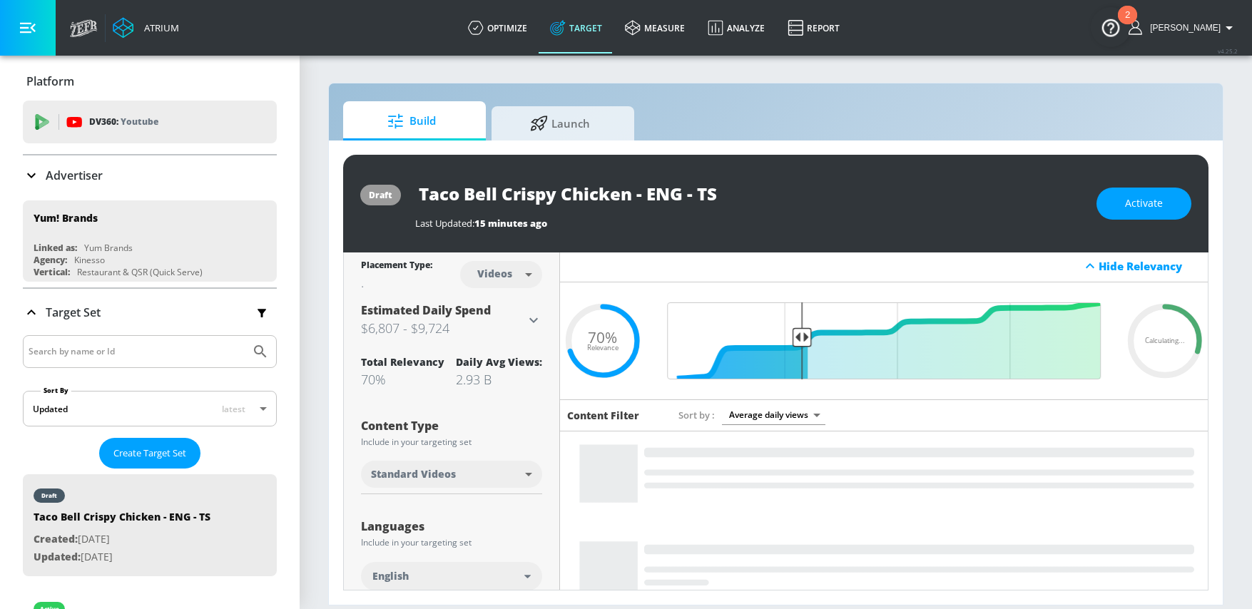
scroll to position [0, 0]
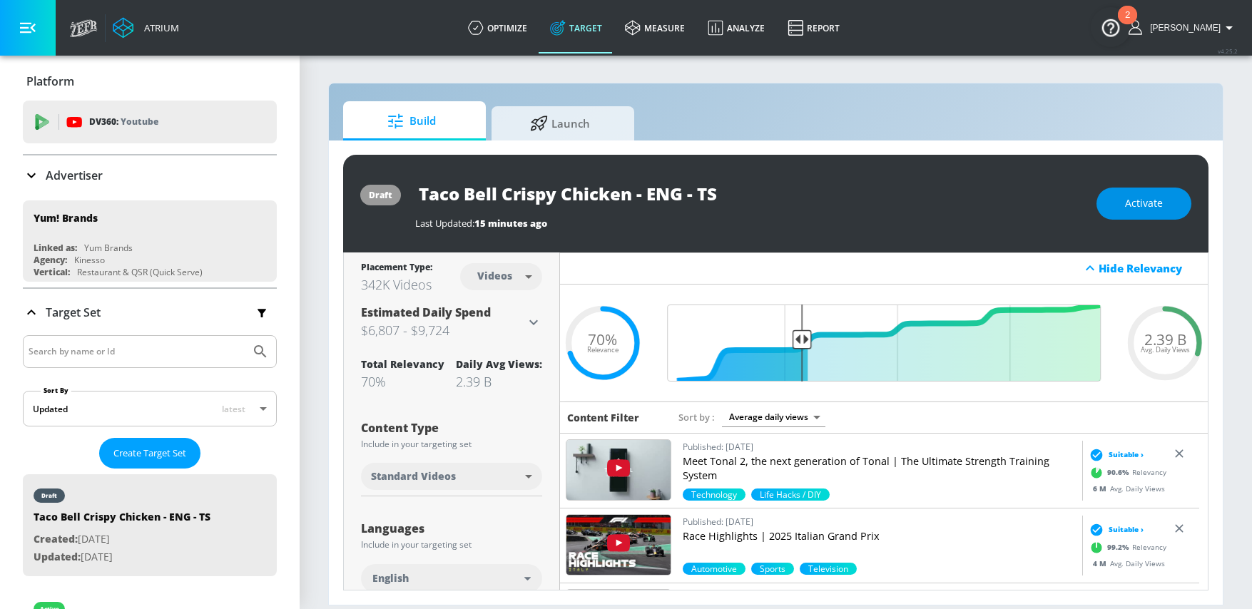
click at [1153, 199] on span "Activate" at bounding box center [1144, 204] width 38 height 18
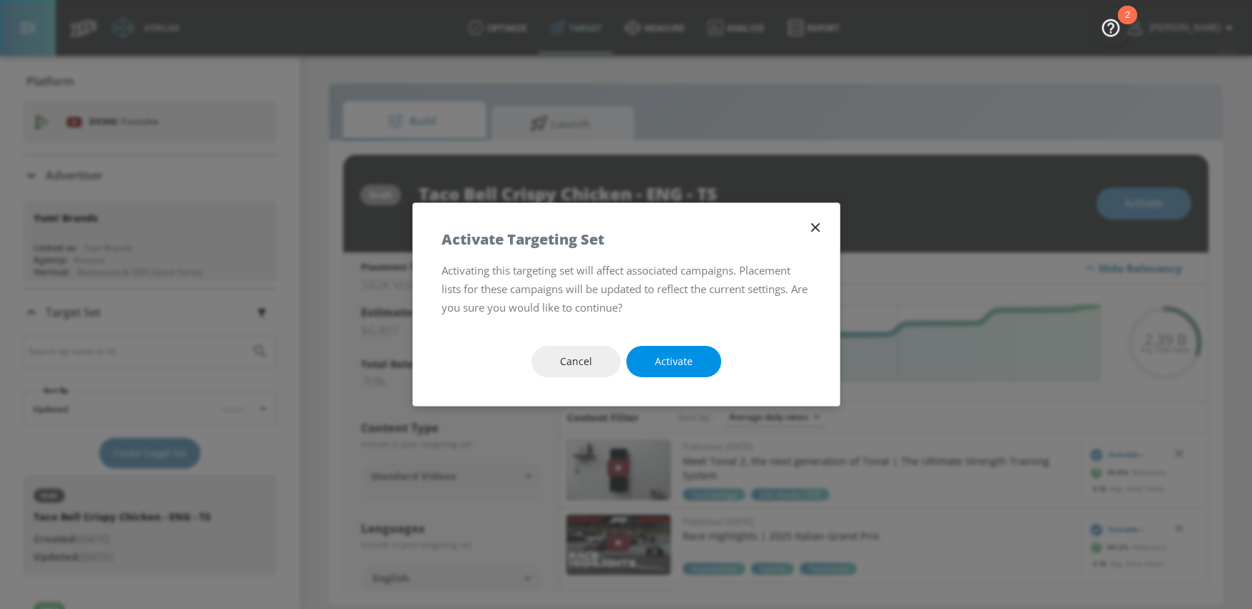
click at [696, 364] on button "Activate" at bounding box center [674, 362] width 95 height 32
